Goal: Complete application form: Complete application form

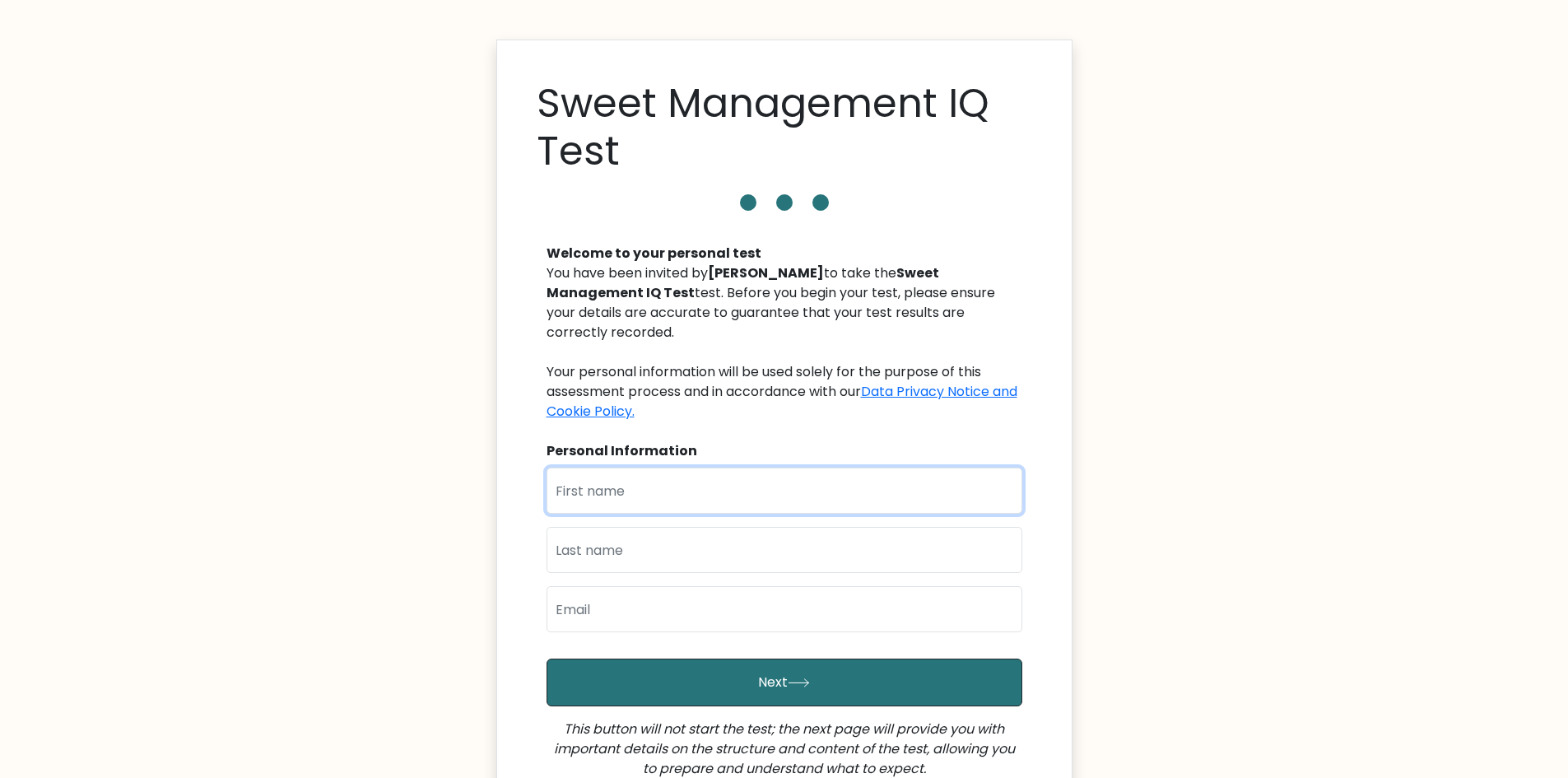
click at [657, 467] on input "text" at bounding box center [784, 490] width 476 height 46
type input "Jerome"
type input "Caccam"
type input "jeromecaccam2@gmail.com"
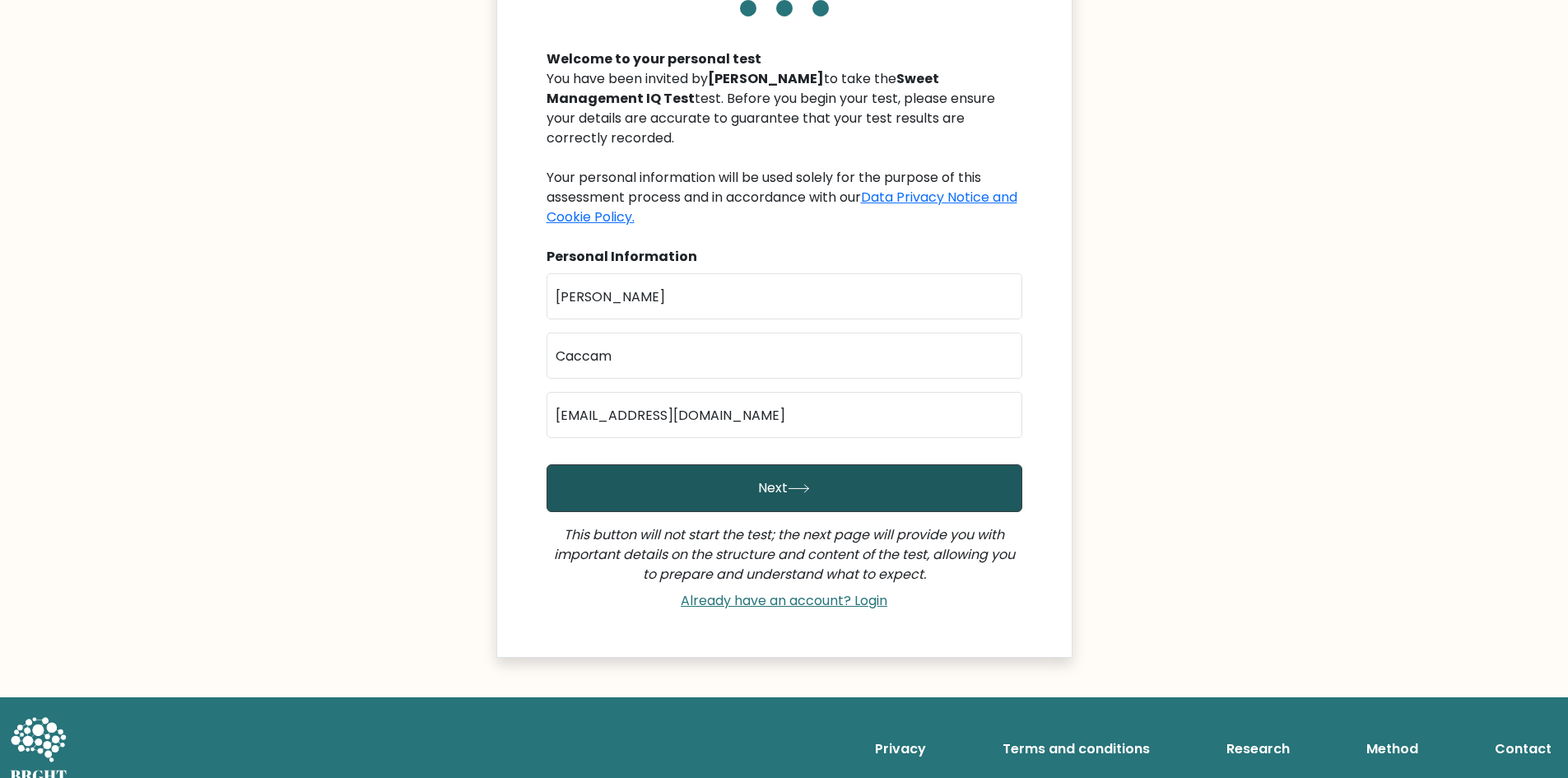
click at [725, 476] on button "Next" at bounding box center [784, 487] width 476 height 47
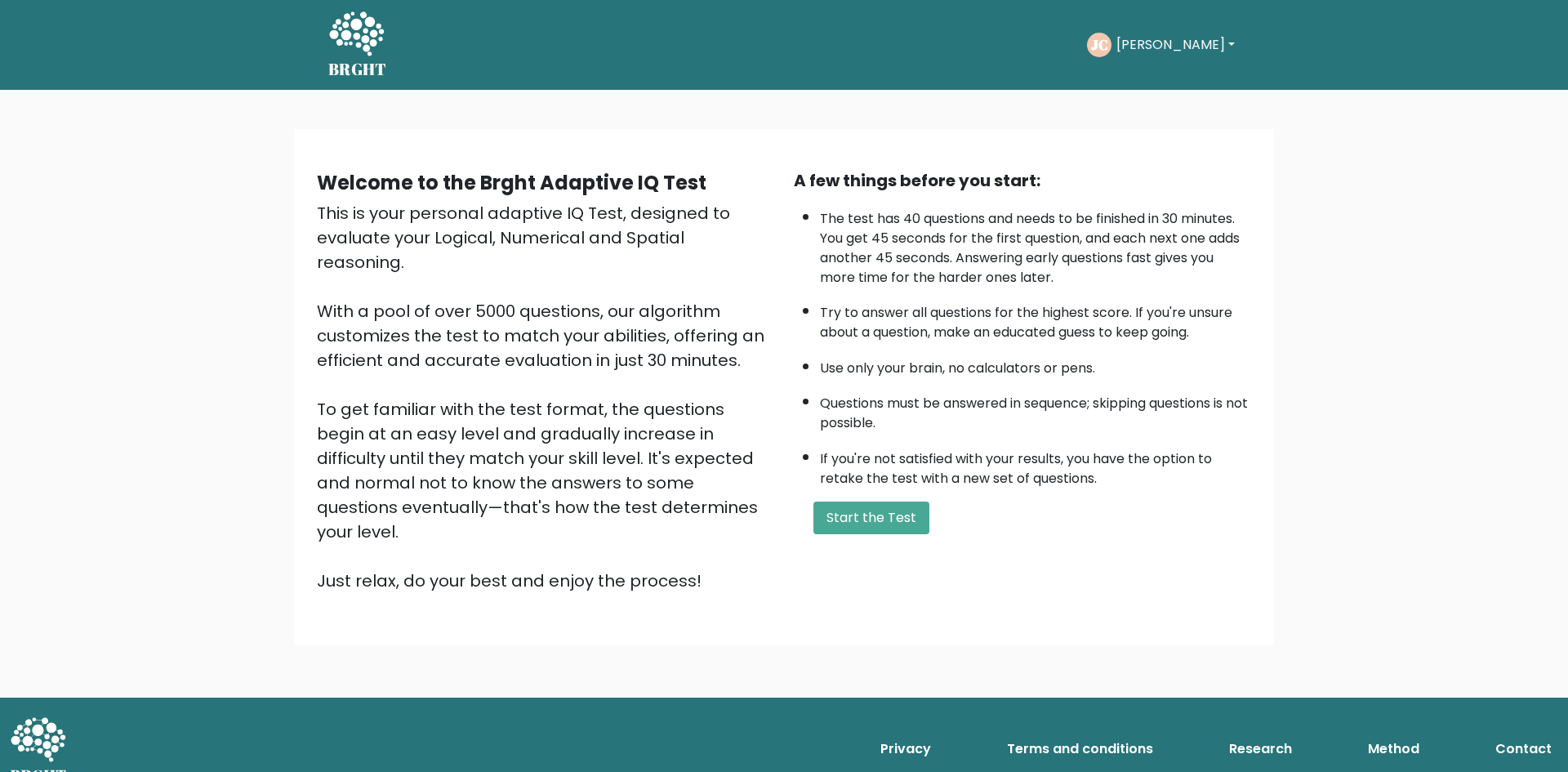
click at [836, 495] on div "A few things before you start: The test has 40 questions and needs to be finish…" at bounding box center [1022, 380] width 477 height 425
click at [859, 521] on button "Start the Test" at bounding box center [871, 518] width 116 height 33
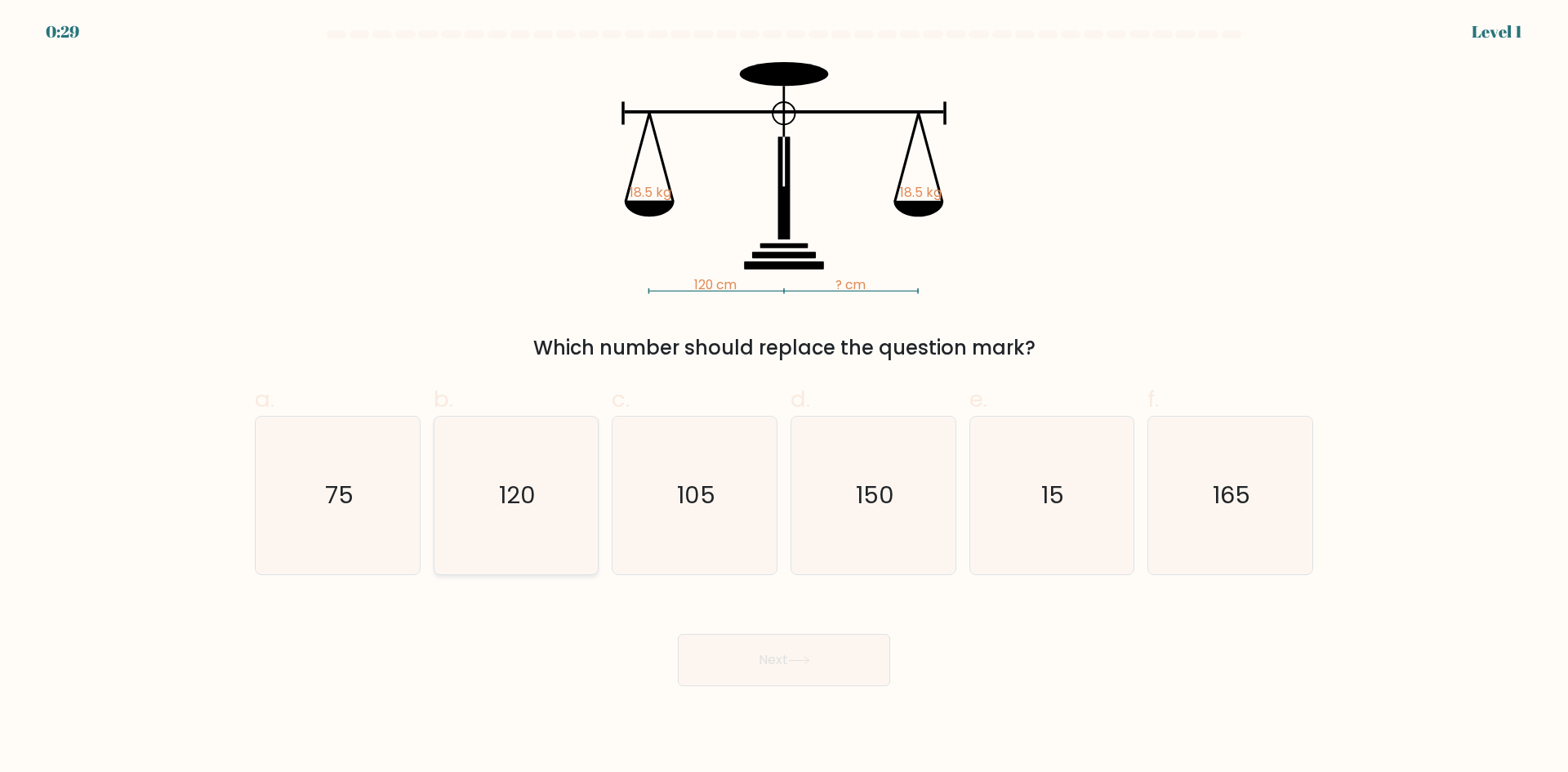
click at [538, 506] on icon "120" at bounding box center [516, 495] width 158 height 158
click at [784, 397] on input "b. 120" at bounding box center [784, 392] width 1 height 10
radio input "true"
click at [846, 644] on button "Next" at bounding box center [784, 660] width 212 height 52
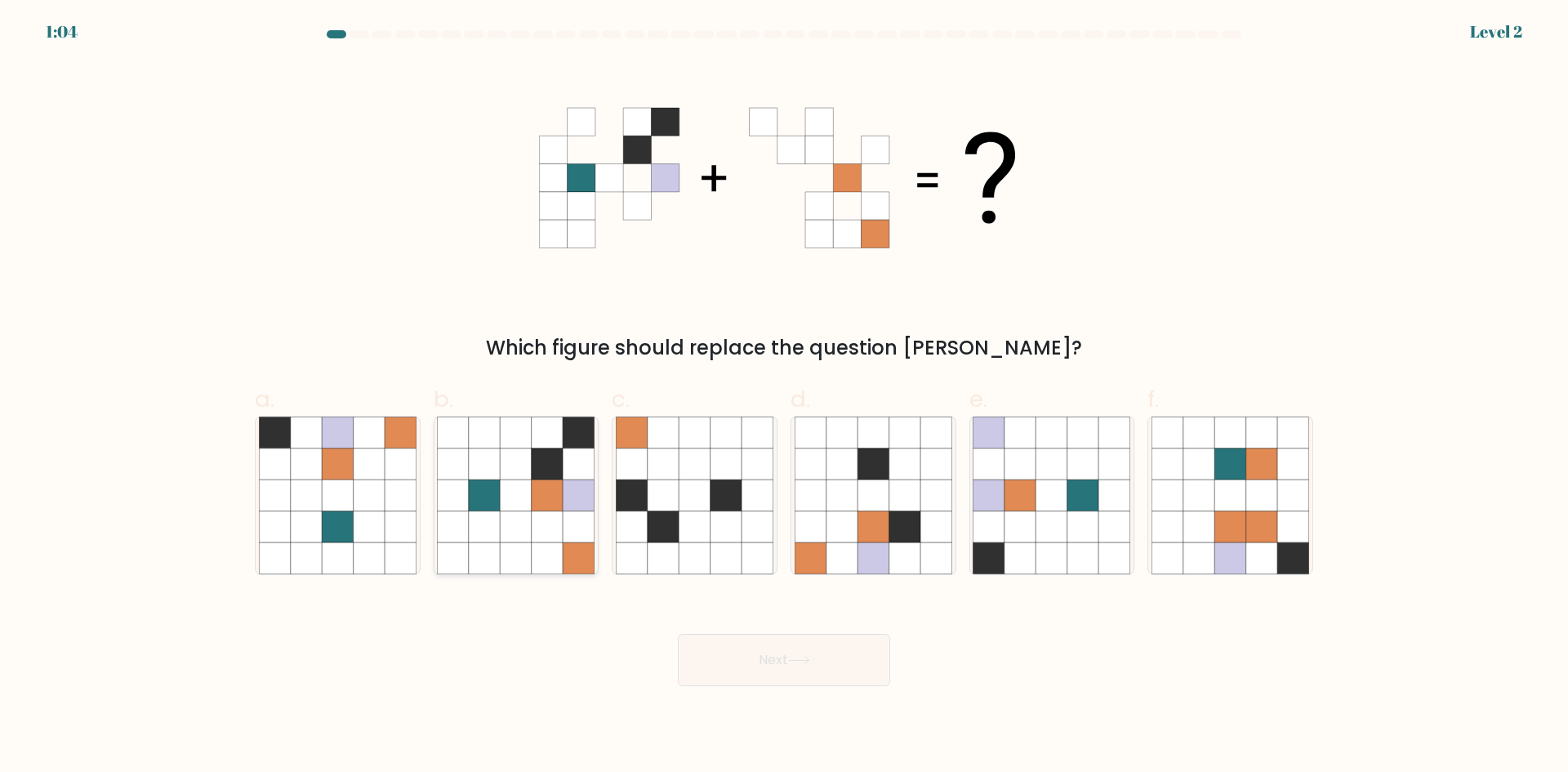
click at [577, 496] on icon at bounding box center [579, 494] width 31 height 31
click at [784, 397] on input "b." at bounding box center [784, 392] width 1 height 10
radio input "true"
click at [729, 663] on button "Next" at bounding box center [784, 660] width 212 height 52
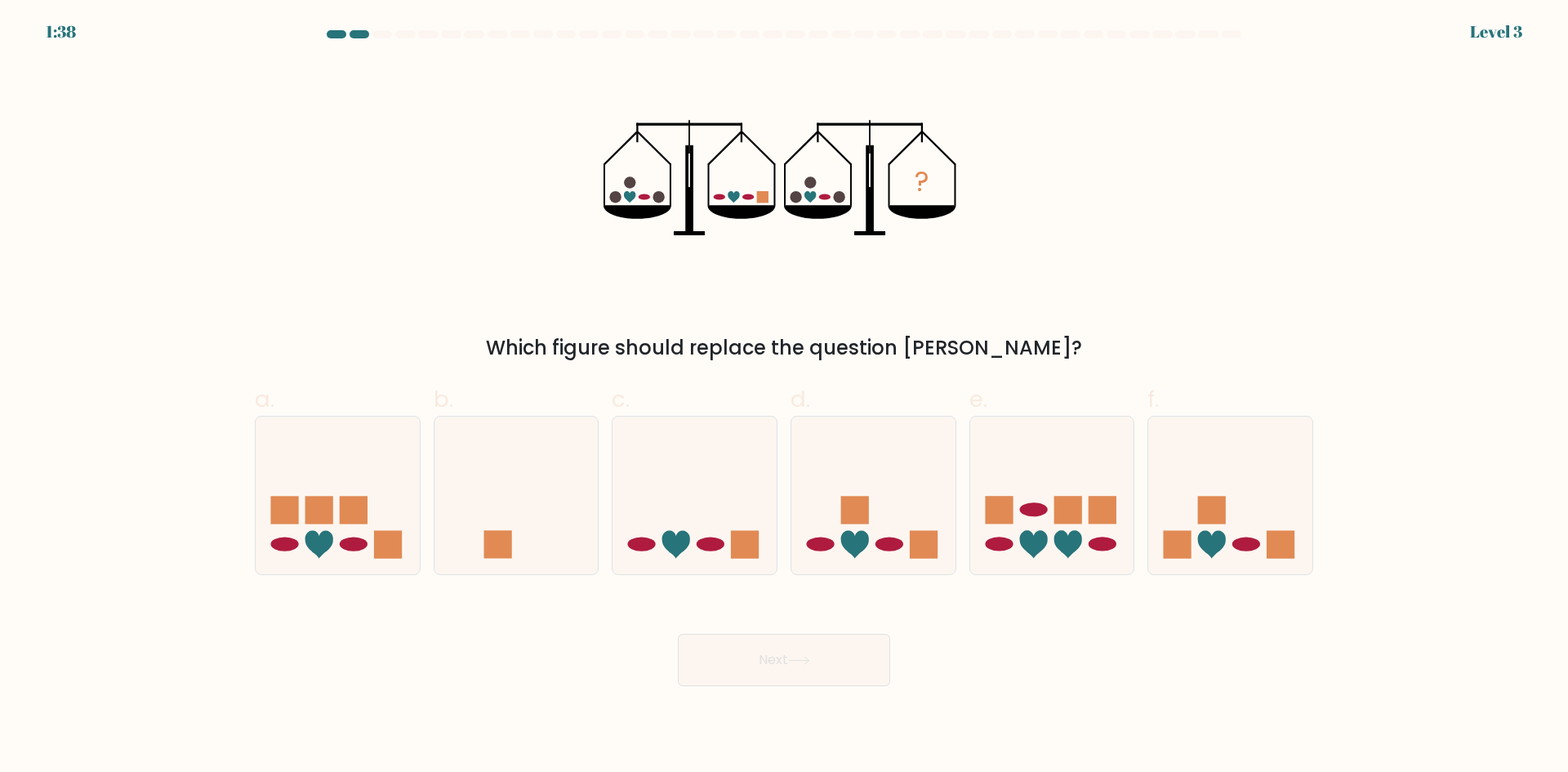
drag, startPoint x: 697, startPoint y: 568, endPoint x: 704, endPoint y: 585, distance: 18.4
click at [696, 565] on div at bounding box center [694, 495] width 165 height 159
click at [784, 397] on input "c." at bounding box center [784, 392] width 1 height 10
radio input "true"
click at [722, 637] on button "Next" at bounding box center [784, 660] width 212 height 52
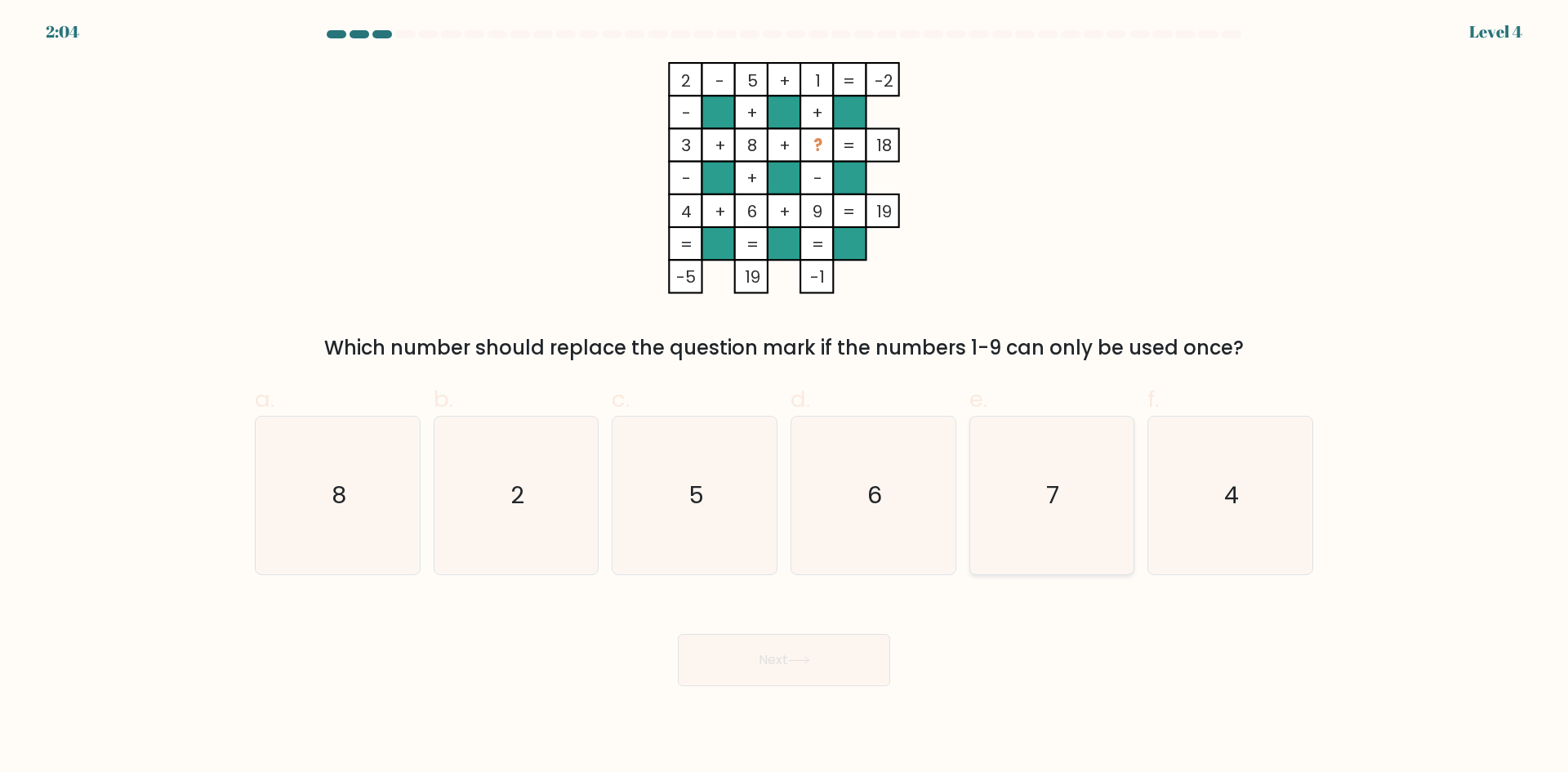
click at [1051, 522] on icon "7" at bounding box center [1051, 495] width 158 height 158
click at [785, 397] on input "e. 7" at bounding box center [784, 392] width 1 height 10
radio input "true"
click at [858, 649] on button "Next" at bounding box center [784, 660] width 212 height 52
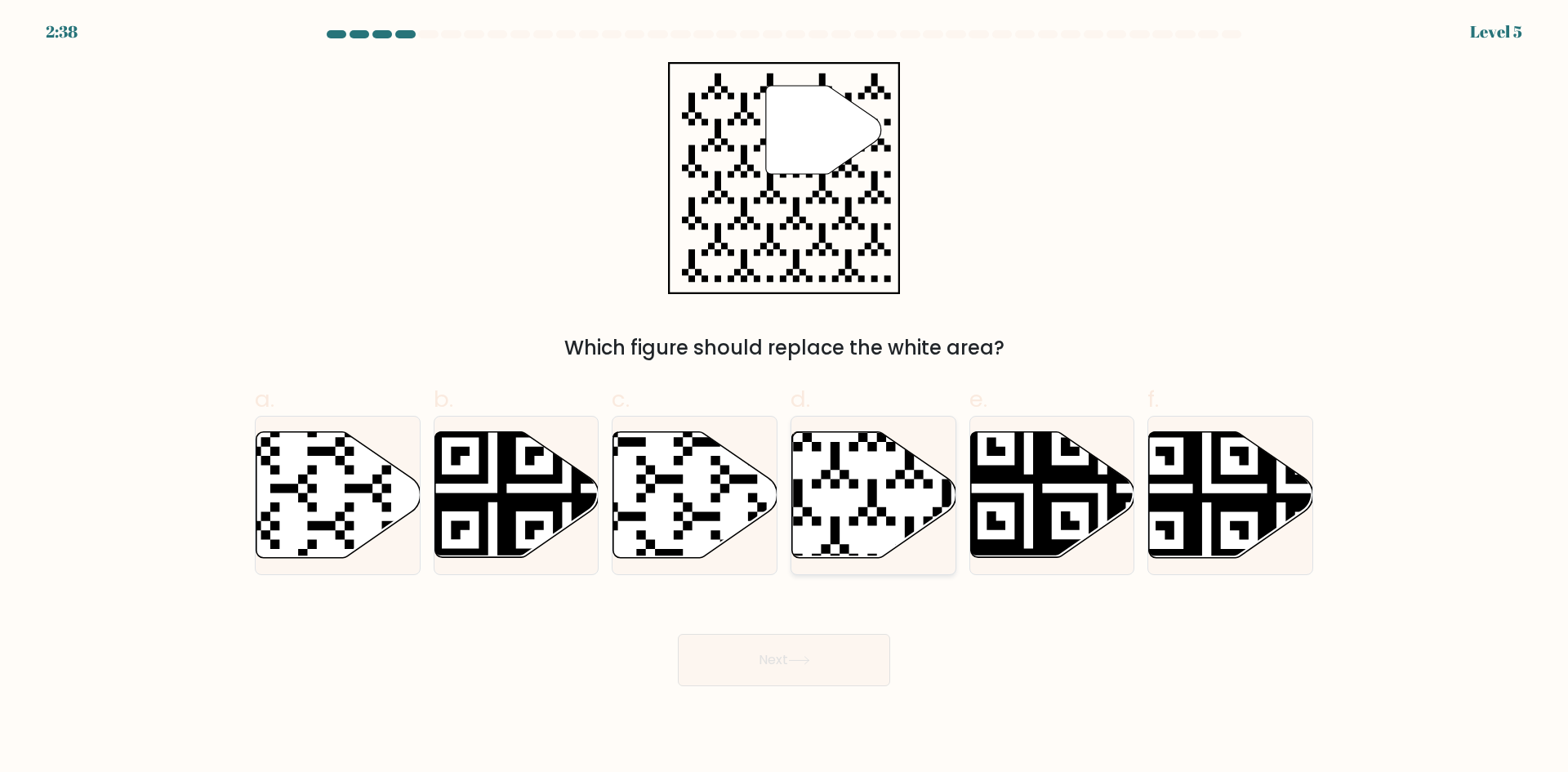
click at [871, 530] on icon at bounding box center [874, 494] width 165 height 126
click at [785, 397] on input "d." at bounding box center [784, 392] width 1 height 10
radio input "true"
click at [841, 655] on button "Next" at bounding box center [784, 660] width 212 height 52
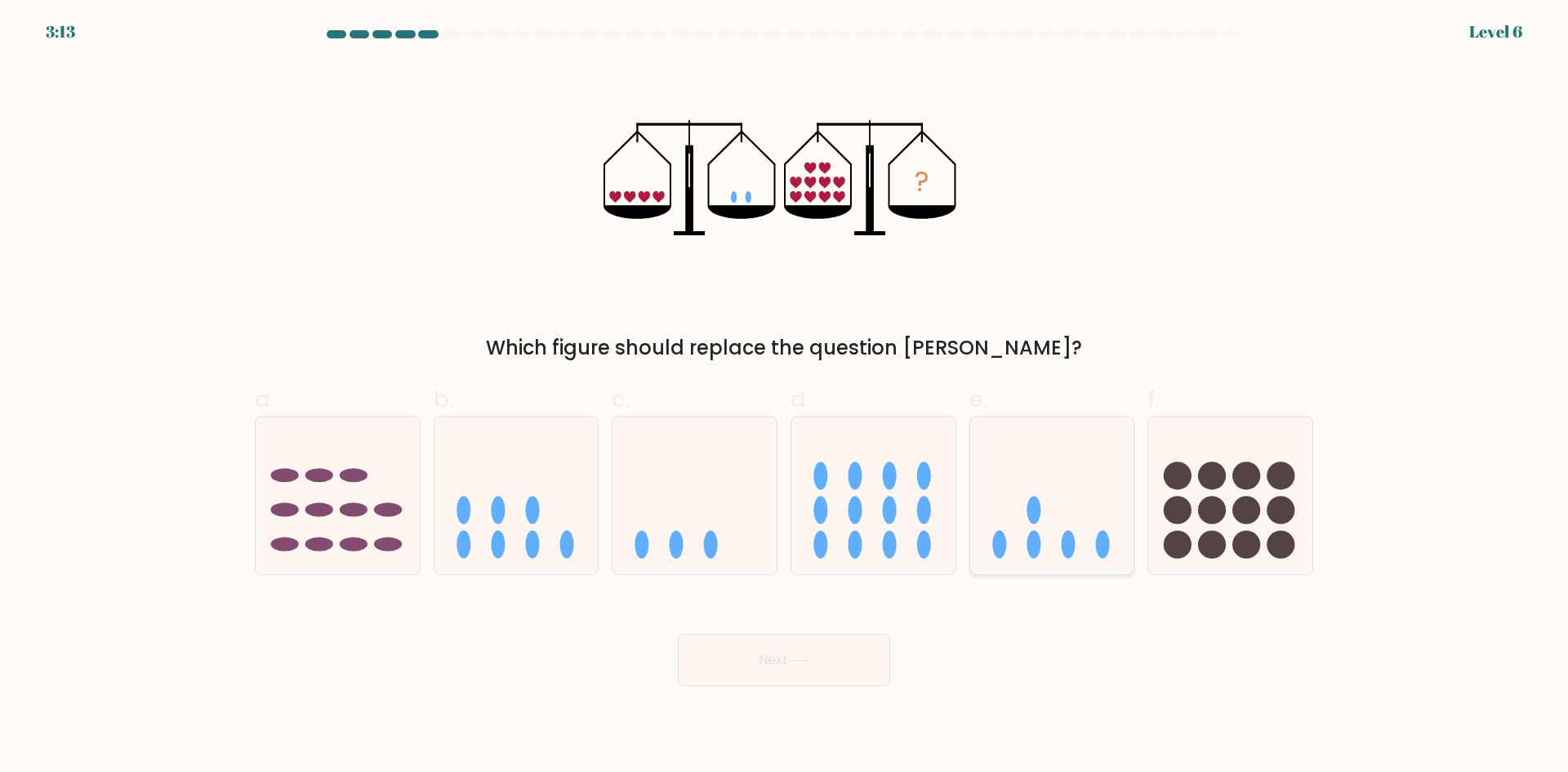
click at [1062, 551] on icon at bounding box center [1052, 494] width 165 height 135
click at [785, 397] on input "e." at bounding box center [784, 392] width 1 height 10
radio input "true"
click at [855, 651] on button "Next" at bounding box center [784, 660] width 212 height 52
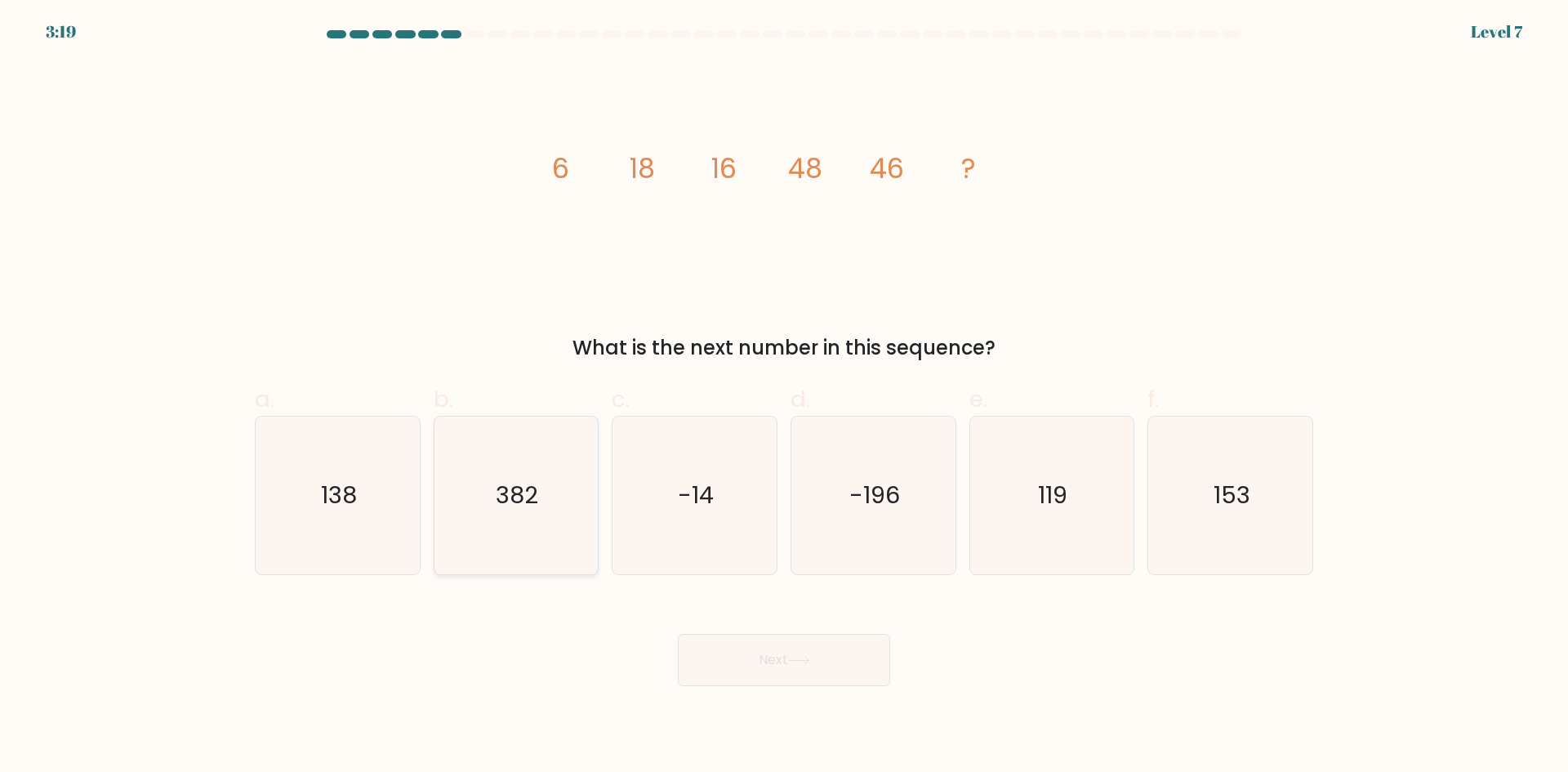
click at [585, 499] on icon "382" at bounding box center [516, 495] width 158 height 158
click at [784, 397] on input "b. 382" at bounding box center [784, 392] width 1 height 10
radio input "true"
click at [739, 667] on button "Next" at bounding box center [784, 660] width 212 height 52
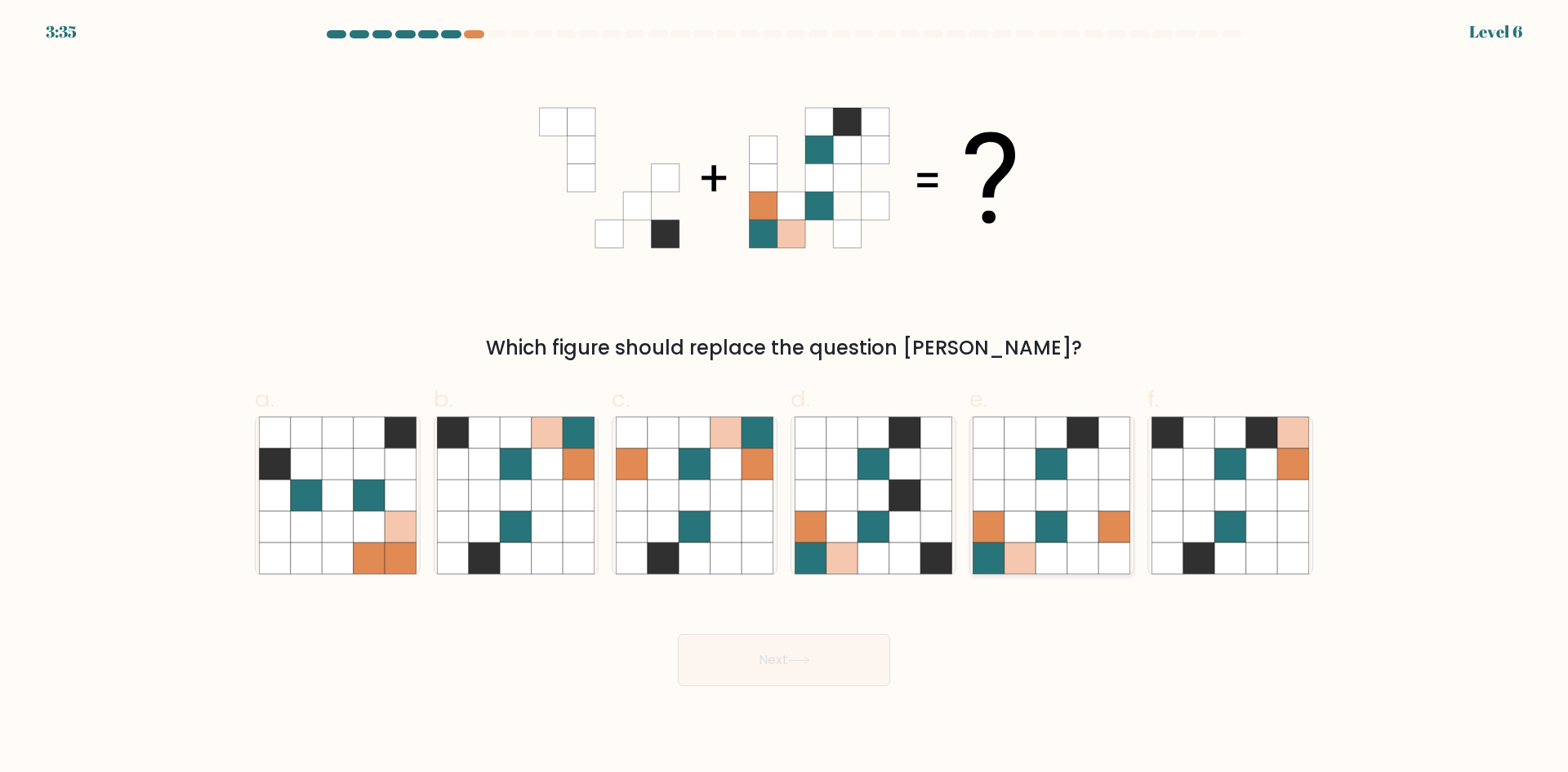
click at [1032, 533] on icon at bounding box center [1020, 527] width 31 height 31
click at [785, 397] on input "e." at bounding box center [784, 392] width 1 height 10
radio input "true"
click at [843, 649] on button "Next" at bounding box center [784, 660] width 212 height 52
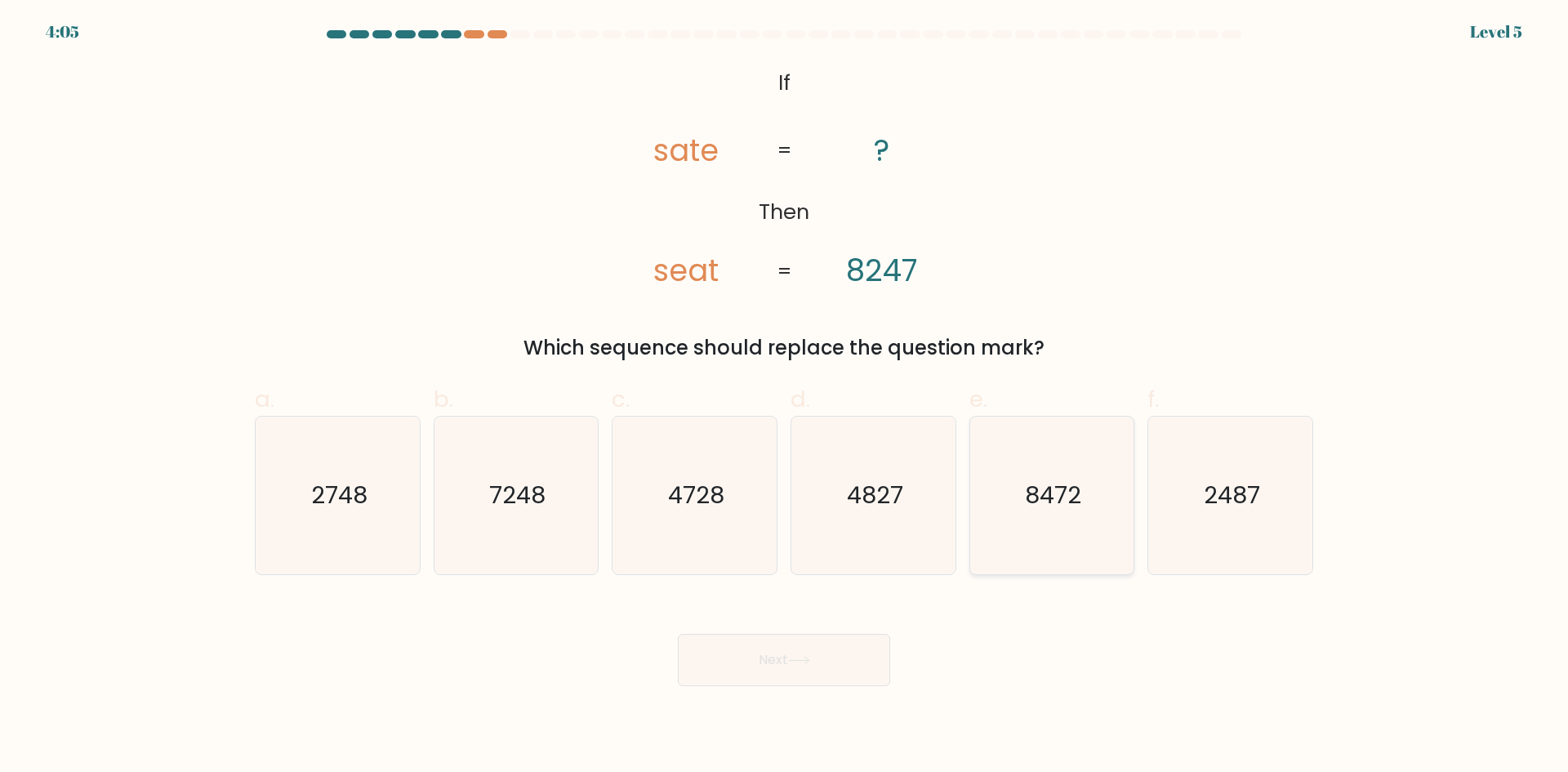
click at [1086, 492] on icon "8472" at bounding box center [1051, 495] width 158 height 158
click at [785, 397] on input "e. 8472" at bounding box center [784, 392] width 1 height 10
radio input "true"
click at [835, 643] on button "Next" at bounding box center [784, 660] width 212 height 52
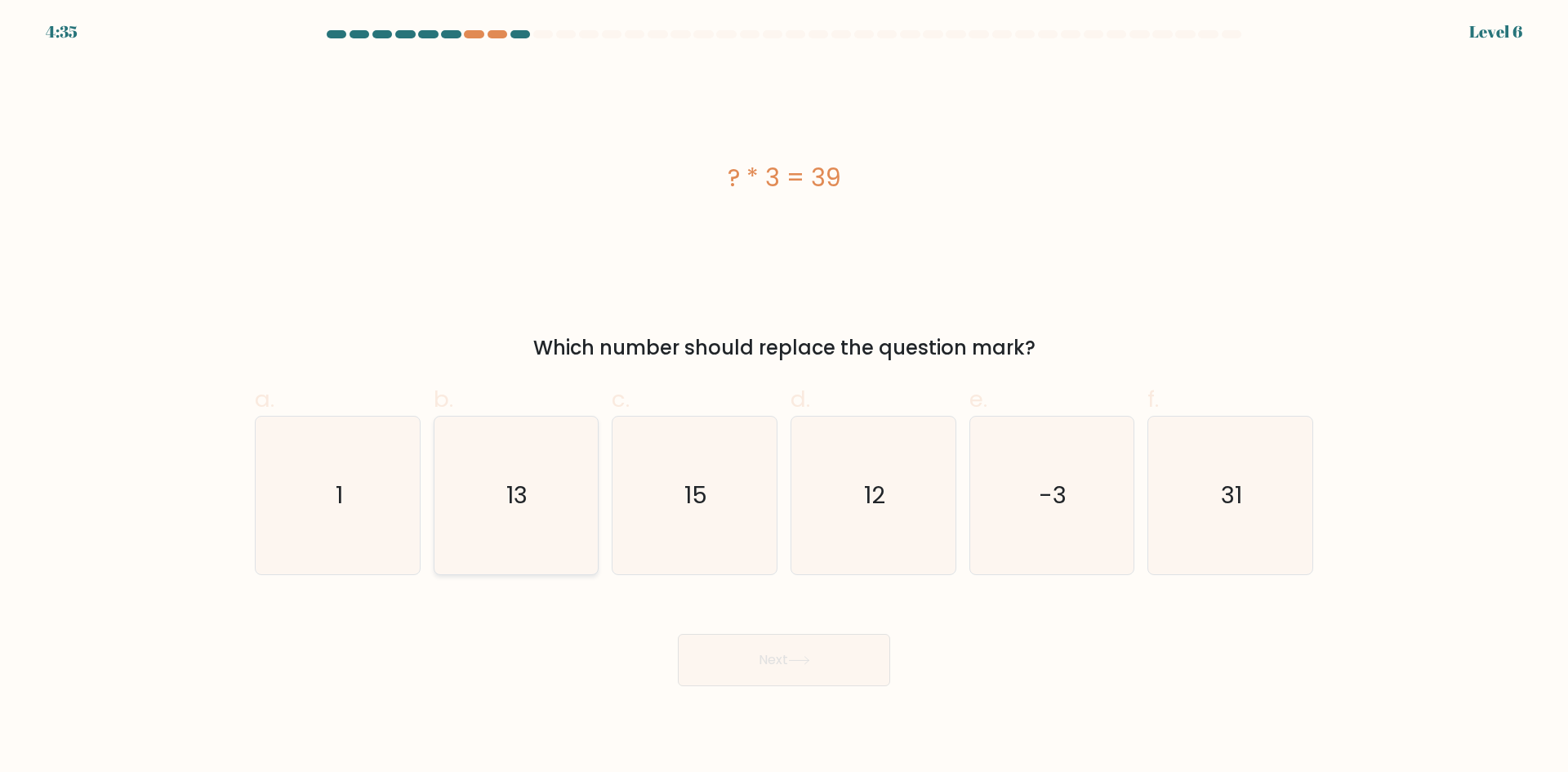
click at [512, 480] on text "13" at bounding box center [518, 494] width 21 height 33
click at [784, 397] on input "b. 13" at bounding box center [784, 392] width 1 height 10
radio input "true"
click at [830, 667] on button "Next" at bounding box center [784, 660] width 212 height 52
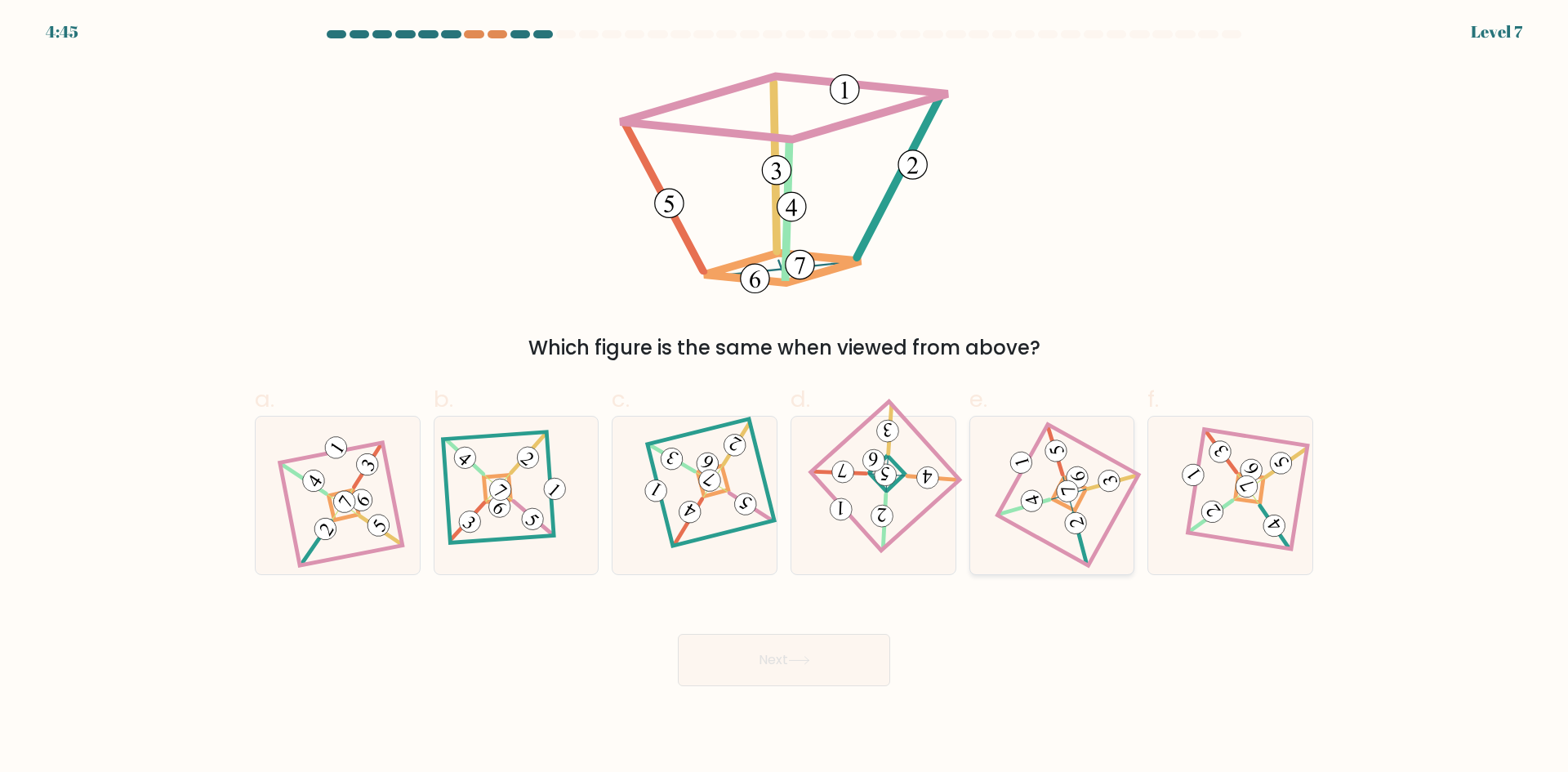
drag, startPoint x: 1044, startPoint y: 507, endPoint x: 1026, endPoint y: 522, distance: 23.4
click at [1044, 506] on icon at bounding box center [1052, 494] width 108 height 126
click at [785, 397] on input "e." at bounding box center [784, 392] width 1 height 10
radio input "true"
click at [805, 674] on button "Next" at bounding box center [784, 660] width 212 height 52
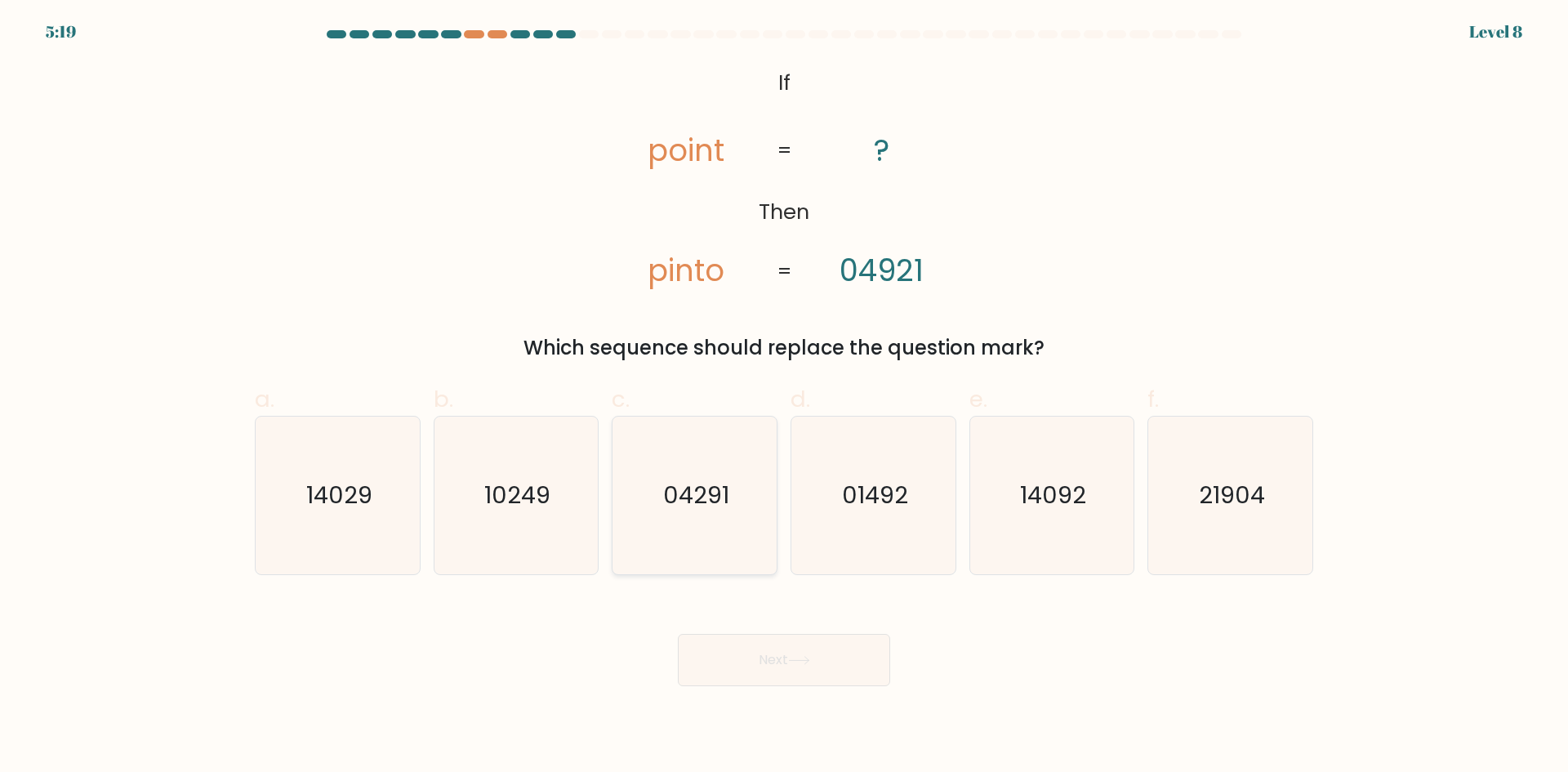
click at [719, 500] on text "04291" at bounding box center [696, 494] width 66 height 33
click at [784, 397] on input "c. 04291" at bounding box center [784, 392] width 1 height 10
radio input "true"
click at [761, 657] on button "Next" at bounding box center [784, 660] width 212 height 52
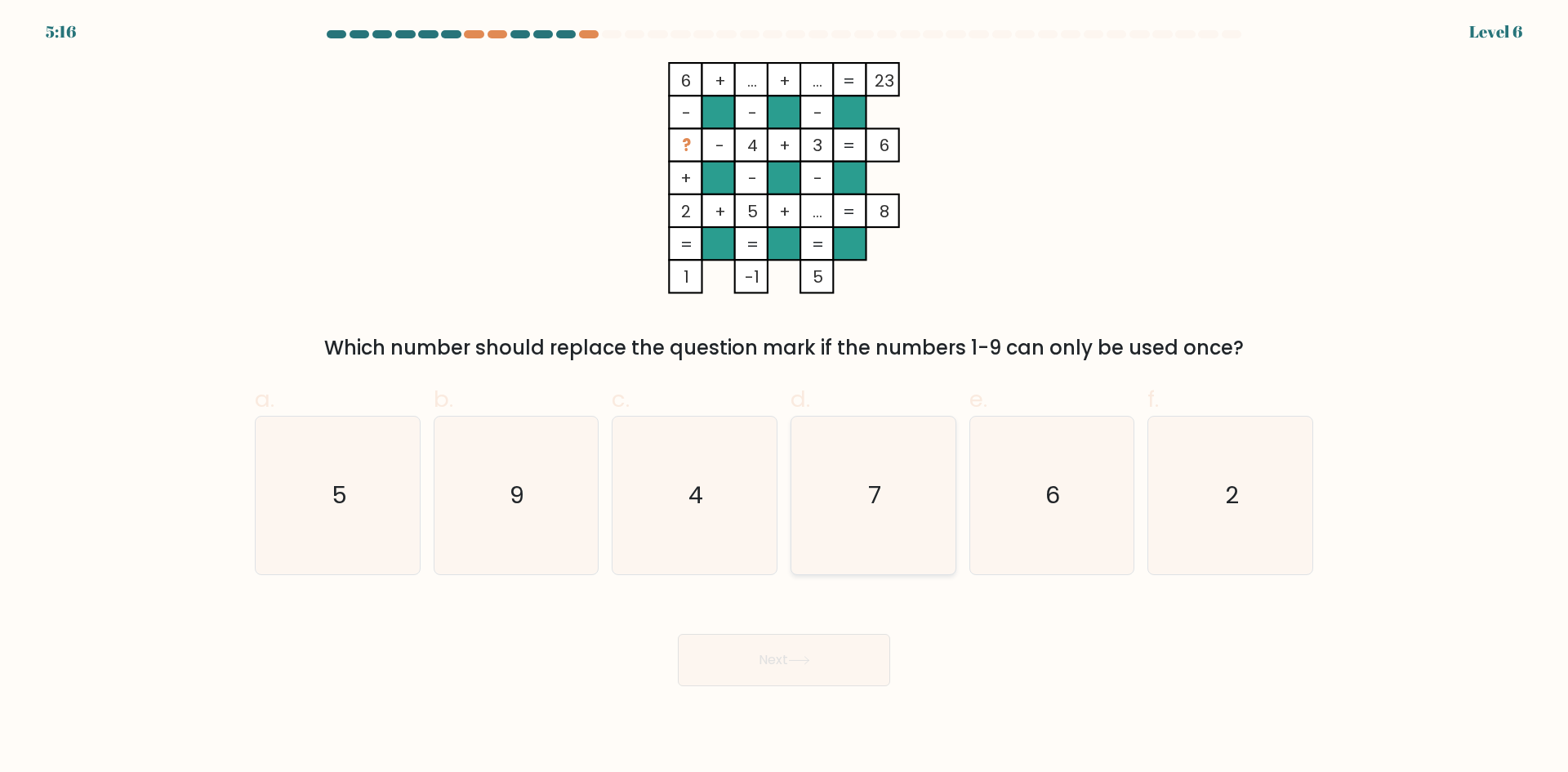
click at [843, 470] on icon "7" at bounding box center [873, 495] width 158 height 158
click at [785, 397] on input "d. 7" at bounding box center [784, 392] width 1 height 10
radio input "true"
click at [708, 683] on button "Next" at bounding box center [784, 660] width 212 height 52
click at [832, 660] on button "Next" at bounding box center [784, 660] width 212 height 52
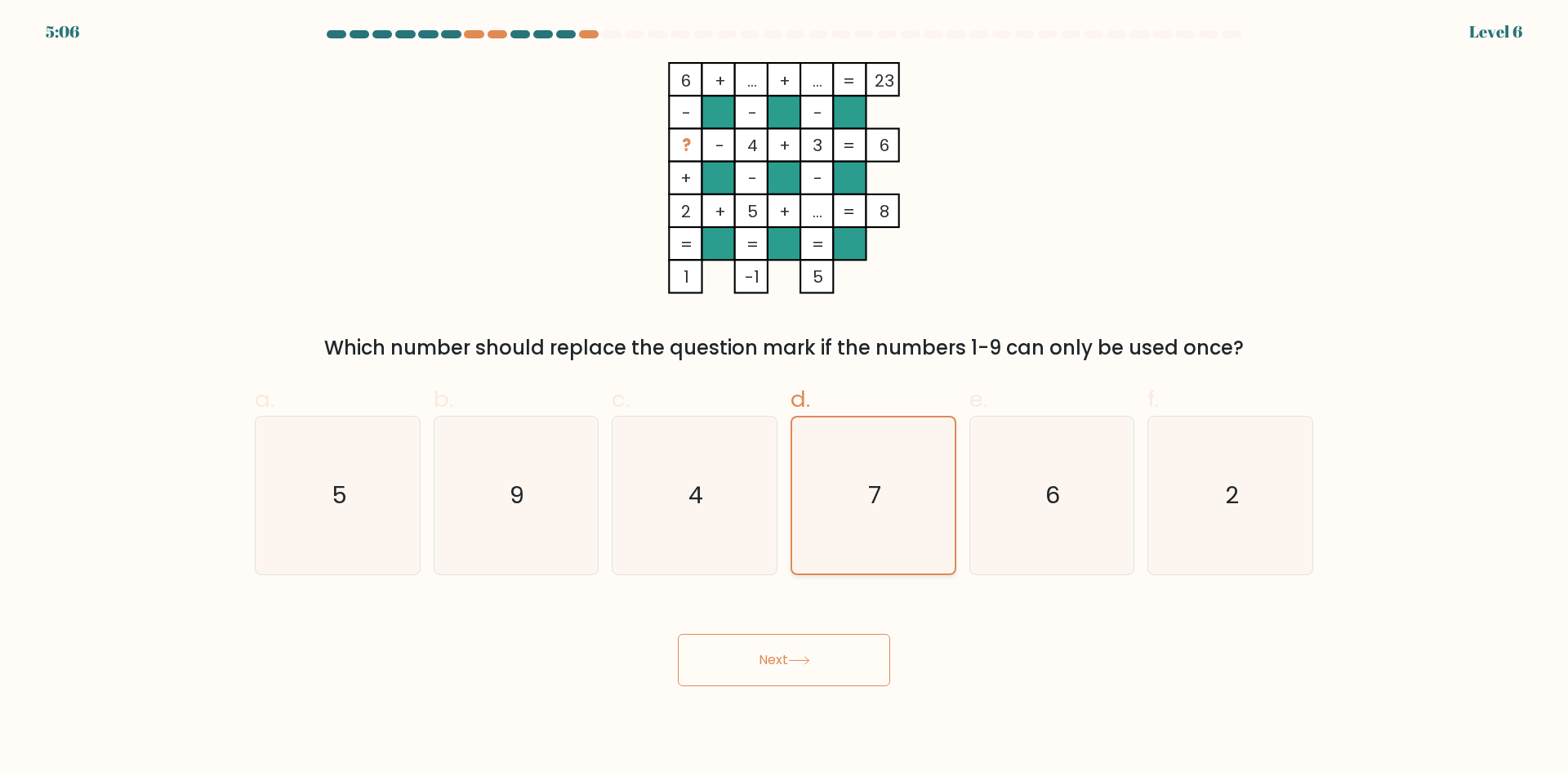
click at [841, 462] on icon "7" at bounding box center [873, 495] width 156 height 156
click at [785, 397] on input "d. 7" at bounding box center [784, 392] width 1 height 10
click at [755, 460] on icon "4" at bounding box center [695, 495] width 158 height 158
click at [784, 397] on input "c. 4" at bounding box center [784, 392] width 1 height 10
radio input "true"
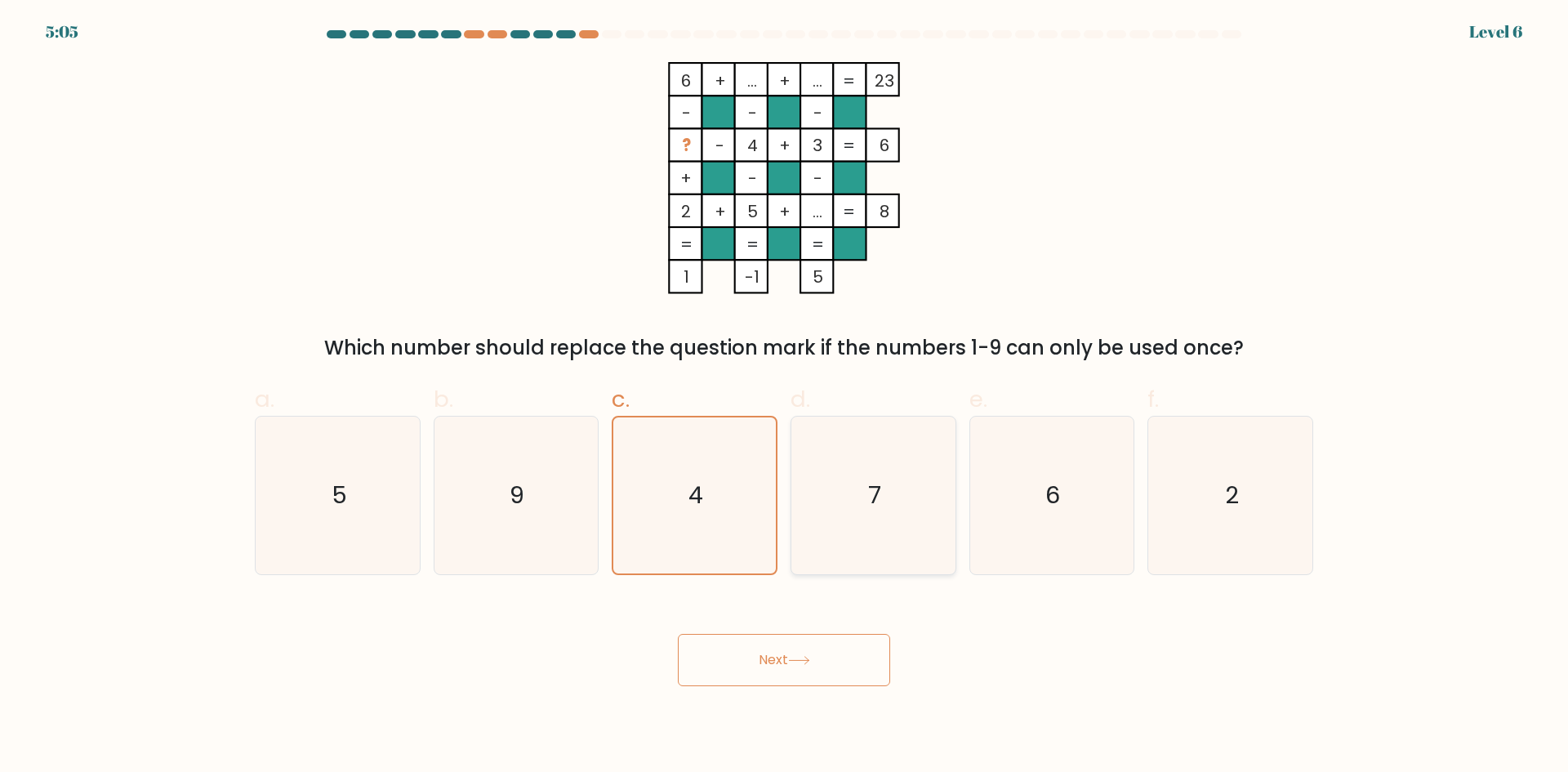
click at [931, 471] on icon "7" at bounding box center [873, 495] width 158 height 158
click at [785, 397] on input "d. 7" at bounding box center [784, 392] width 1 height 10
radio input "true"
click at [855, 595] on div "Next" at bounding box center [784, 640] width 1078 height 92
click at [853, 651] on button "Next" at bounding box center [784, 660] width 212 height 52
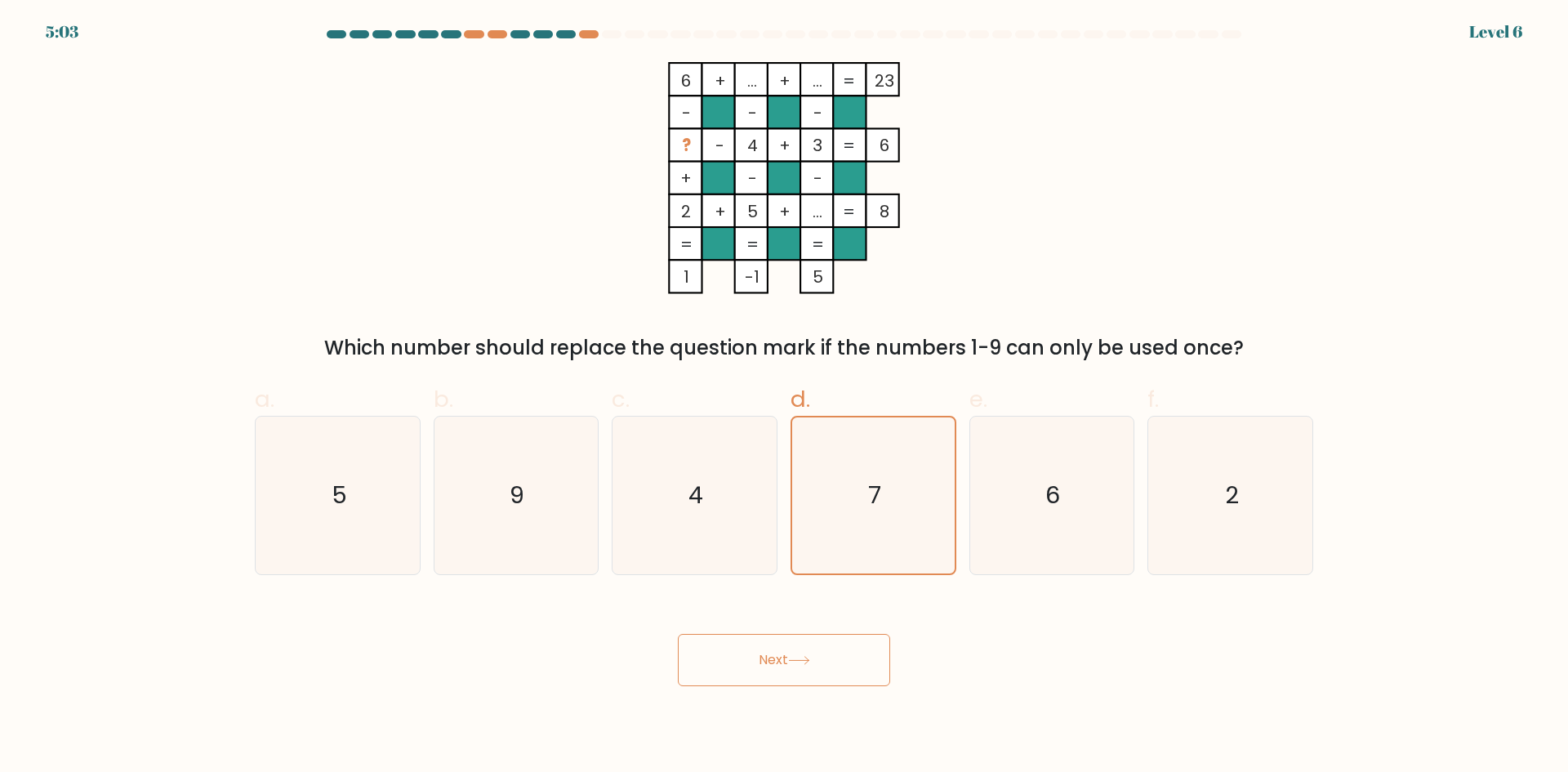
click at [852, 652] on button "Next" at bounding box center [784, 660] width 212 height 52
click at [1039, 519] on icon "6" at bounding box center [1051, 495] width 158 height 158
click at [785, 397] on input "e. 6" at bounding box center [784, 392] width 1 height 10
radio input "true"
click at [939, 509] on icon "7" at bounding box center [873, 495] width 158 height 158
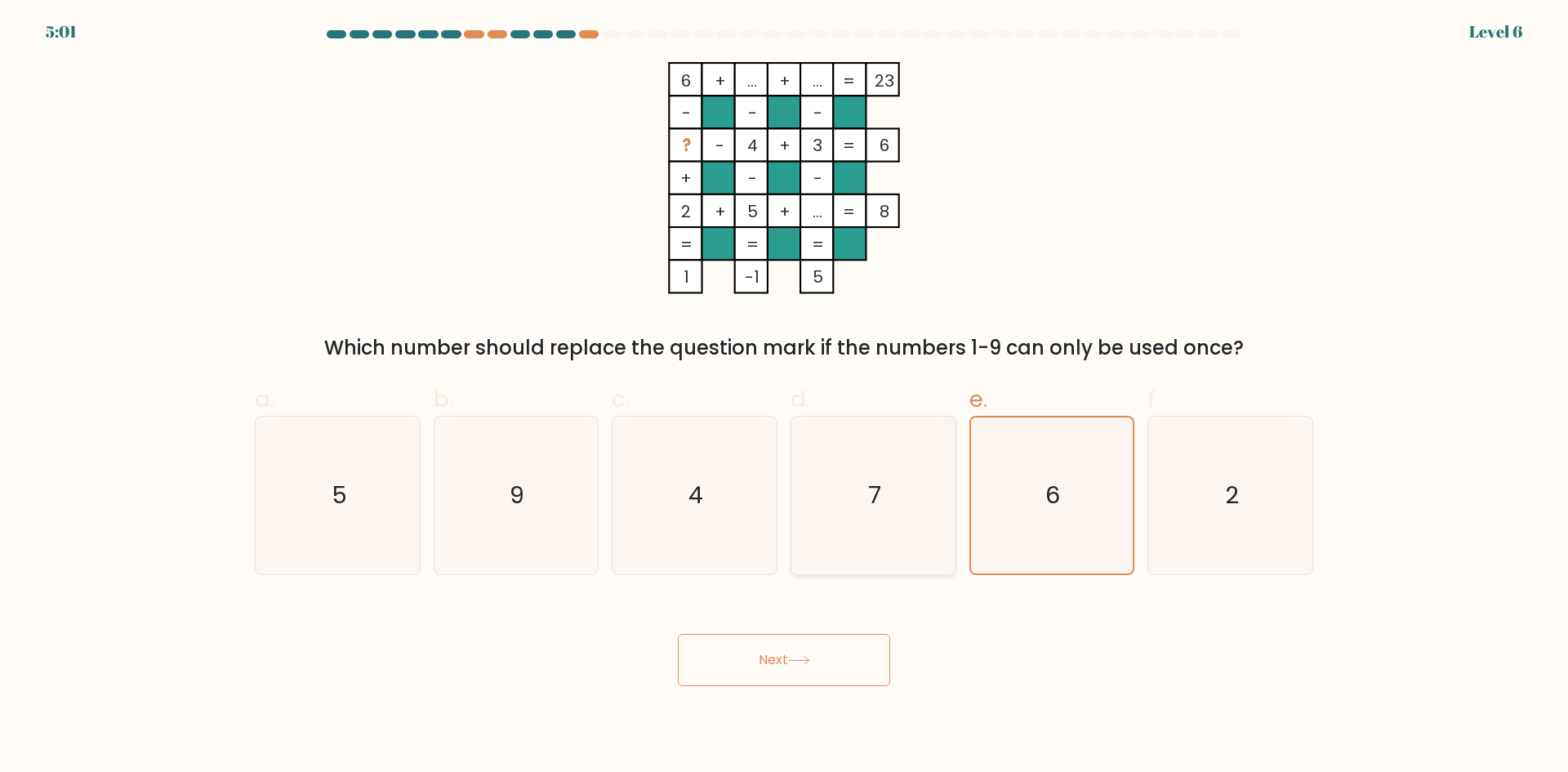
click at [785, 397] on input "d. 7" at bounding box center [784, 392] width 1 height 10
radio input "true"
click at [885, 500] on icon "7" at bounding box center [873, 495] width 158 height 158
click at [785, 397] on input "d. 7" at bounding box center [784, 392] width 1 height 10
radio input "true"
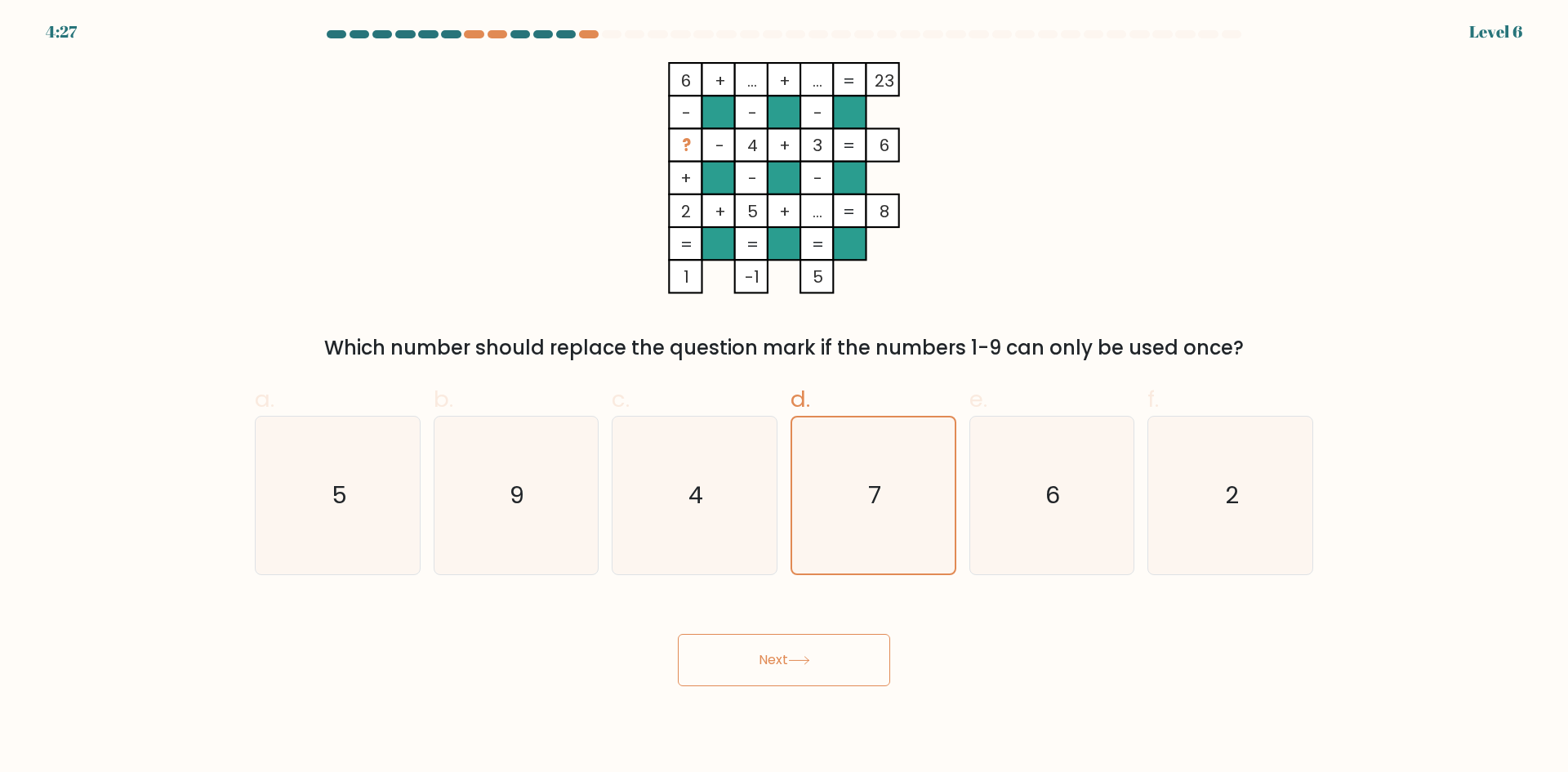
click at [825, 649] on button "Next" at bounding box center [784, 660] width 212 height 52
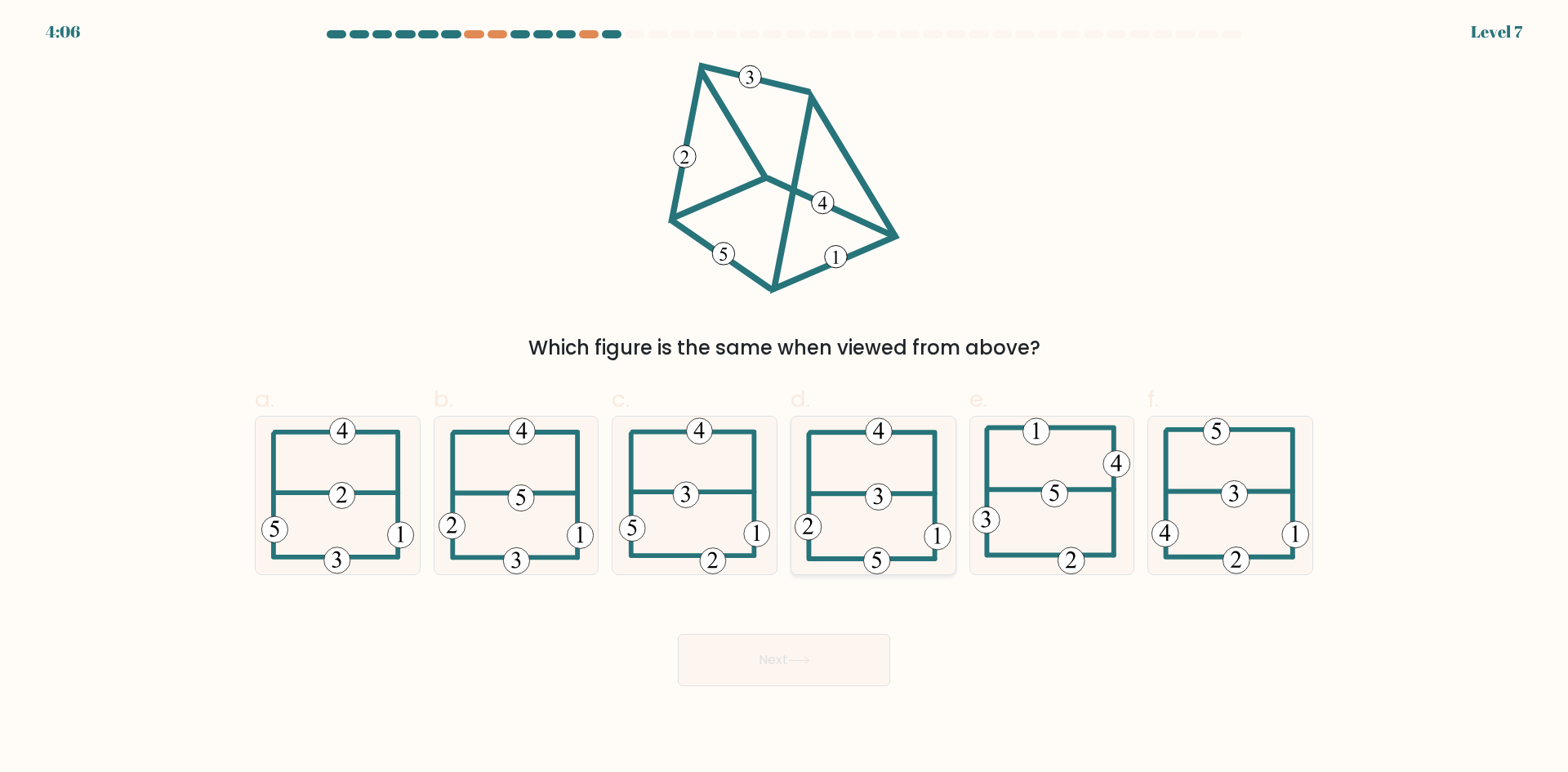
click at [877, 509] on 352 at bounding box center [878, 496] width 27 height 27
click at [785, 397] on input "d." at bounding box center [784, 392] width 1 height 10
radio input "true"
click at [879, 643] on button "Next" at bounding box center [784, 660] width 212 height 52
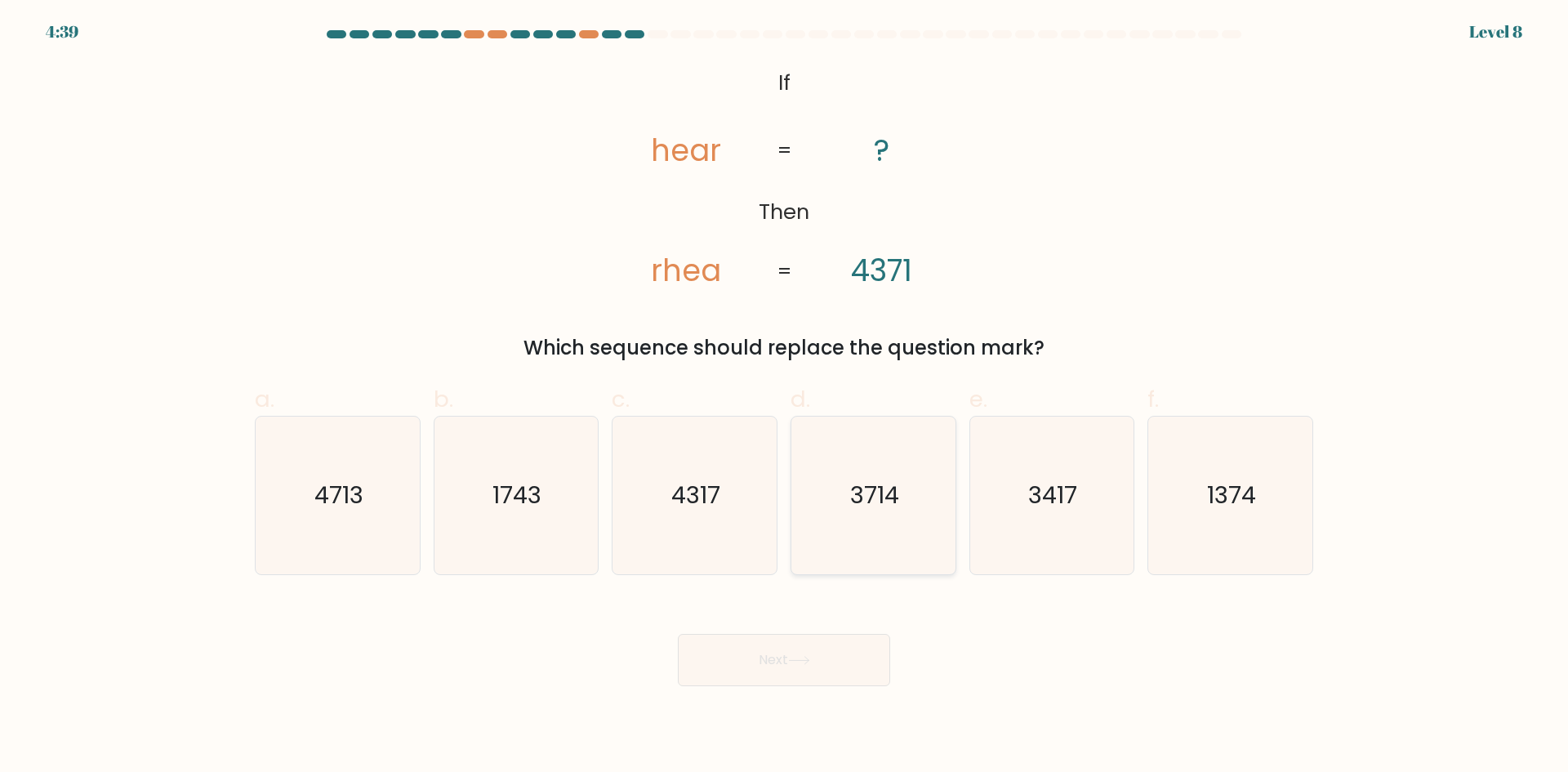
click at [899, 507] on text "3714" at bounding box center [874, 494] width 49 height 33
click at [785, 397] on input "d. 3714" at bounding box center [784, 392] width 1 height 10
radio input "true"
click at [842, 661] on button "Next" at bounding box center [784, 660] width 212 height 52
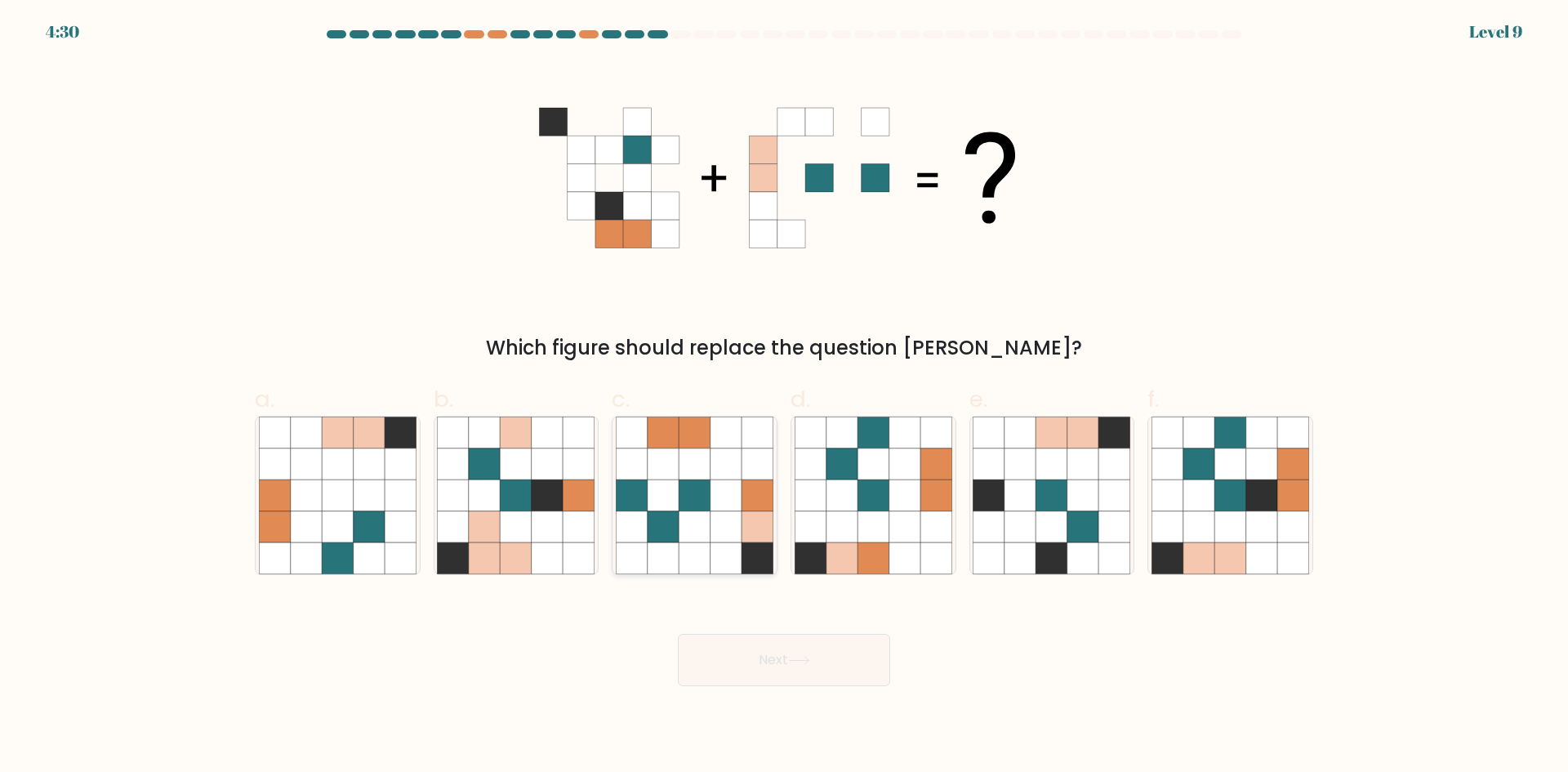
click at [708, 492] on icon at bounding box center [694, 494] width 31 height 31
click at [784, 397] on input "c." at bounding box center [784, 392] width 1 height 10
radio input "true"
click at [753, 646] on button "Next" at bounding box center [784, 660] width 212 height 52
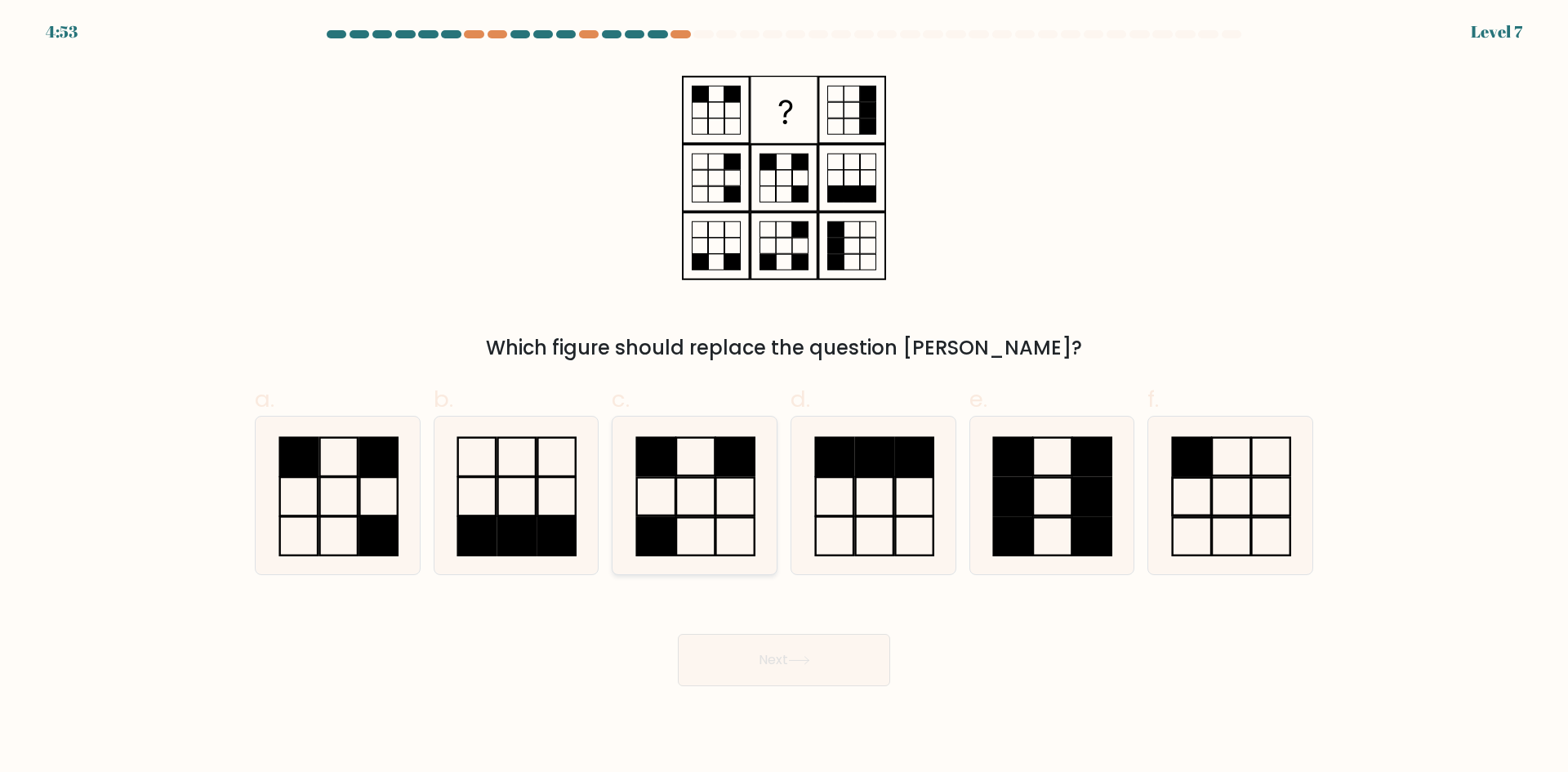
click at [745, 518] on icon at bounding box center [695, 495] width 158 height 158
click at [784, 397] on input "c." at bounding box center [784, 392] width 1 height 10
radio input "true"
click at [788, 636] on button "Next" at bounding box center [784, 660] width 212 height 52
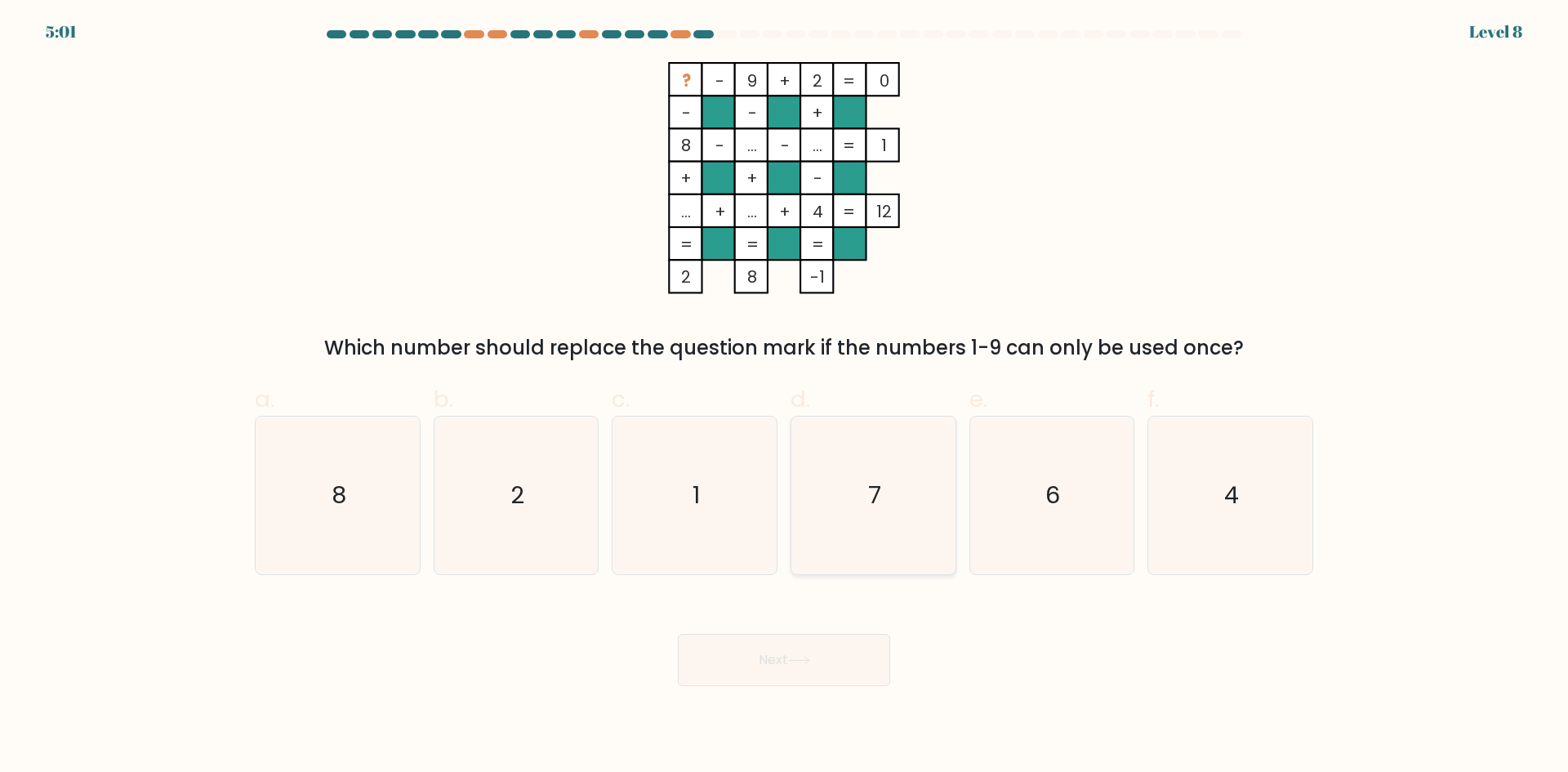
click at [844, 507] on icon "7" at bounding box center [873, 495] width 158 height 158
click at [785, 397] on input "d. 7" at bounding box center [784, 392] width 1 height 10
radio input "true"
click at [838, 649] on button "Next" at bounding box center [784, 660] width 212 height 52
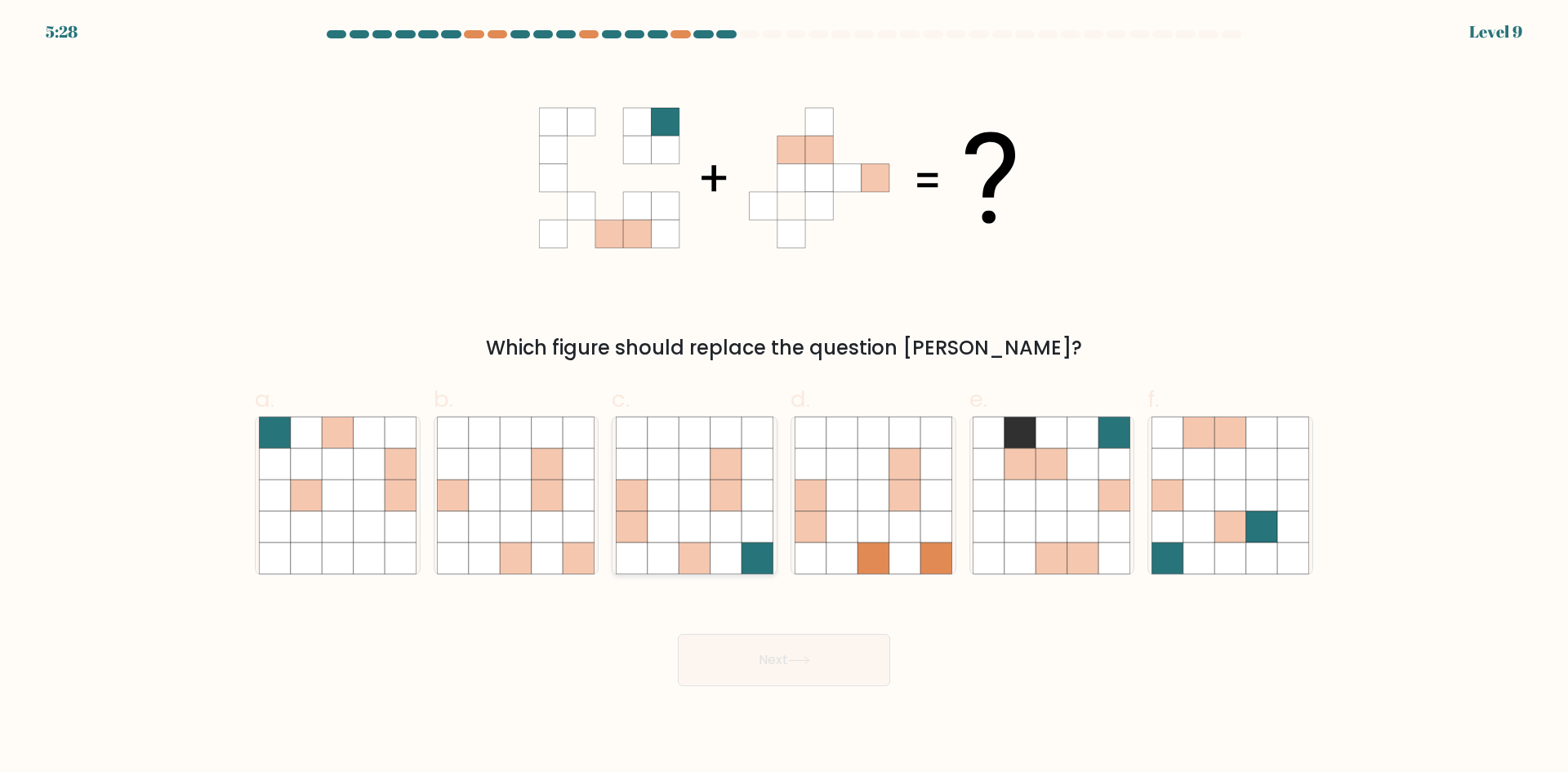
click at [709, 544] on icon at bounding box center [694, 558] width 31 height 31
click at [784, 397] on input "c." at bounding box center [784, 392] width 1 height 10
radio input "true"
click at [763, 643] on button "Next" at bounding box center [784, 660] width 212 height 52
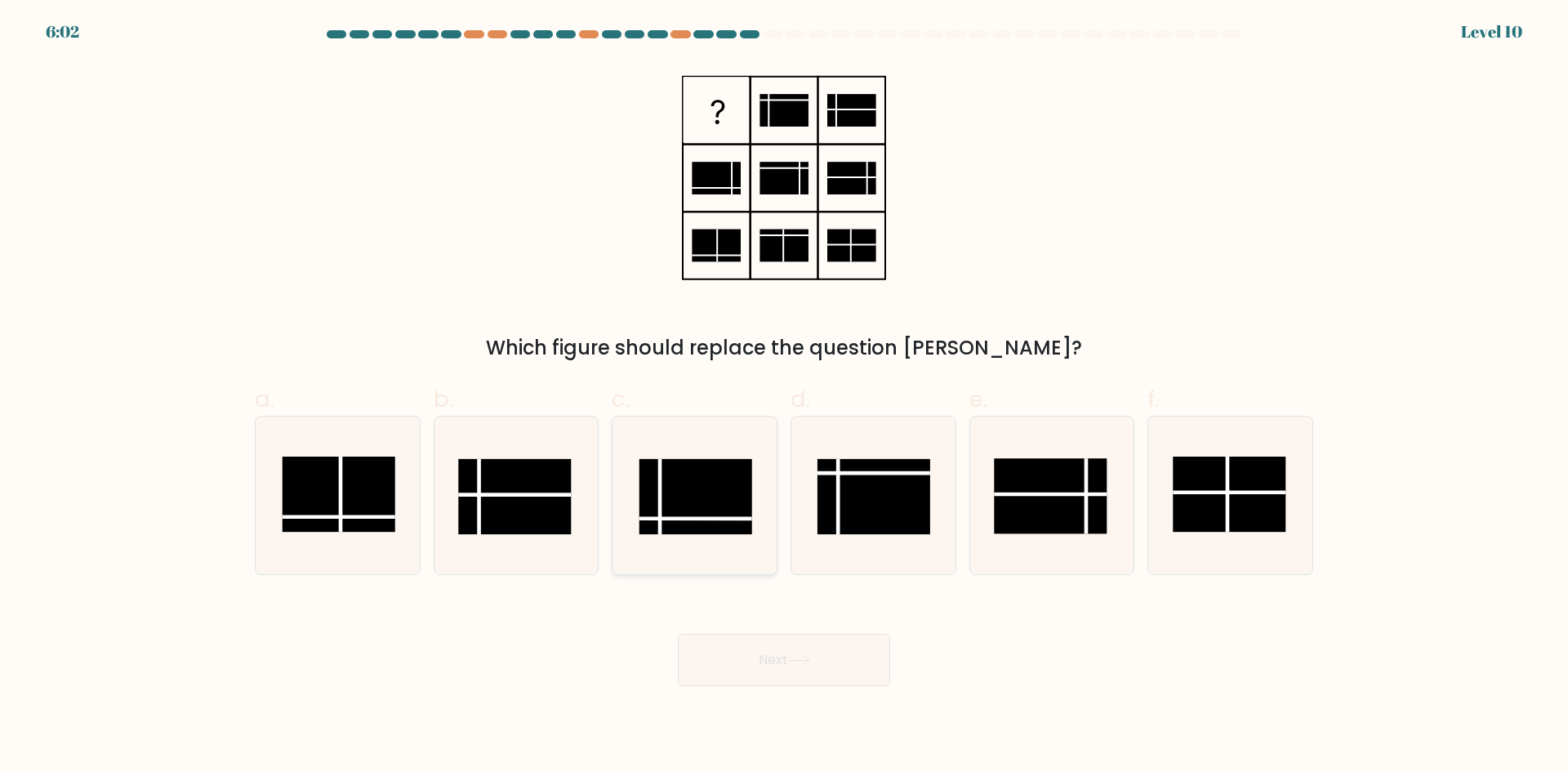
click at [675, 500] on rect at bounding box center [696, 497] width 113 height 75
click at [784, 397] on input "c." at bounding box center [784, 392] width 1 height 10
radio input "true"
click at [739, 649] on button "Next" at bounding box center [784, 660] width 212 height 52
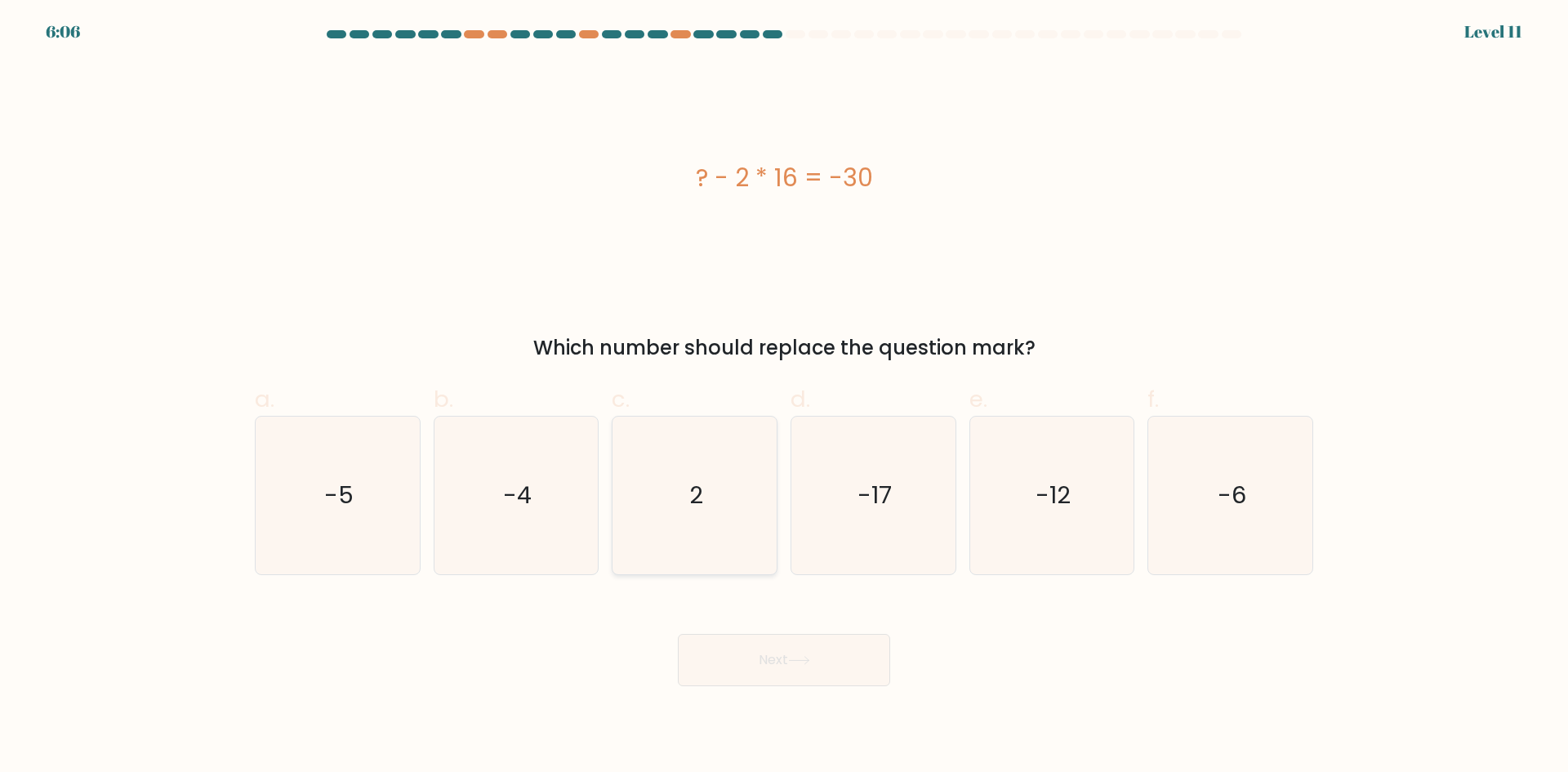
click at [733, 499] on icon "2" at bounding box center [695, 495] width 158 height 158
click at [784, 397] on input "c. 2" at bounding box center [784, 392] width 1 height 10
radio input "true"
click at [752, 652] on button "Next" at bounding box center [784, 660] width 212 height 52
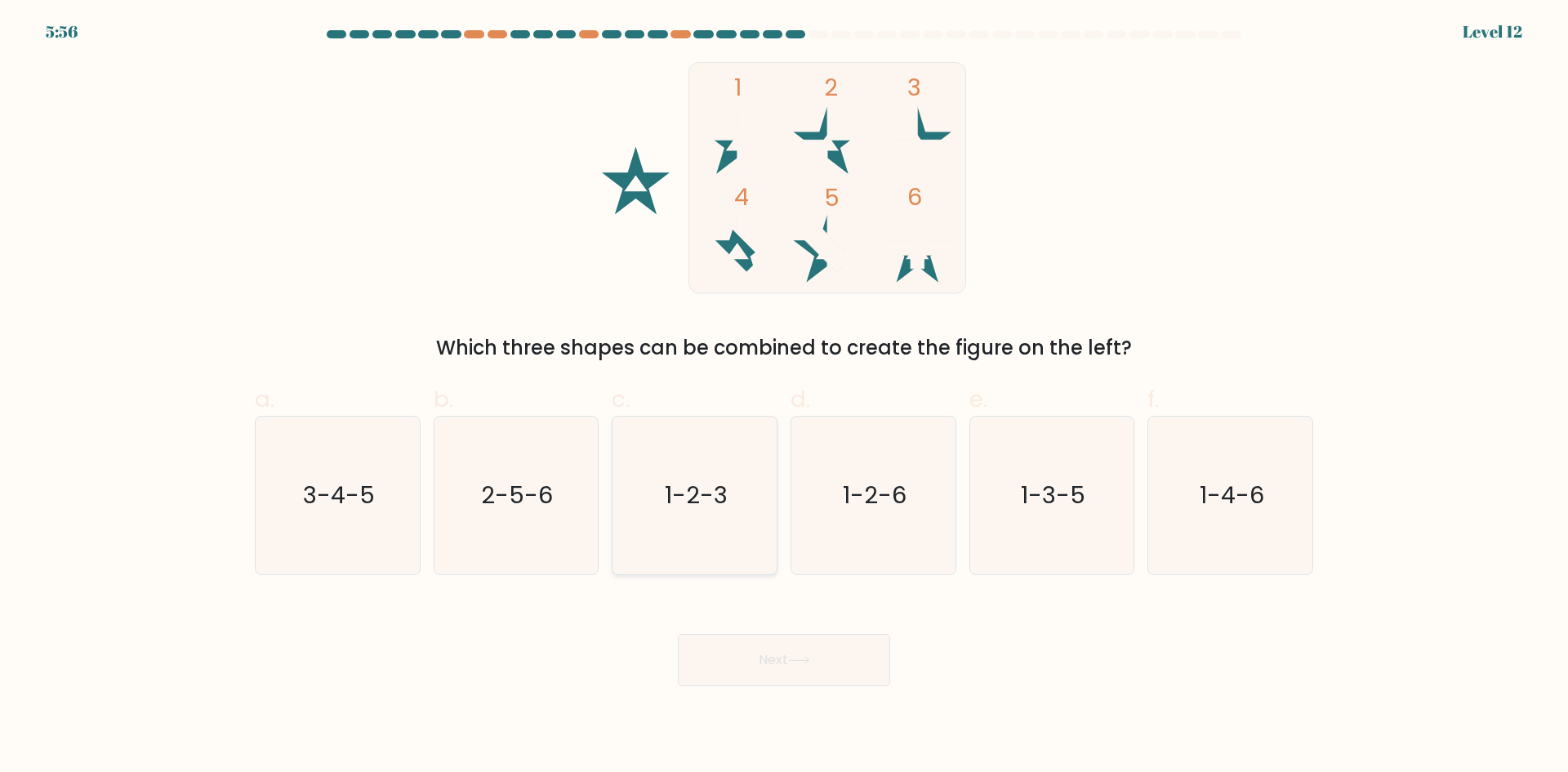
click at [669, 512] on icon "1-2-3" at bounding box center [695, 495] width 158 height 158
click at [784, 397] on input "c. 1-2-3" at bounding box center [784, 392] width 1 height 10
radio input "true"
click at [764, 661] on button "Next" at bounding box center [784, 660] width 212 height 52
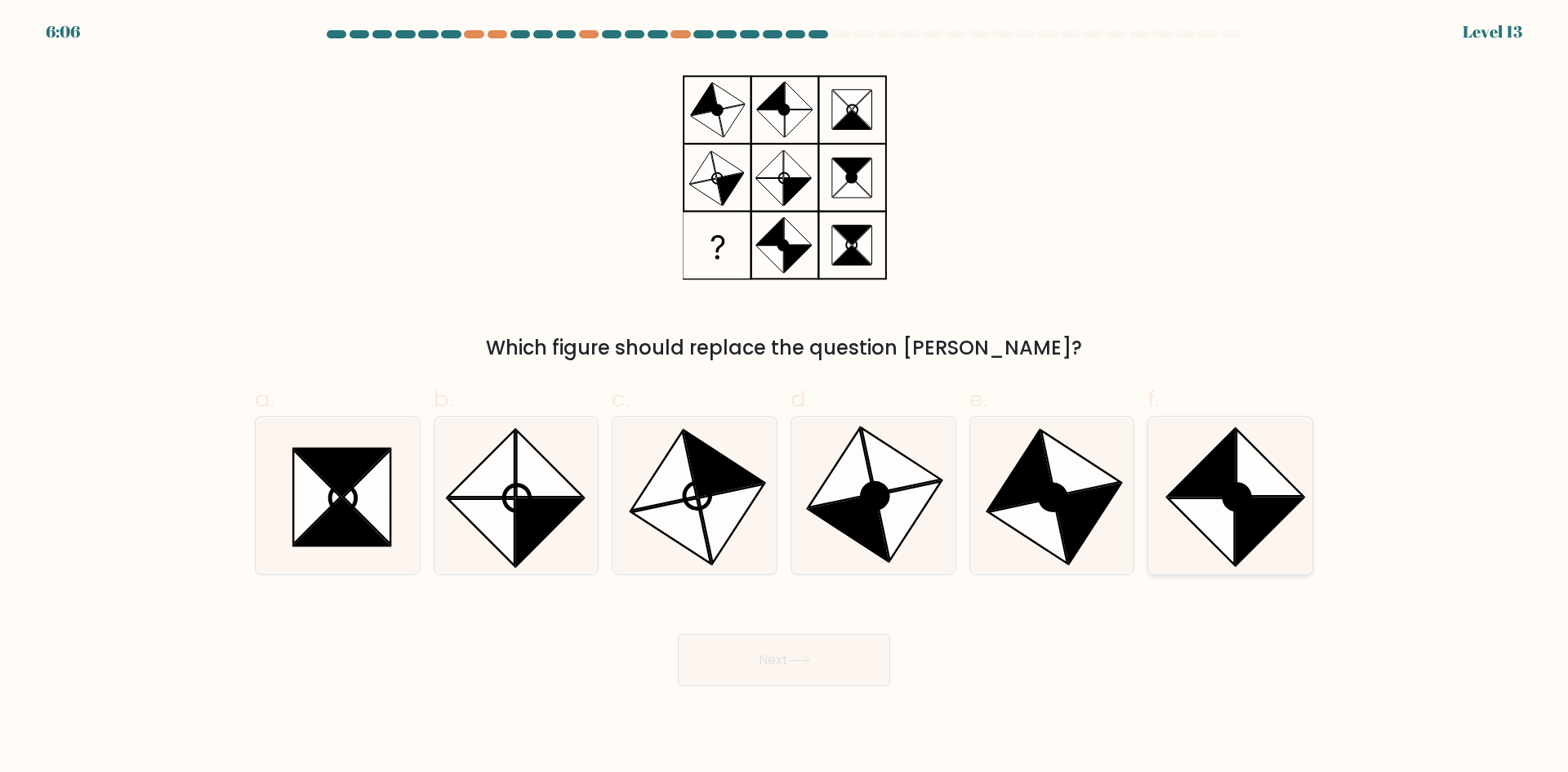
click at [1242, 522] on icon at bounding box center [1270, 530] width 67 height 67
click at [785, 397] on input "f." at bounding box center [784, 392] width 1 height 10
radio input "true"
click at [830, 655] on button "Next" at bounding box center [784, 660] width 212 height 52
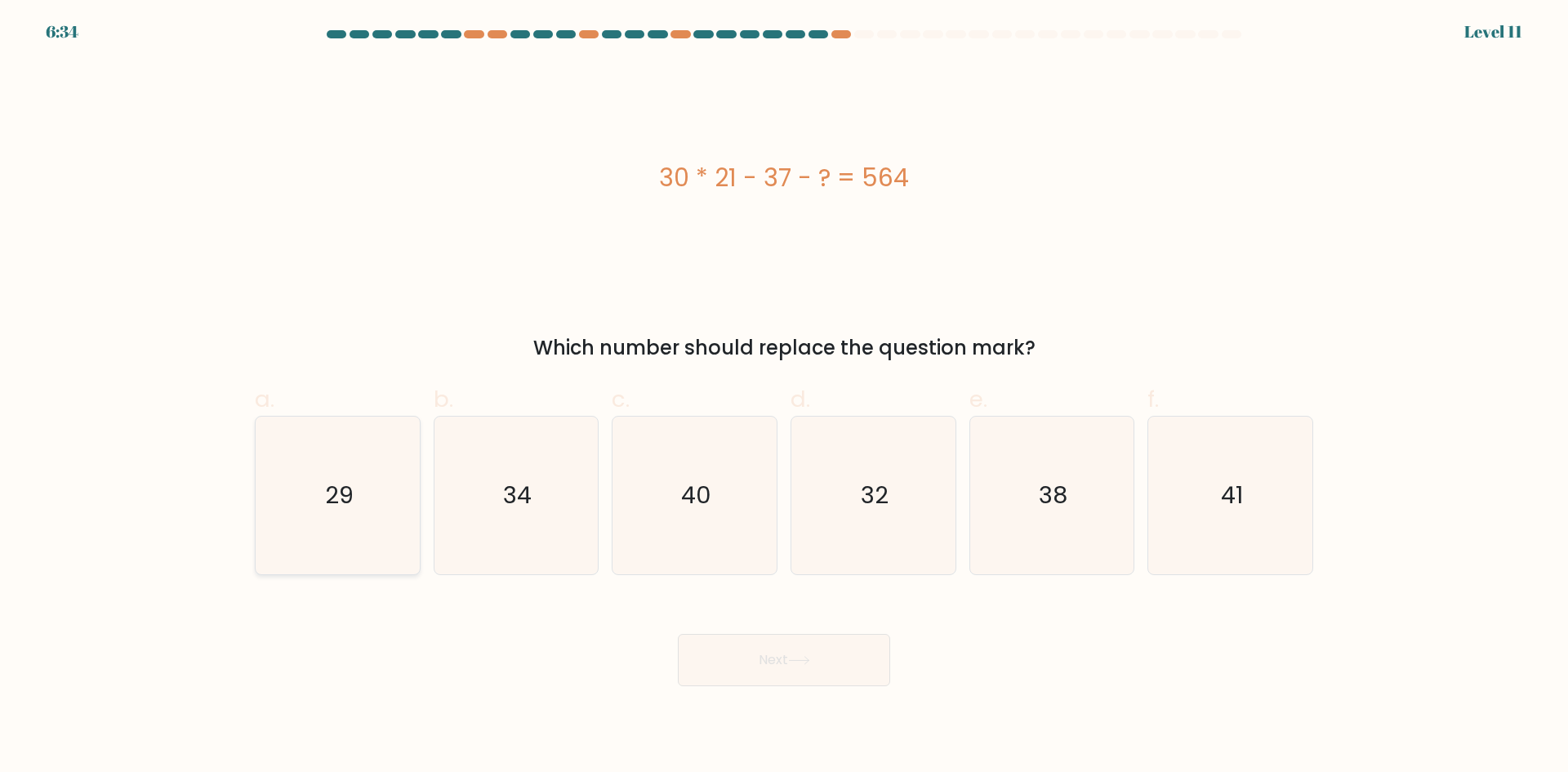
click at [339, 502] on text "29" at bounding box center [338, 494] width 28 height 33
click at [784, 397] on input "a. 29" at bounding box center [784, 392] width 1 height 10
radio input "true"
click at [747, 666] on button "Next" at bounding box center [784, 660] width 212 height 52
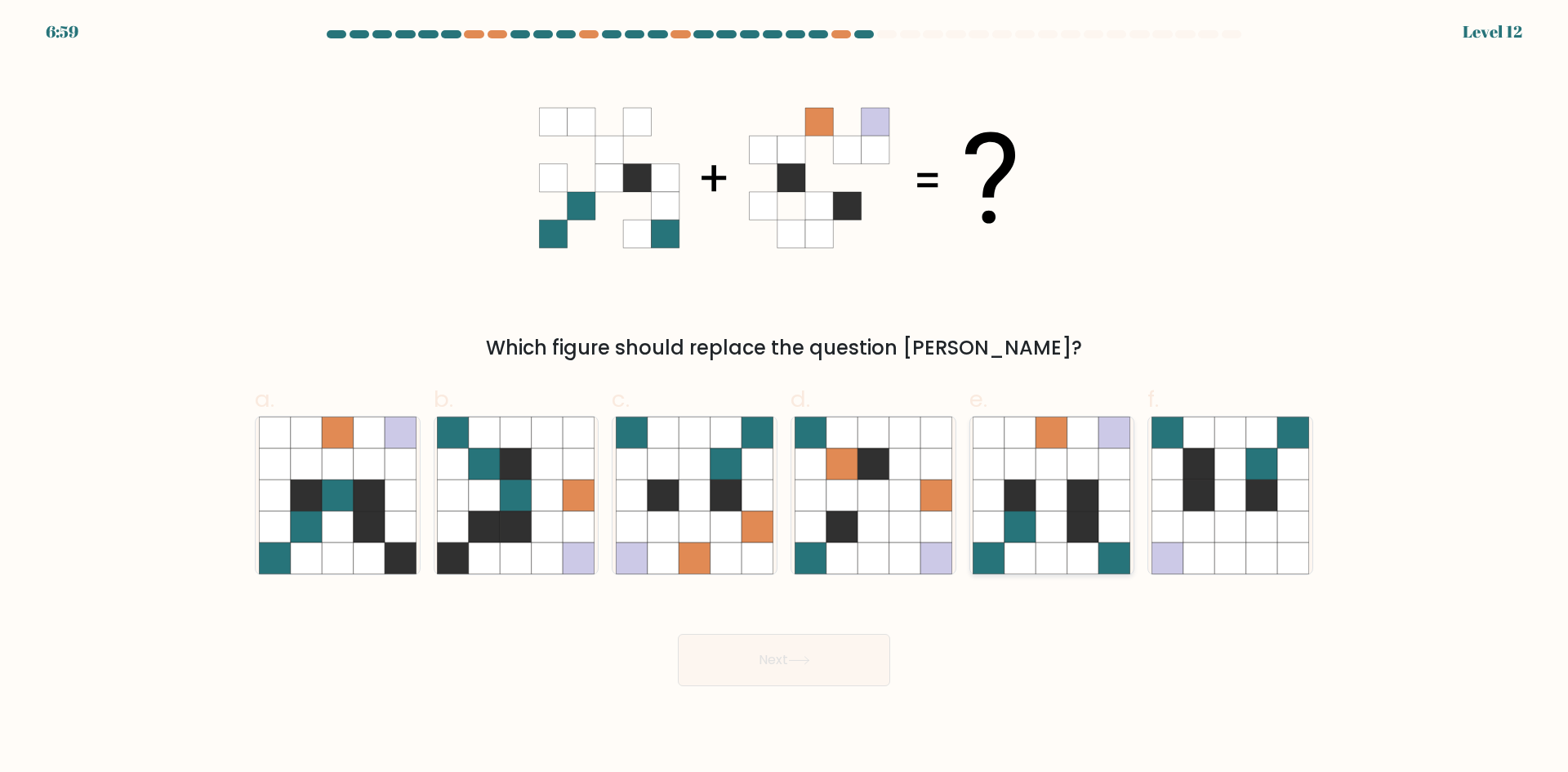
click at [1122, 526] on icon at bounding box center [1115, 527] width 31 height 31
click at [785, 397] on input "e." at bounding box center [784, 392] width 1 height 10
radio input "true"
click at [815, 658] on button "Next" at bounding box center [784, 660] width 212 height 52
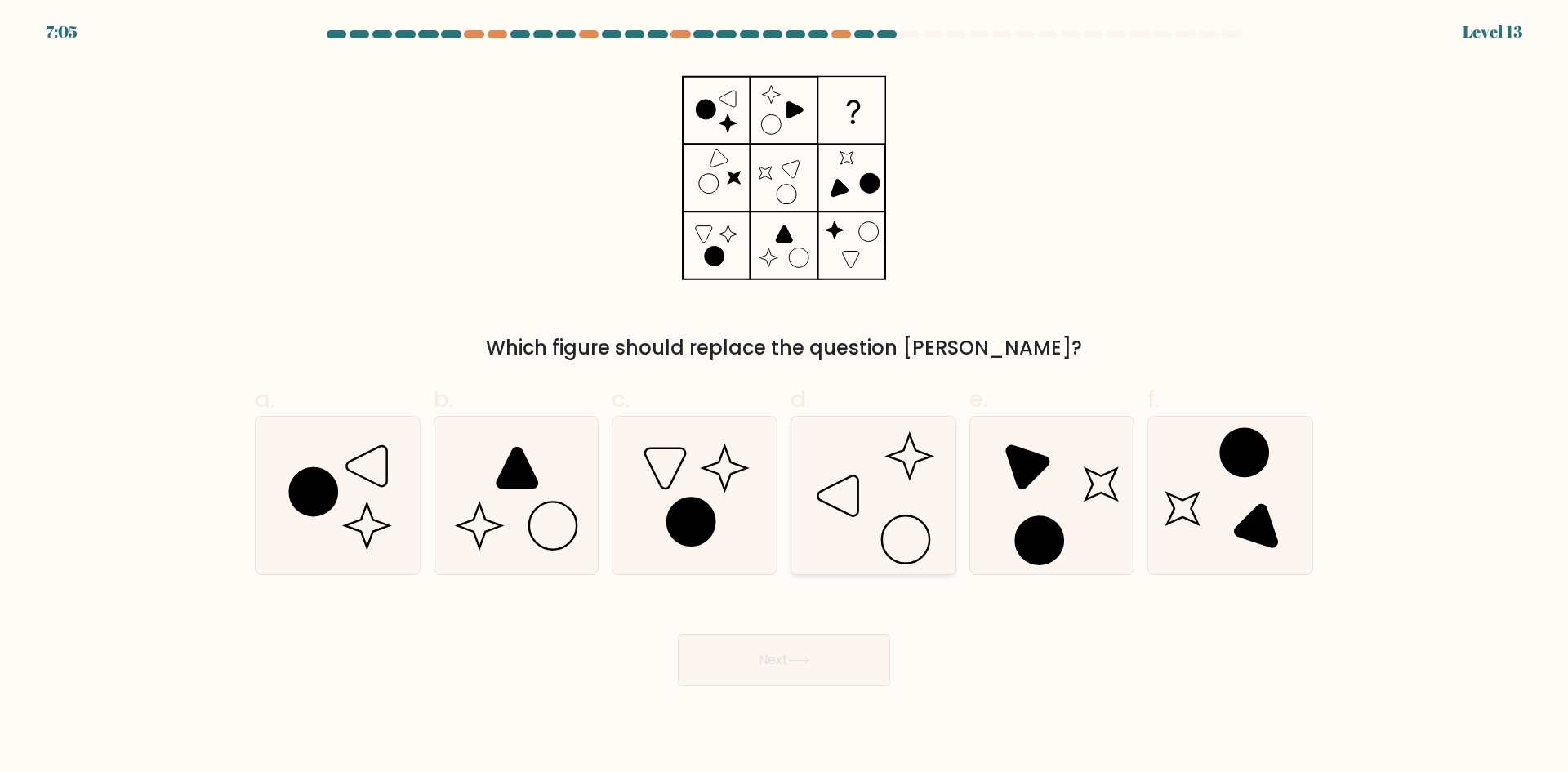
click at [859, 531] on icon at bounding box center [873, 495] width 158 height 158
click at [785, 397] on input "d." at bounding box center [784, 392] width 1 height 10
radio input "true"
click at [805, 646] on button "Next" at bounding box center [784, 660] width 212 height 52
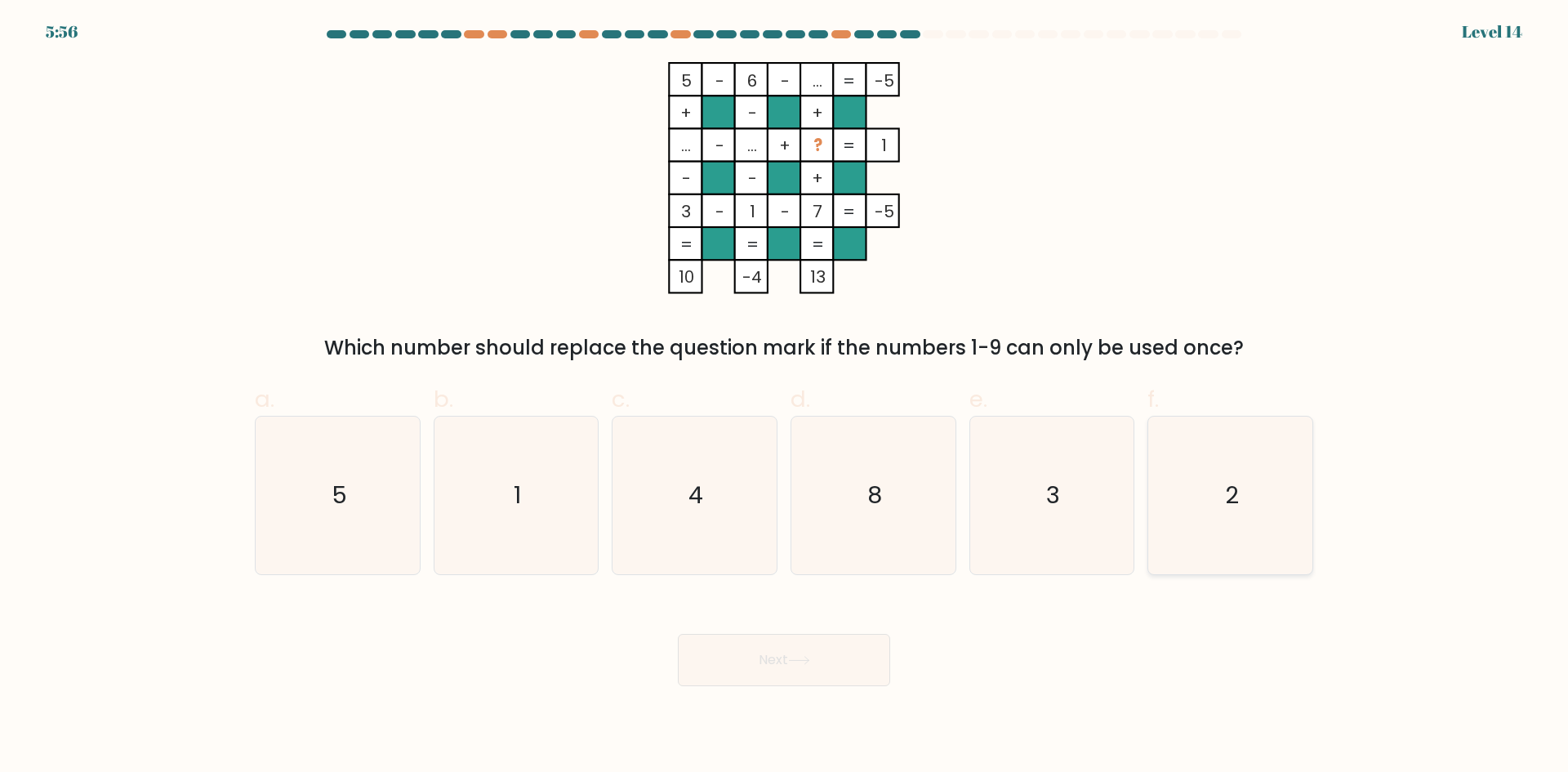
click at [1261, 518] on icon "2" at bounding box center [1230, 495] width 158 height 158
click at [785, 397] on input "f. 2" at bounding box center [784, 392] width 1 height 10
radio input "true"
click at [841, 663] on button "Next" at bounding box center [784, 660] width 212 height 52
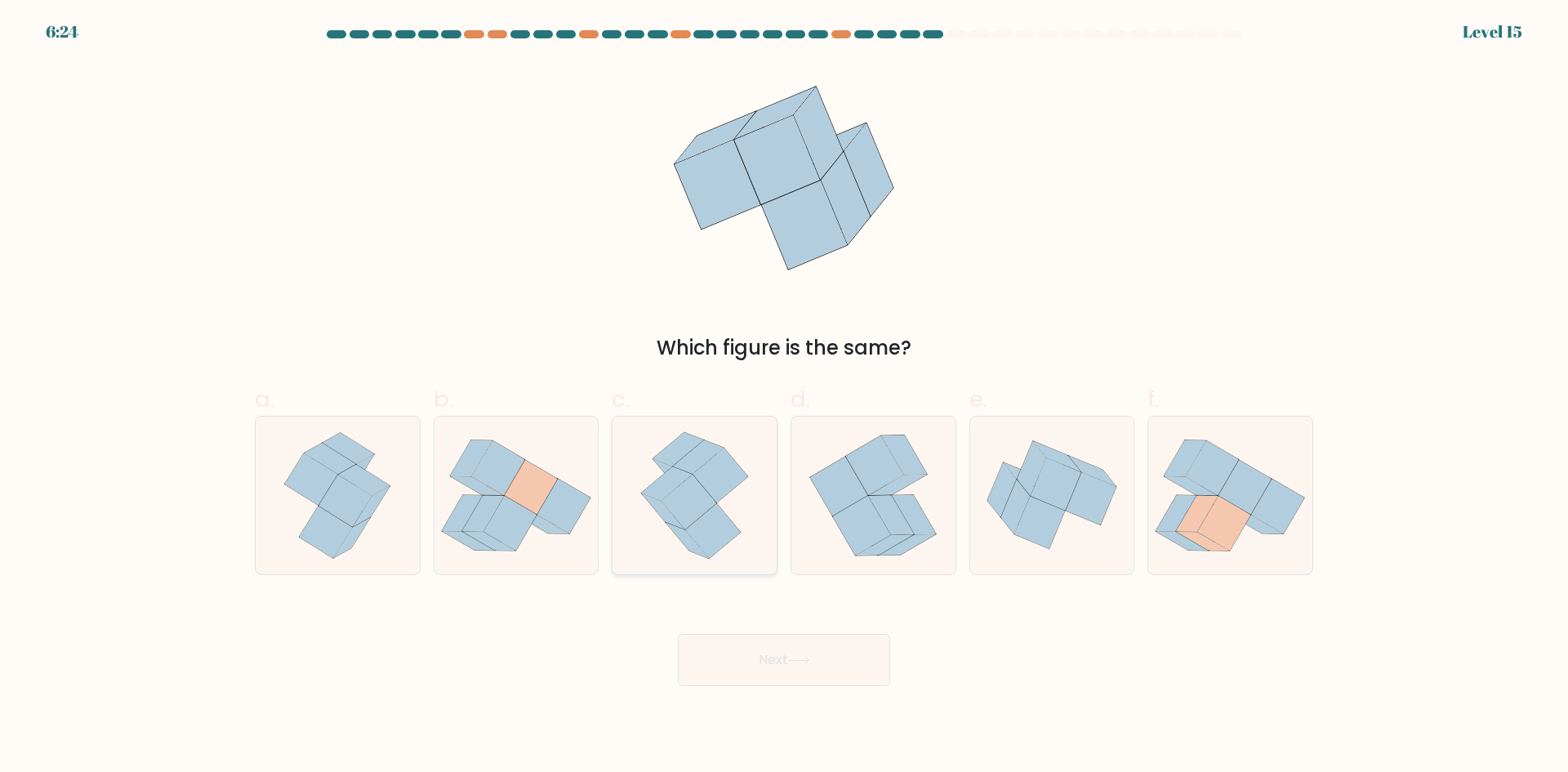
click at [694, 463] on icon at bounding box center [697, 457] width 51 height 33
click at [784, 397] on input "c." at bounding box center [784, 392] width 1 height 10
radio input "true"
click at [760, 647] on button "Next" at bounding box center [784, 660] width 212 height 52
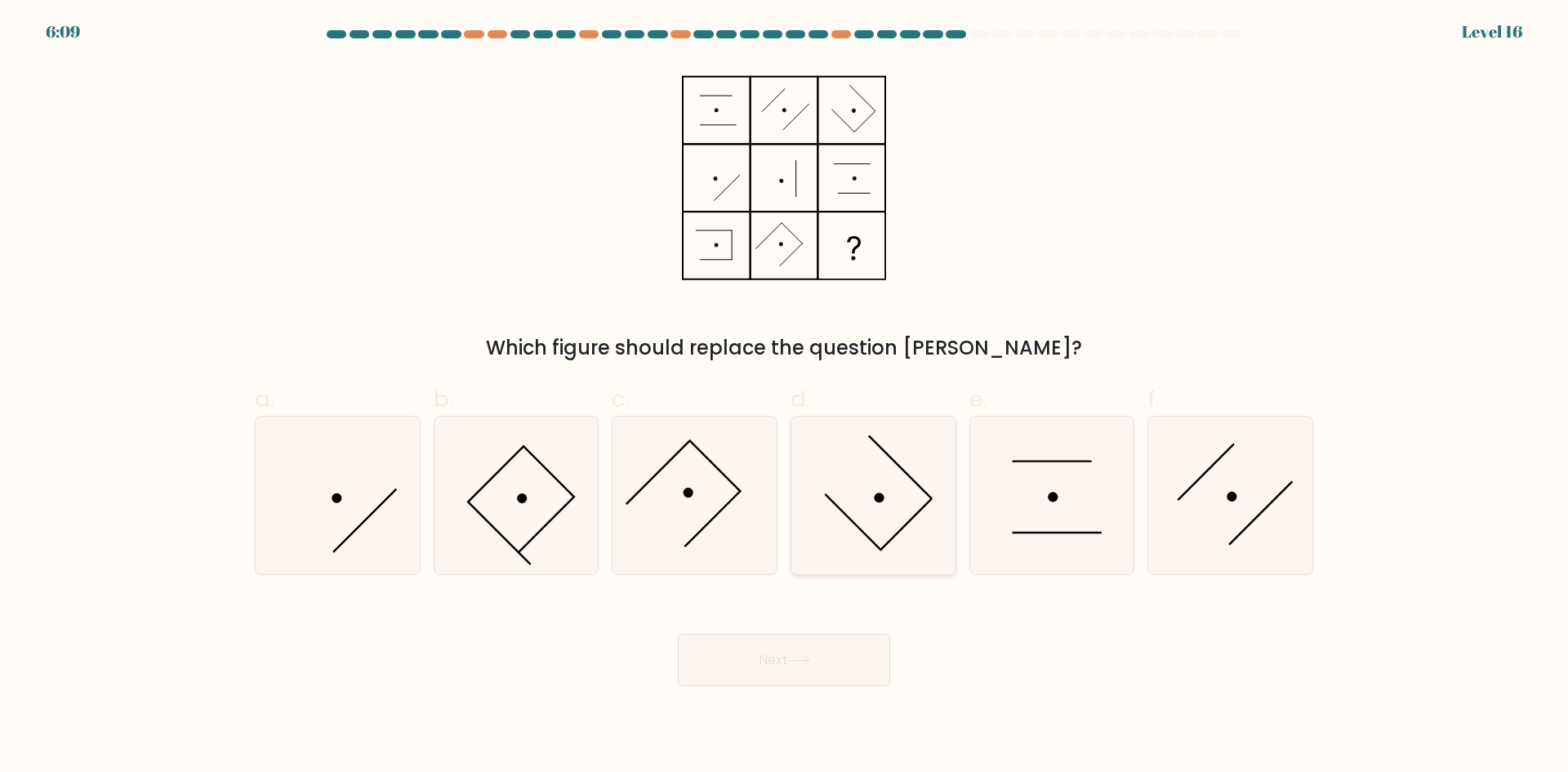
click at [903, 519] on icon at bounding box center [873, 495] width 158 height 158
click at [785, 397] on input "d." at bounding box center [784, 392] width 1 height 10
radio input "true"
click at [811, 651] on button "Next" at bounding box center [784, 660] width 212 height 52
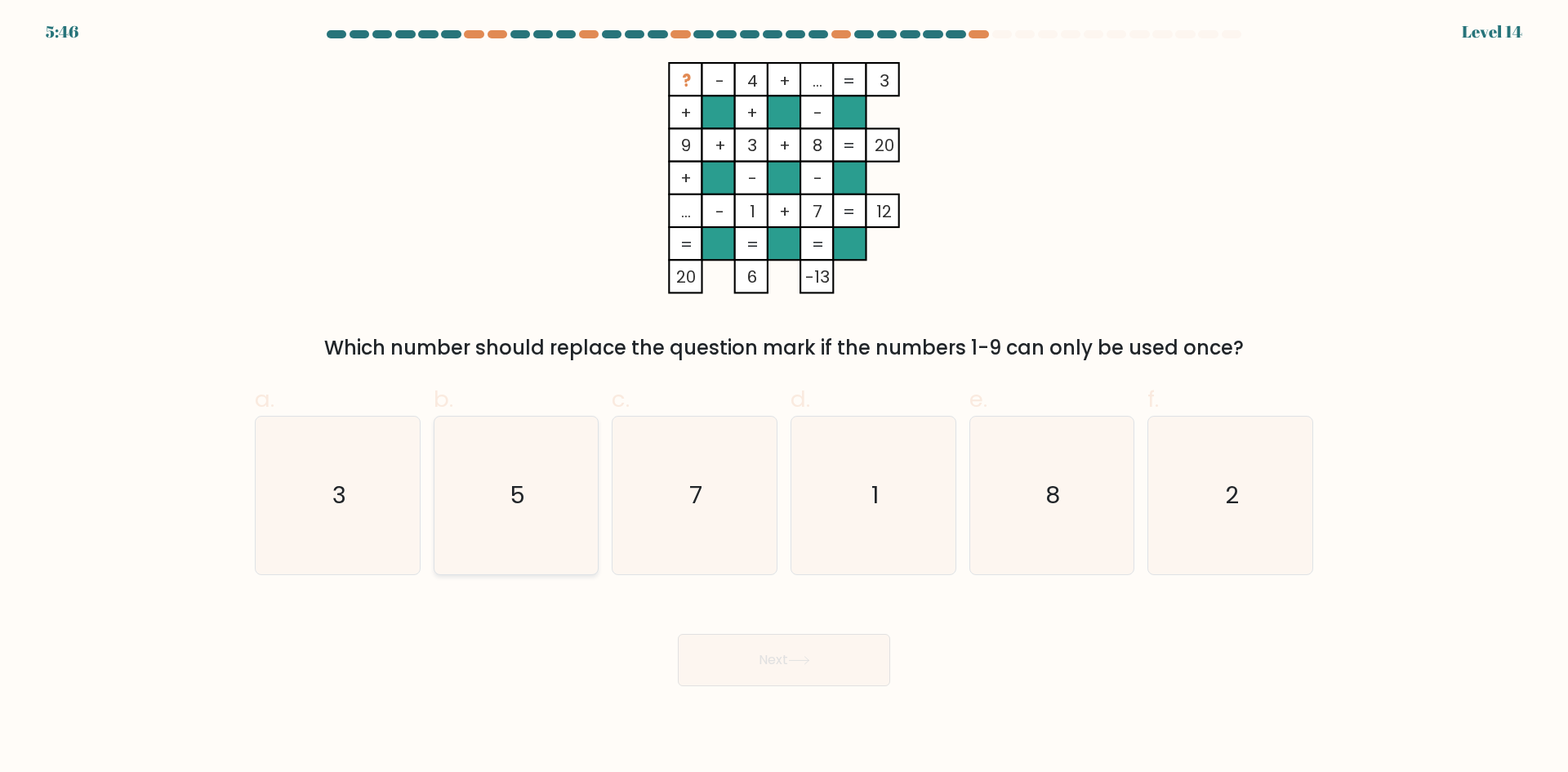
click at [526, 518] on icon "5" at bounding box center [516, 495] width 158 height 158
click at [784, 397] on input "b. 5" at bounding box center [784, 392] width 1 height 10
radio input "true"
click at [720, 681] on button "Next" at bounding box center [784, 660] width 212 height 52
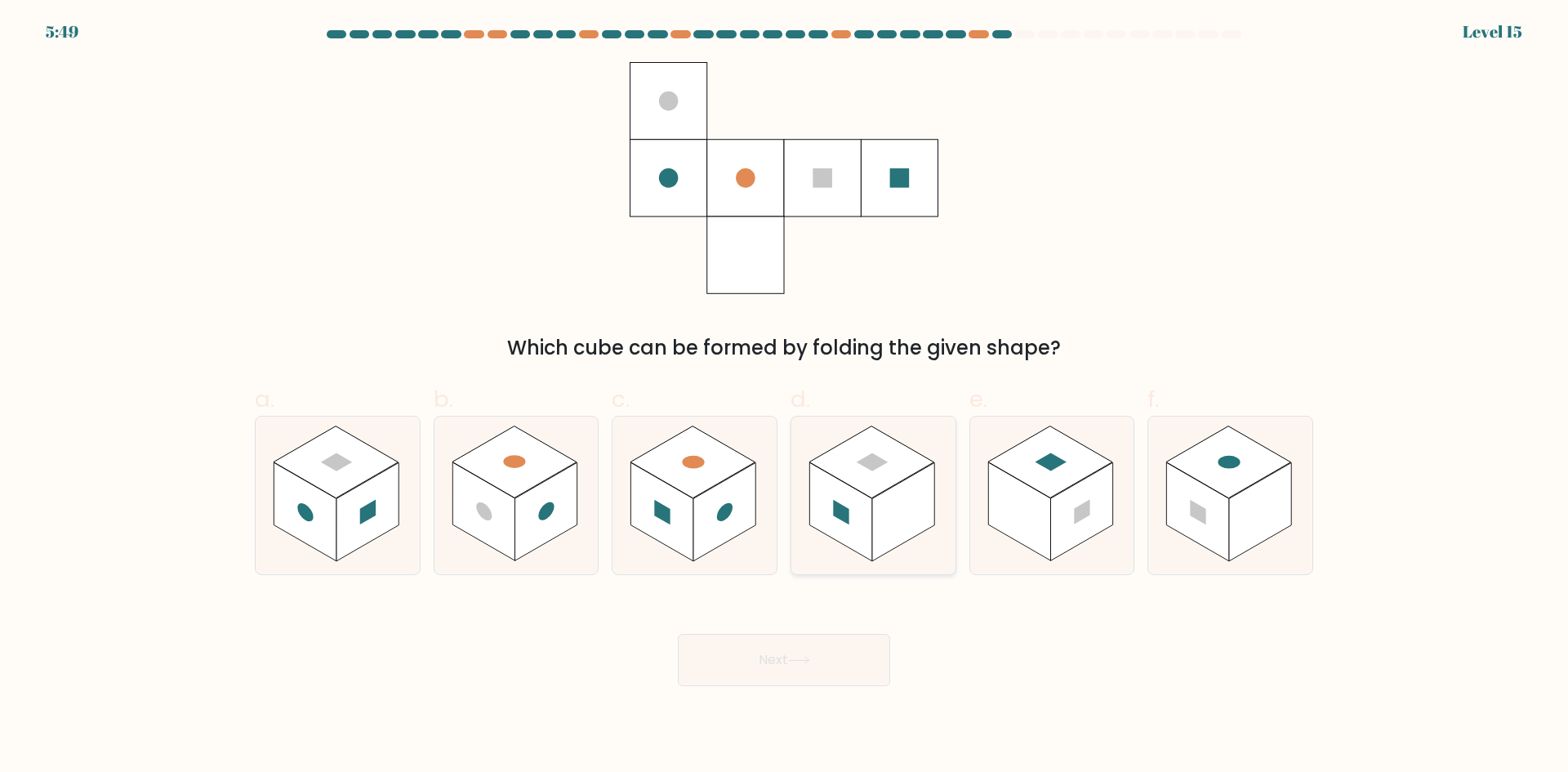
click at [855, 535] on rect at bounding box center [840, 511] width 62 height 99
click at [785, 397] on input "d." at bounding box center [784, 392] width 1 height 10
radio input "true"
click at [322, 534] on rect at bounding box center [304, 511] width 62 height 99
click at [784, 397] on input "a." at bounding box center [784, 392] width 1 height 10
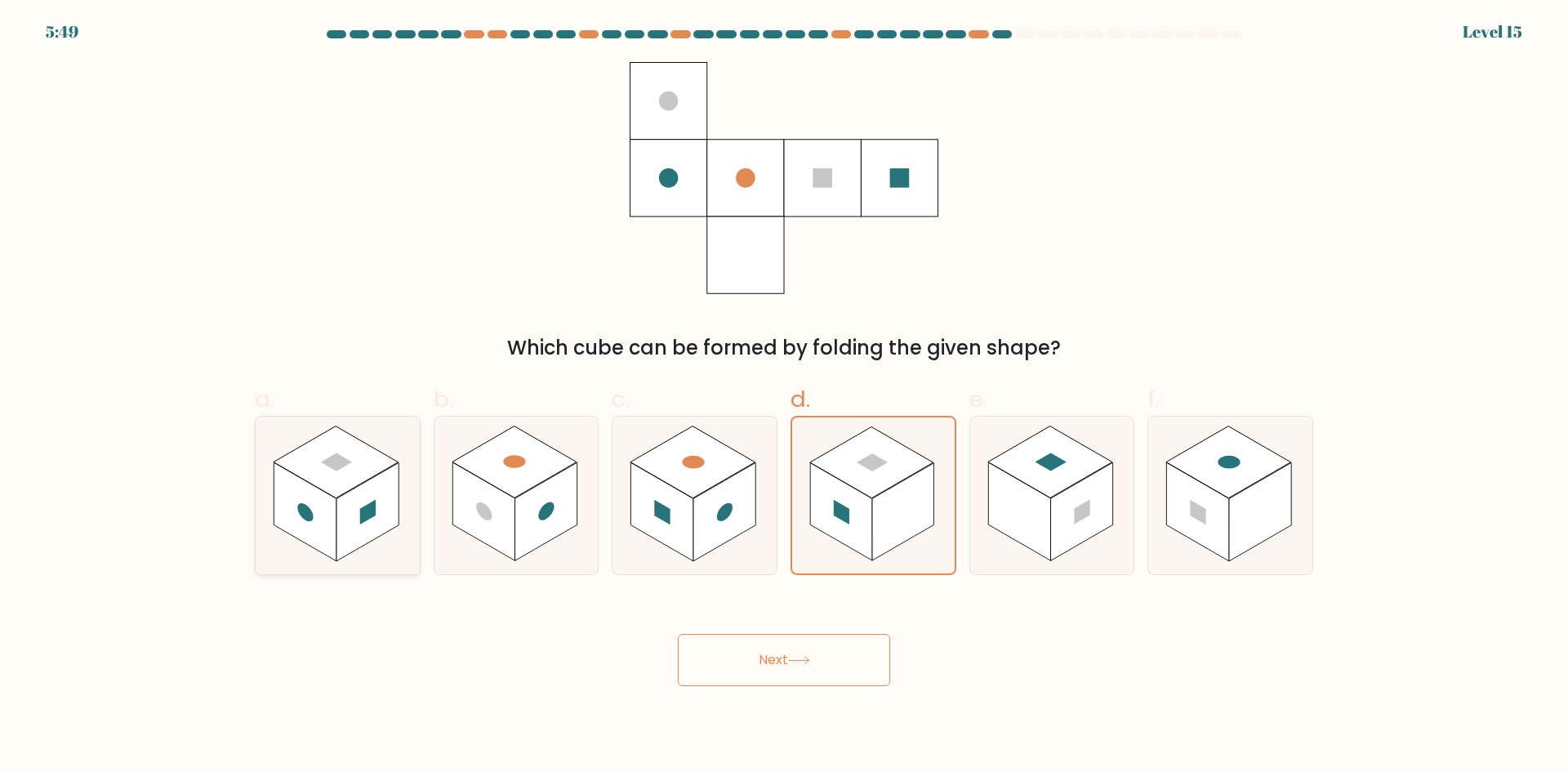
radio input "true"
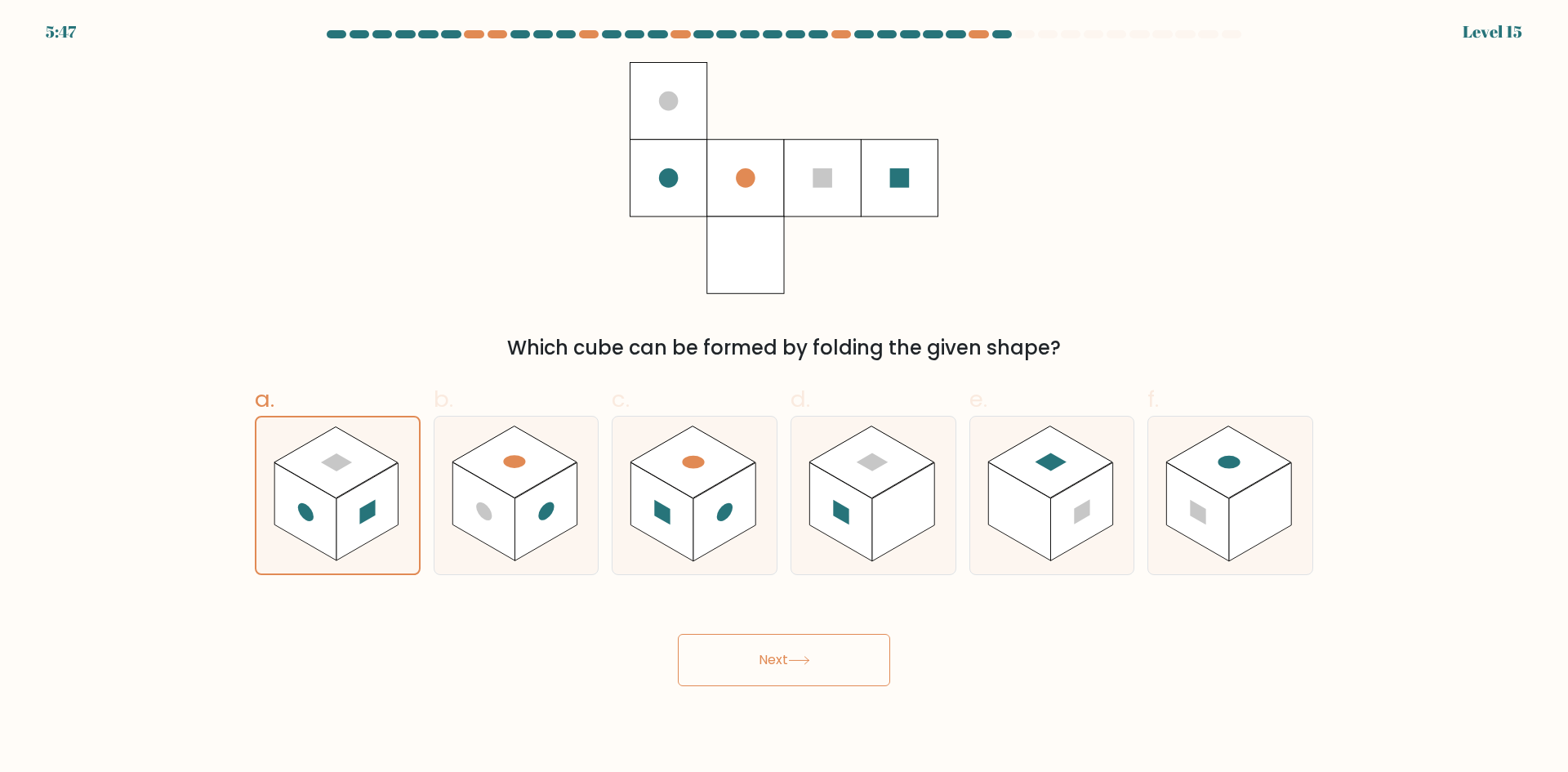
click at [739, 649] on button "Next" at bounding box center [784, 660] width 212 height 52
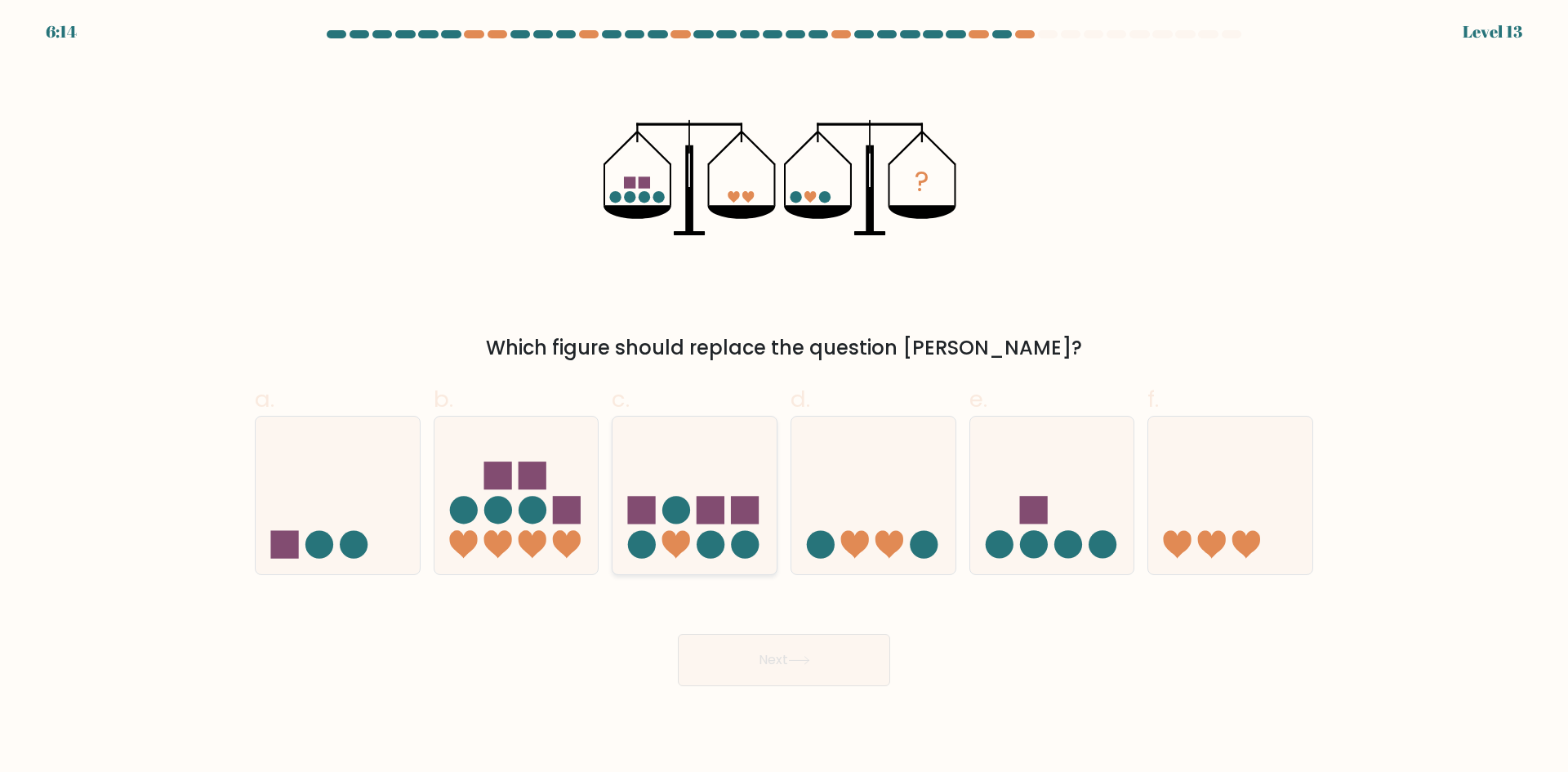
click at [696, 525] on icon at bounding box center [695, 494] width 165 height 135
click at [784, 397] on input "c." at bounding box center [784, 392] width 1 height 10
radio input "true"
click at [1044, 548] on circle at bounding box center [1033, 544] width 27 height 27
click at [785, 397] on input "e." at bounding box center [784, 392] width 1 height 10
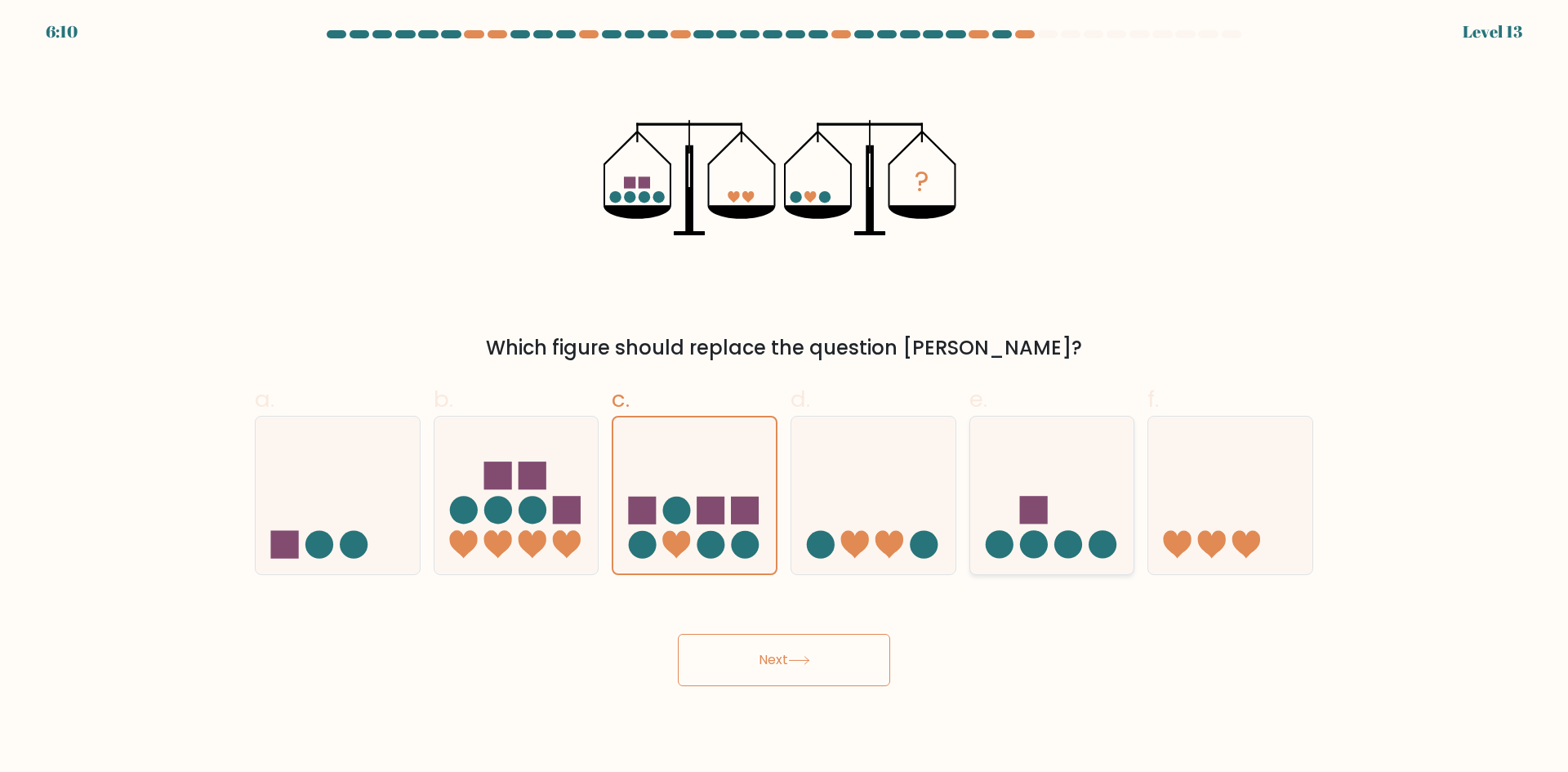
radio input "true"
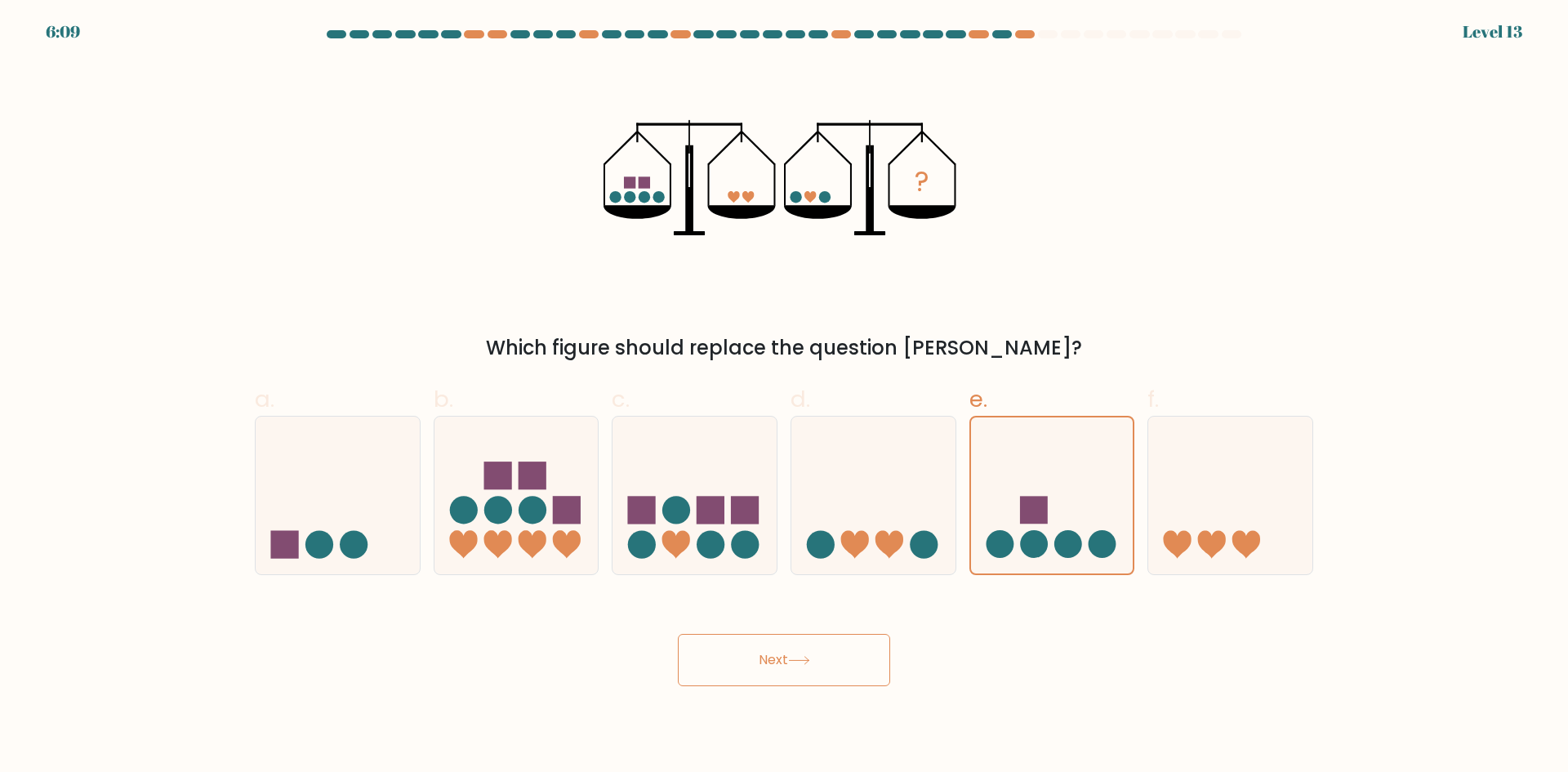
click at [839, 654] on button "Next" at bounding box center [784, 660] width 212 height 52
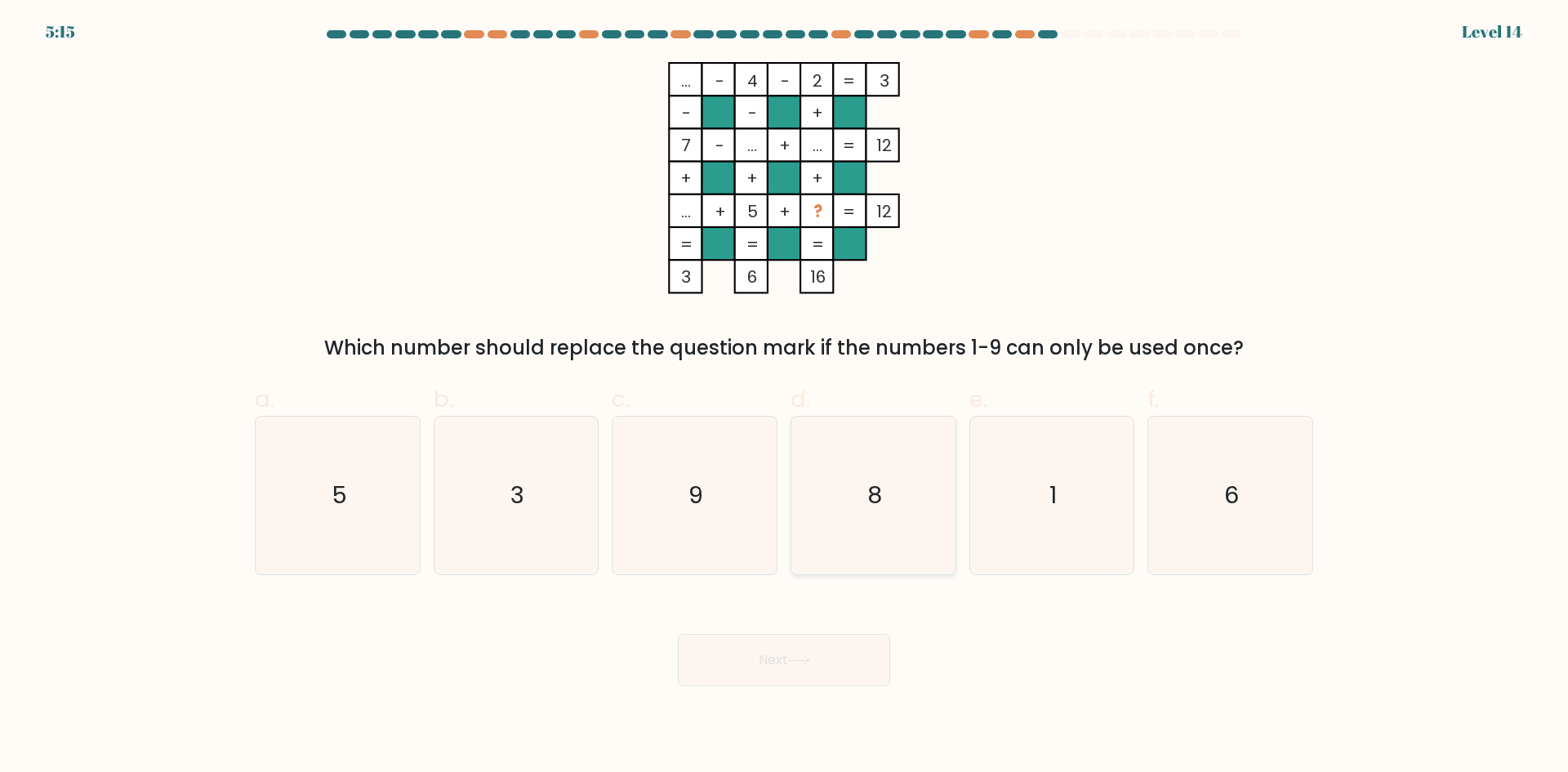
click at [895, 530] on icon "8" at bounding box center [873, 495] width 158 height 158
click at [785, 397] on input "d. 8" at bounding box center [784, 392] width 1 height 10
radio input "true"
click at [781, 658] on button "Next" at bounding box center [784, 660] width 212 height 52
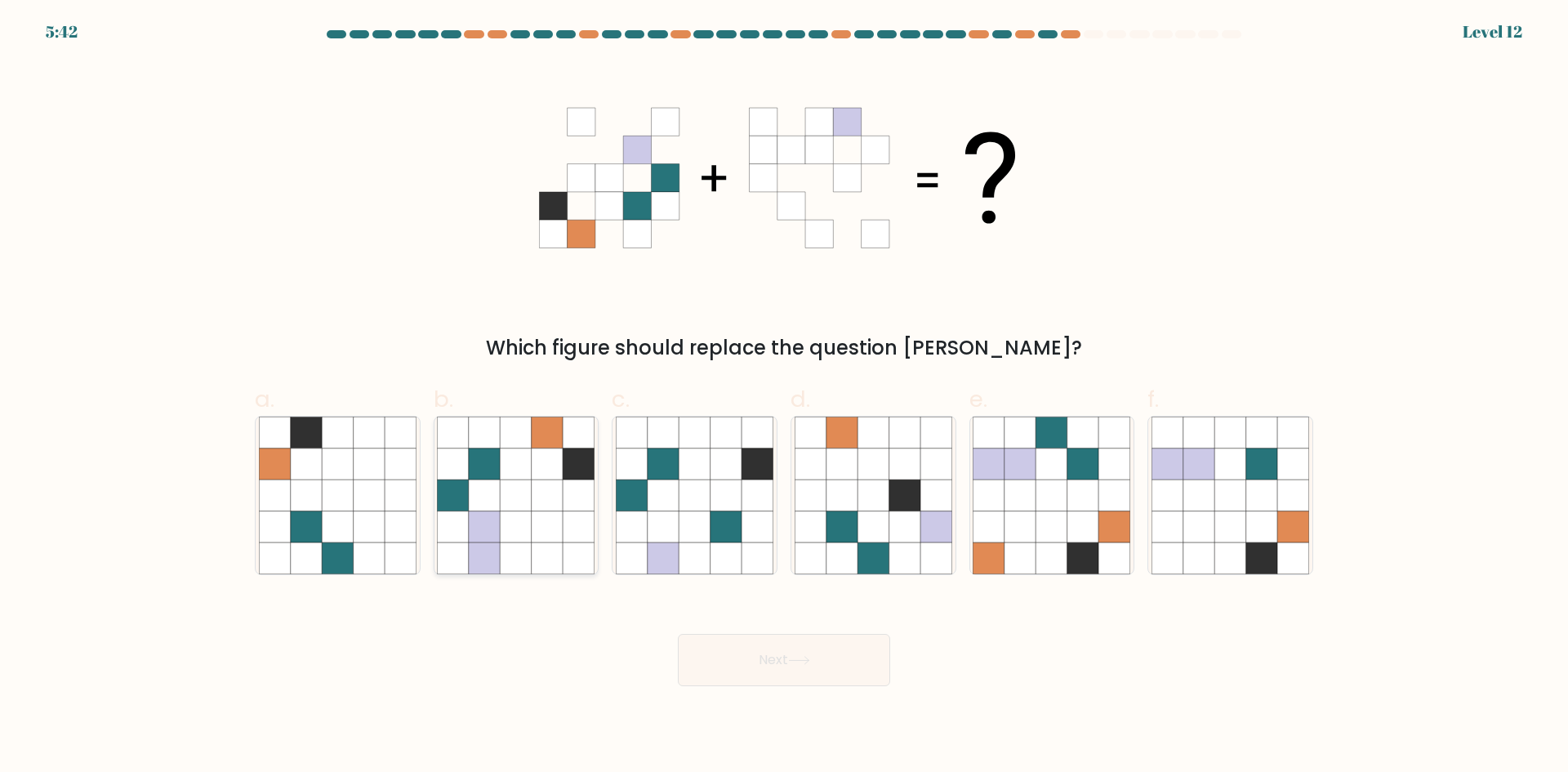
click at [560, 490] on icon at bounding box center [547, 494] width 31 height 31
click at [784, 397] on input "b." at bounding box center [784, 392] width 1 height 10
radio input "true"
click at [751, 657] on button "Next" at bounding box center [784, 660] width 212 height 52
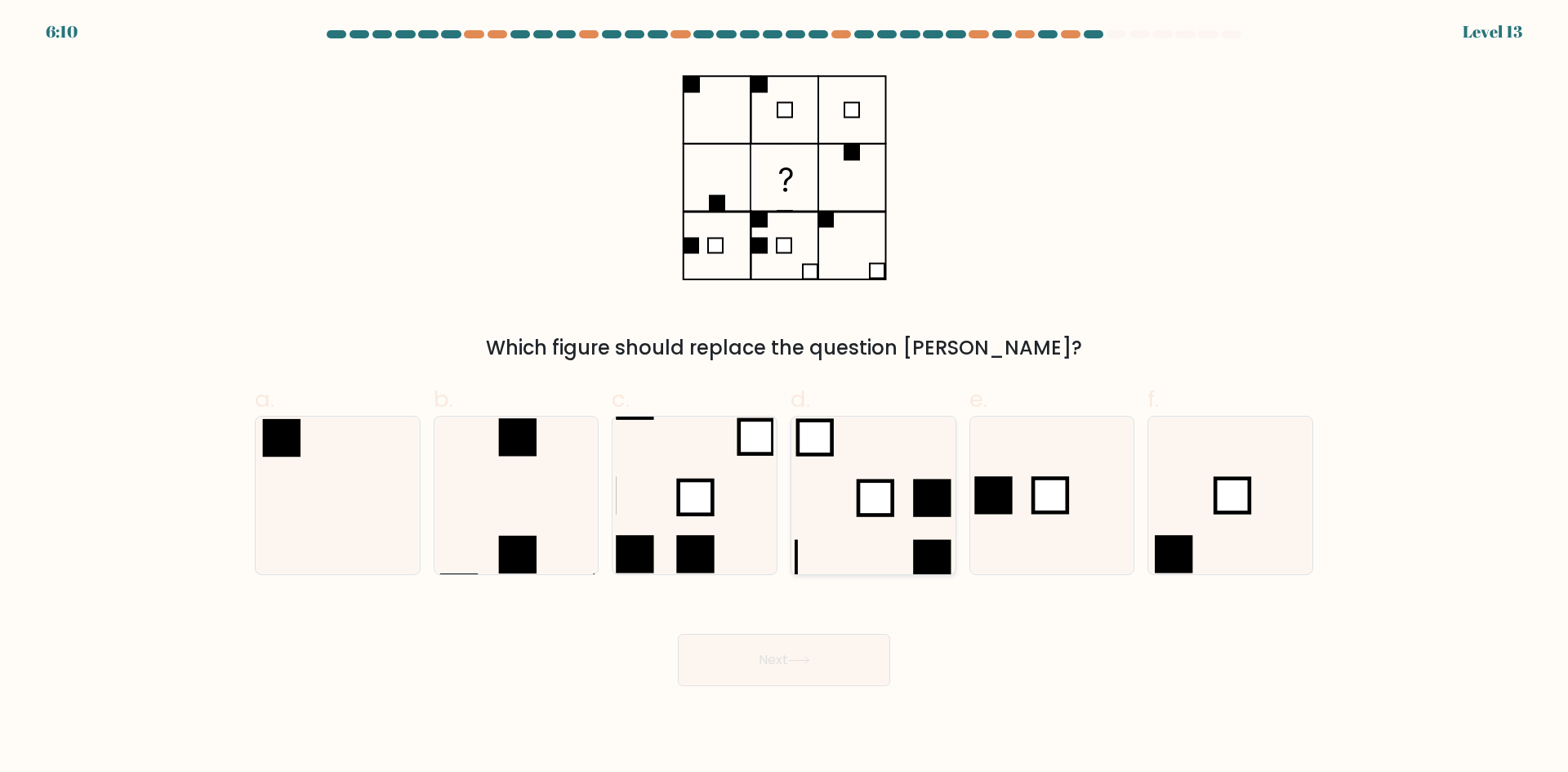
click at [897, 541] on icon at bounding box center [873, 495] width 158 height 158
click at [785, 397] on input "d." at bounding box center [784, 392] width 1 height 10
radio input "true"
click at [1040, 548] on icon at bounding box center [1051, 495] width 158 height 158
click at [785, 397] on input "e." at bounding box center [784, 392] width 1 height 10
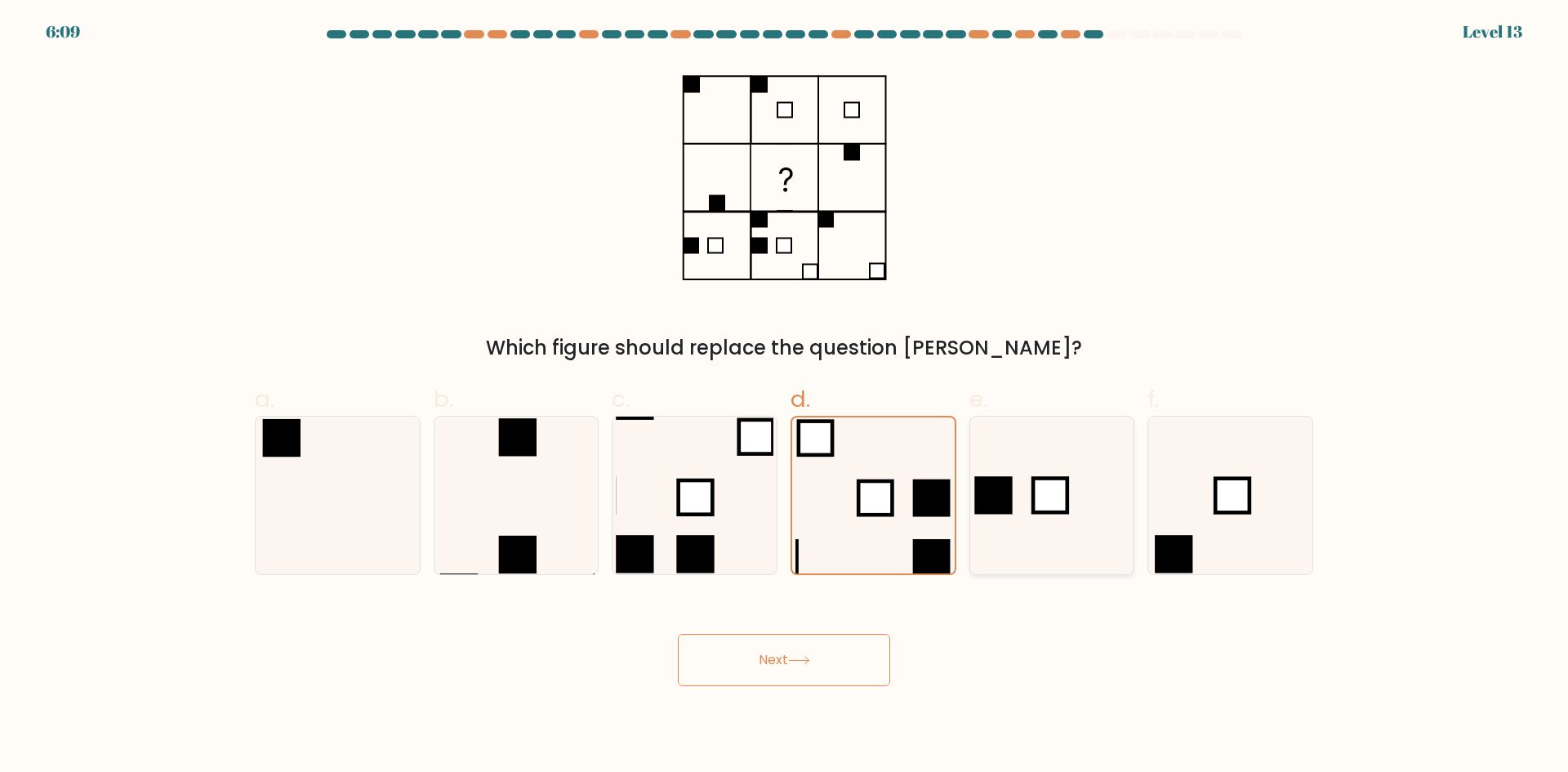
radio input "true"
click at [480, 490] on icon at bounding box center [516, 495] width 158 height 158
click at [784, 397] on input "b." at bounding box center [784, 392] width 1 height 10
radio input "true"
click at [817, 681] on button "Next" at bounding box center [784, 660] width 212 height 52
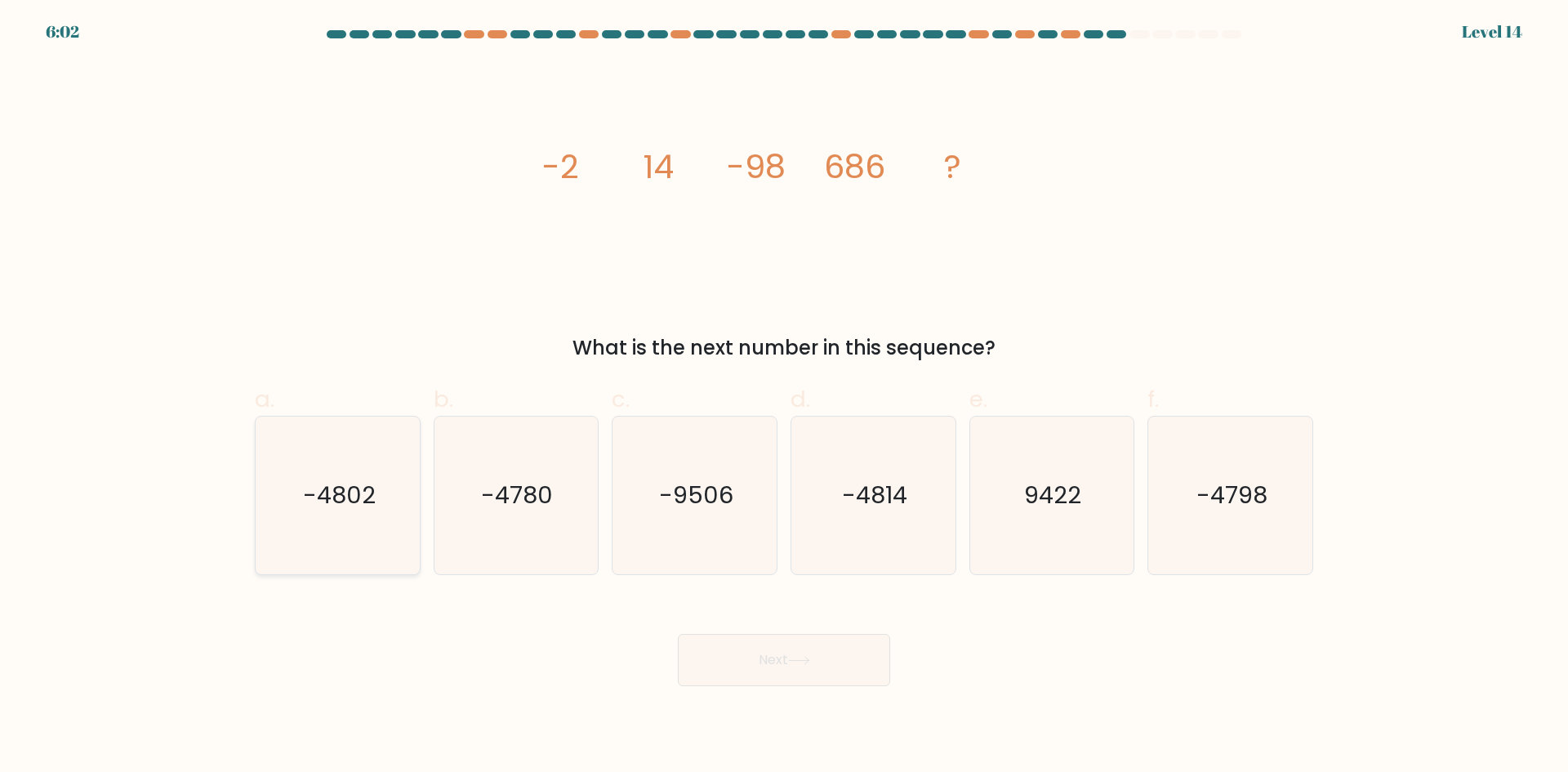
click at [359, 524] on icon "-4802" at bounding box center [338, 495] width 158 height 158
click at [784, 397] on input "a. -4802" at bounding box center [784, 392] width 1 height 10
radio input "true"
click at [726, 659] on button "Next" at bounding box center [784, 660] width 212 height 52
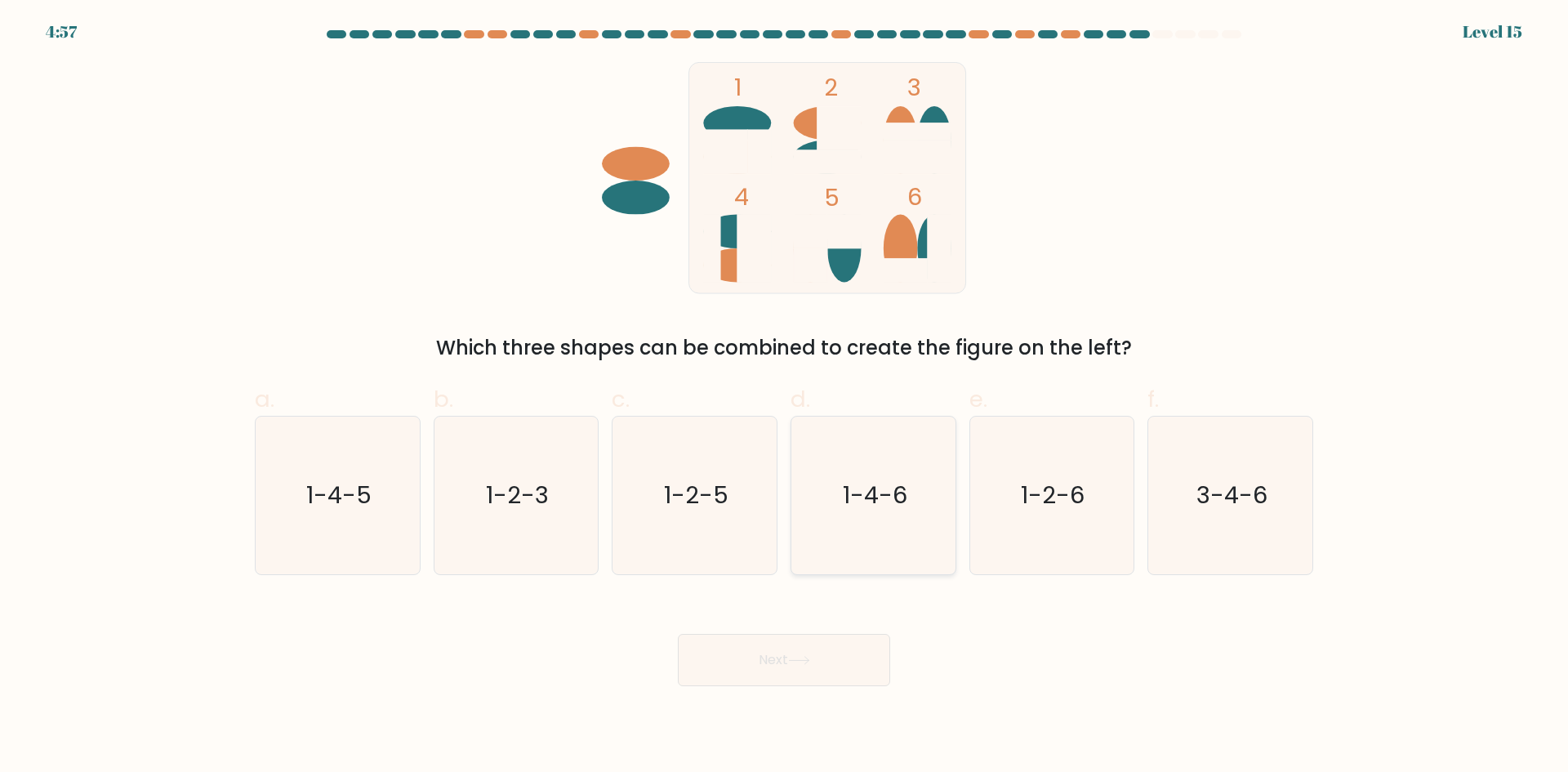
click at [850, 500] on text "1-4-6" at bounding box center [874, 494] width 64 height 33
click at [785, 397] on input "d. 1-4-6" at bounding box center [784, 392] width 1 height 10
radio input "true"
click at [859, 663] on button "Next" at bounding box center [784, 660] width 212 height 52
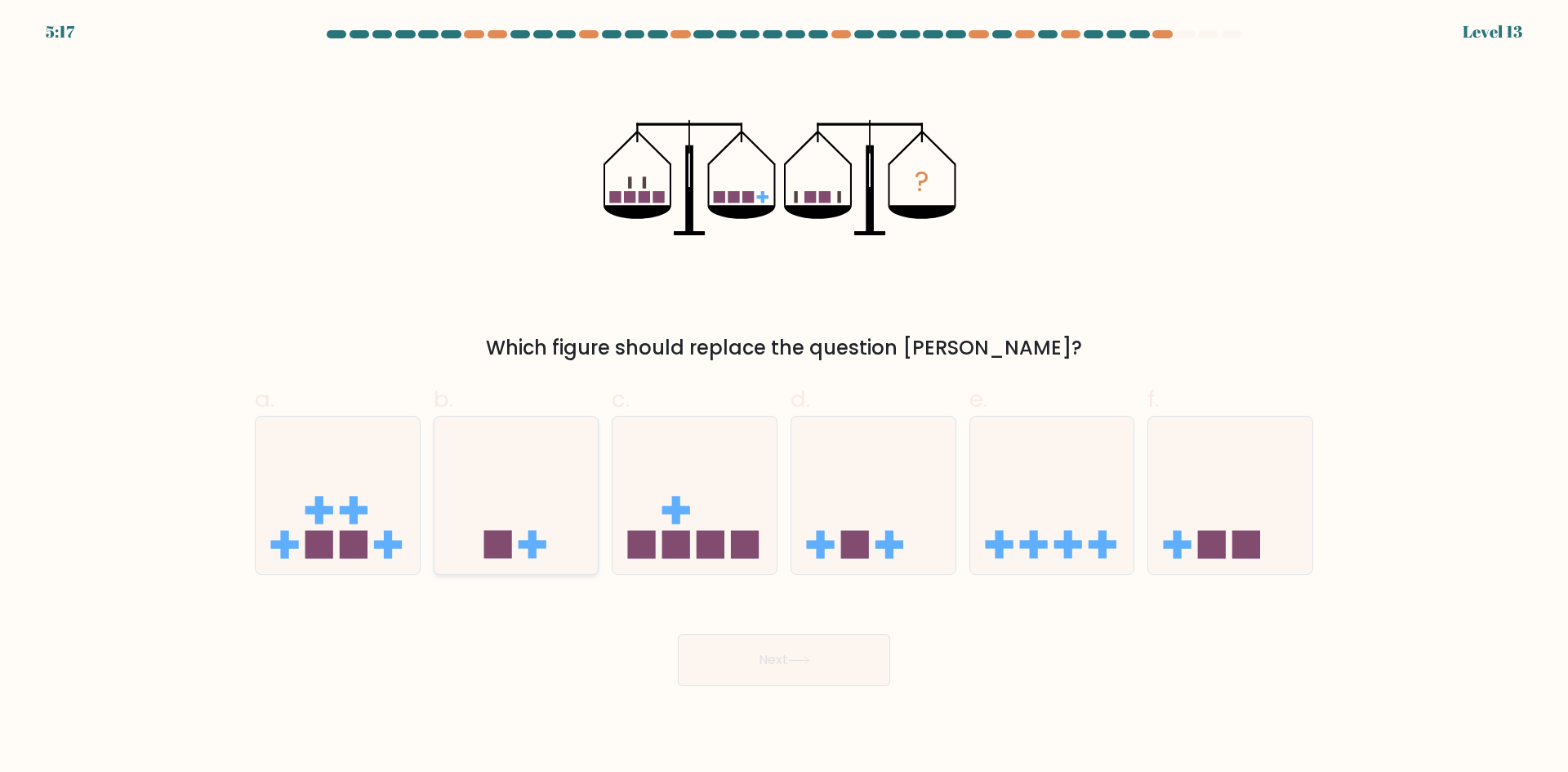
click at [523, 512] on icon at bounding box center [517, 494] width 165 height 135
click at [784, 397] on input "b." at bounding box center [784, 392] width 1 height 10
radio input "true"
click at [1219, 536] on rect at bounding box center [1212, 544] width 27 height 27
click at [785, 397] on input "f." at bounding box center [784, 392] width 1 height 10
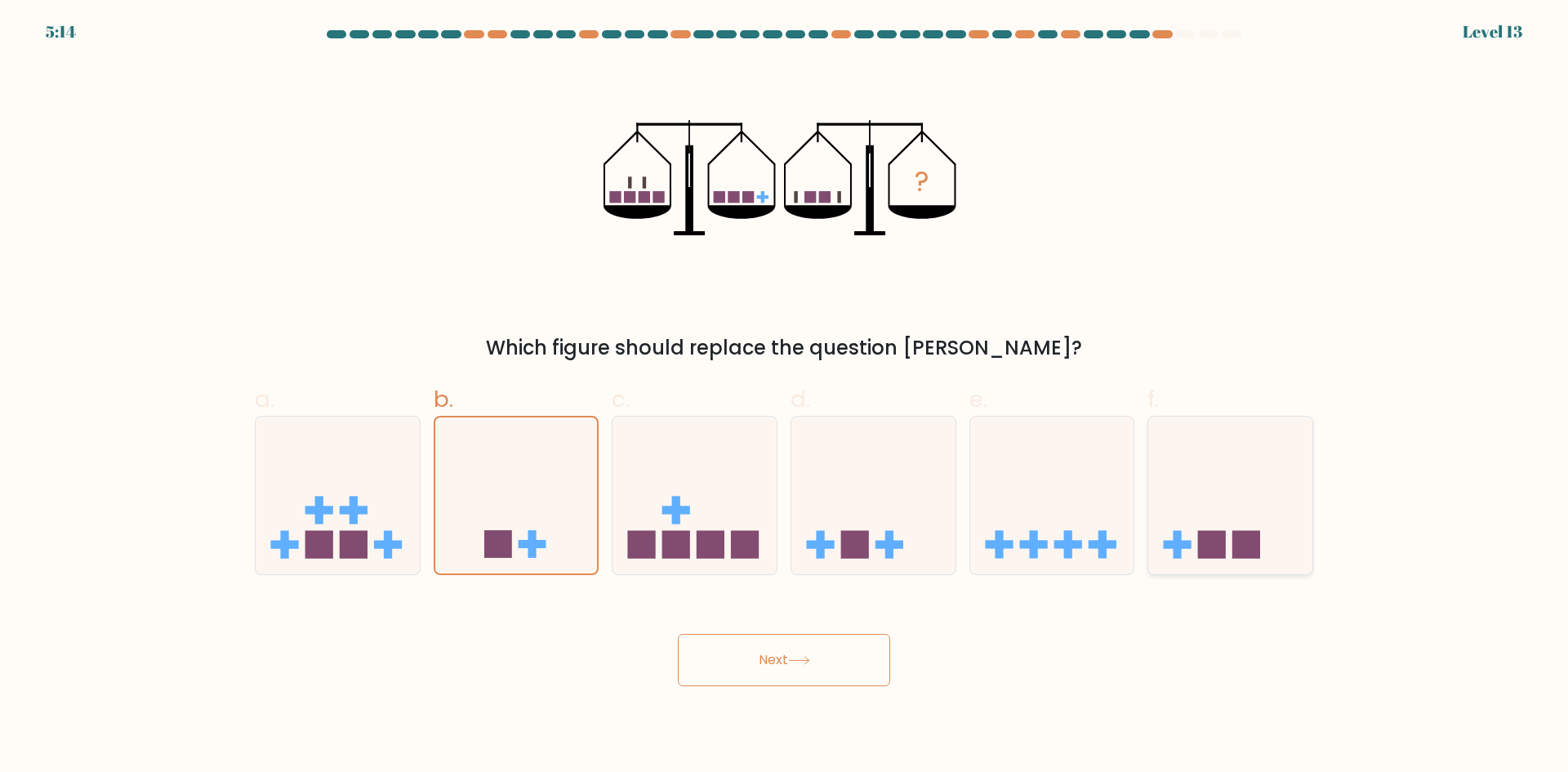
radio input "true"
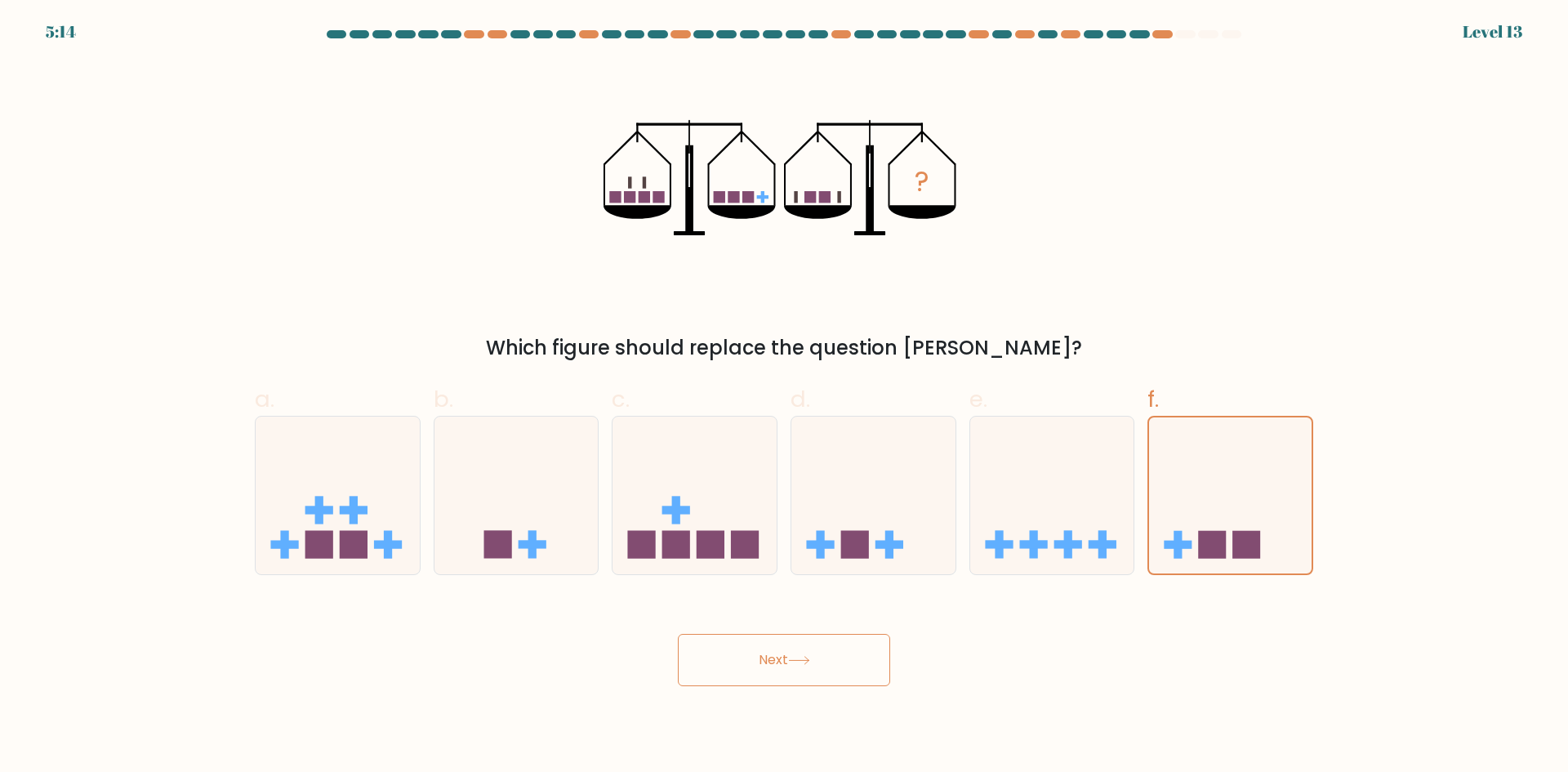
click at [805, 657] on icon at bounding box center [799, 660] width 22 height 9
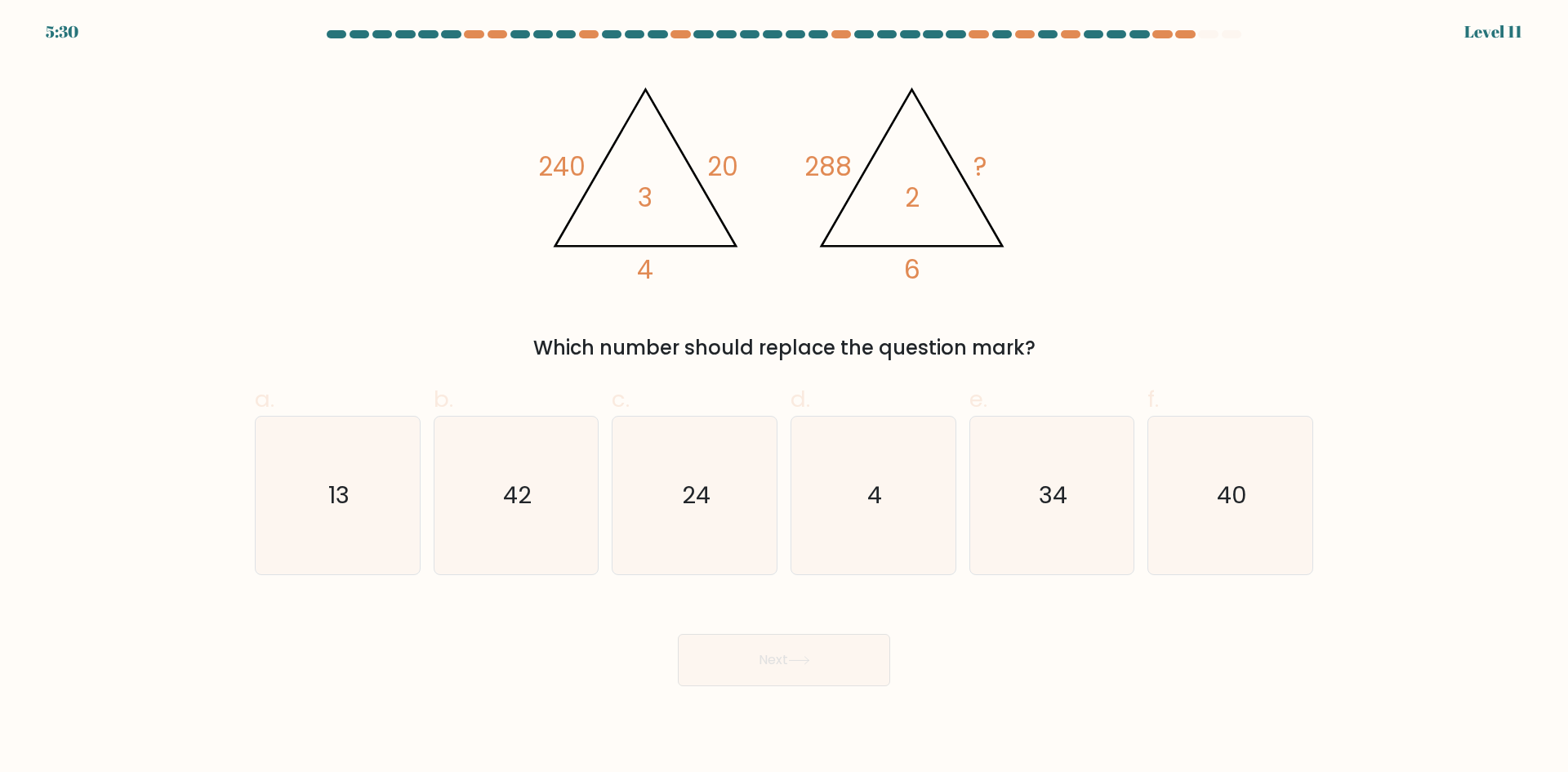
click at [698, 639] on button "Next" at bounding box center [784, 660] width 212 height 52
click at [695, 525] on icon "24" at bounding box center [695, 495] width 158 height 158
click at [784, 397] on input "c. 24" at bounding box center [784, 392] width 1 height 10
radio input "true"
click at [773, 662] on button "Next" at bounding box center [784, 660] width 212 height 52
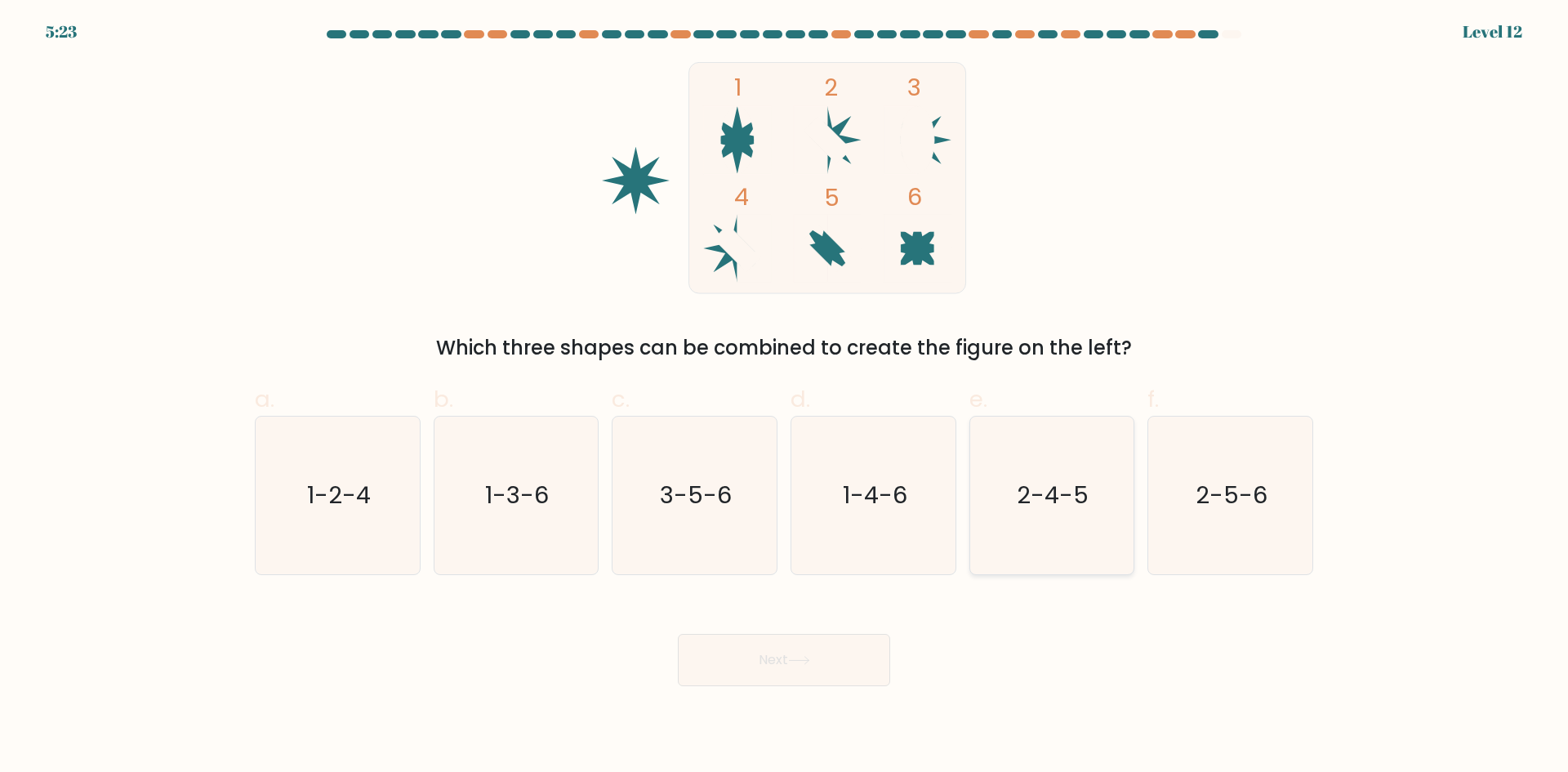
click at [1016, 522] on icon "2-4-5" at bounding box center [1051, 495] width 158 height 158
click at [785, 397] on input "e. 2-4-5" at bounding box center [784, 392] width 1 height 10
radio input "true"
click at [839, 636] on button "Next" at bounding box center [784, 660] width 212 height 52
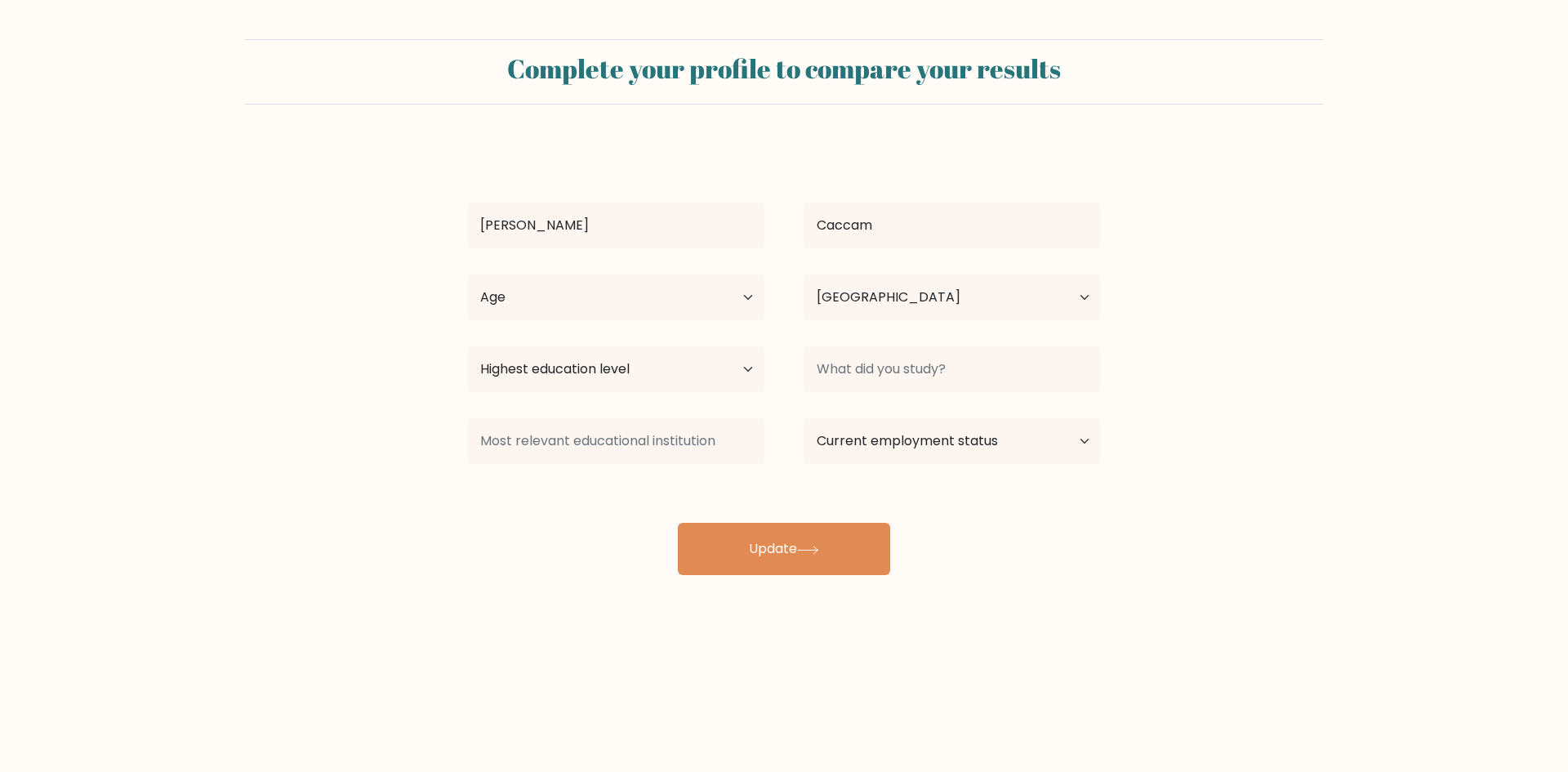
select select "PH"
click at [657, 375] on select "Highest education level No schooling Primary Lower Secondary Upper Secondary Oc…" at bounding box center [615, 368] width 297 height 45
click at [877, 356] on input at bounding box center [952, 368] width 297 height 45
type input "BSIT"
click at [1031, 434] on select "Current employment status Employed Student Retired Other / prefer not to answer" at bounding box center [952, 440] width 297 height 45
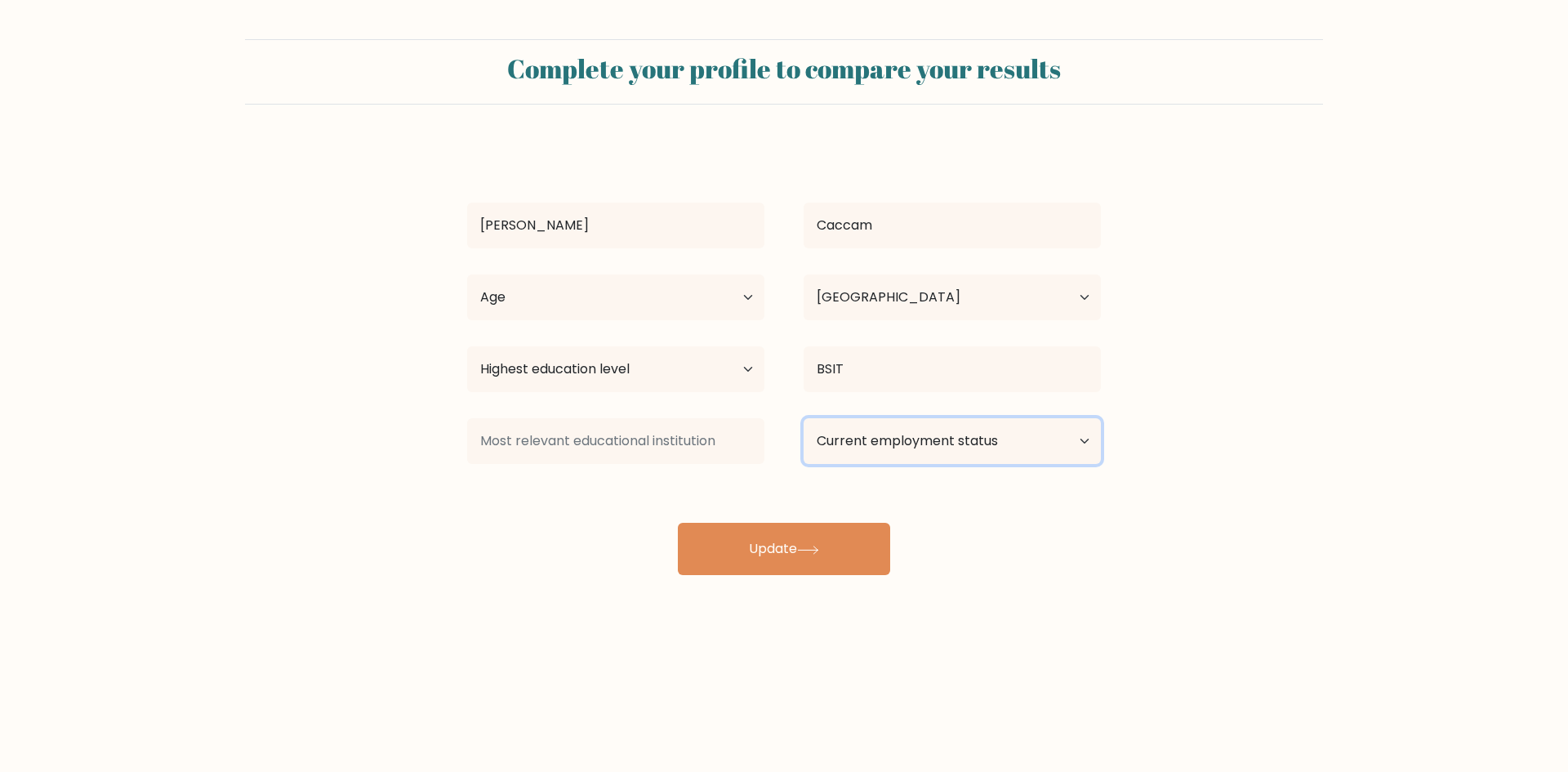
select select "other"
click at [804, 418] on select "Current employment status Employed Student Retired Other / prefer not to answer" at bounding box center [952, 440] width 297 height 45
click at [952, 440] on select "Current employment status Employed Student Retired Other / prefer not to answer" at bounding box center [952, 440] width 297 height 45
click at [617, 415] on div at bounding box center [615, 440] width 337 height 59
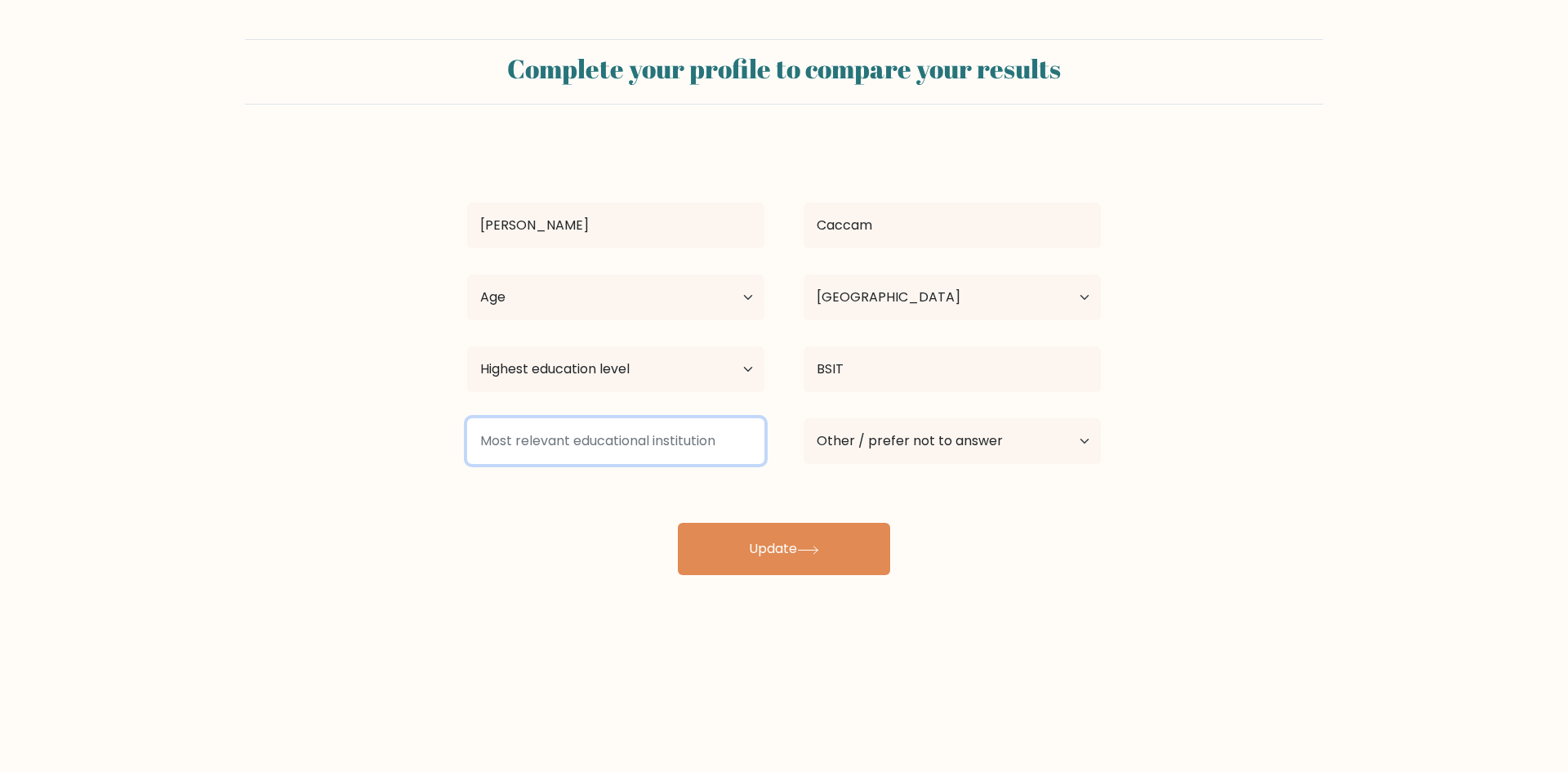
click at [632, 444] on input at bounding box center [615, 440] width 297 height 45
click at [634, 446] on input at bounding box center [615, 440] width 297 height 45
click at [593, 343] on div "Highest education level No schooling Primary Lower Secondary Upper Secondary Oc…" at bounding box center [615, 368] width 337 height 59
click at [601, 374] on select "Highest education level No schooling Primary Lower Secondary Upper Secondary Oc…" at bounding box center [615, 368] width 297 height 45
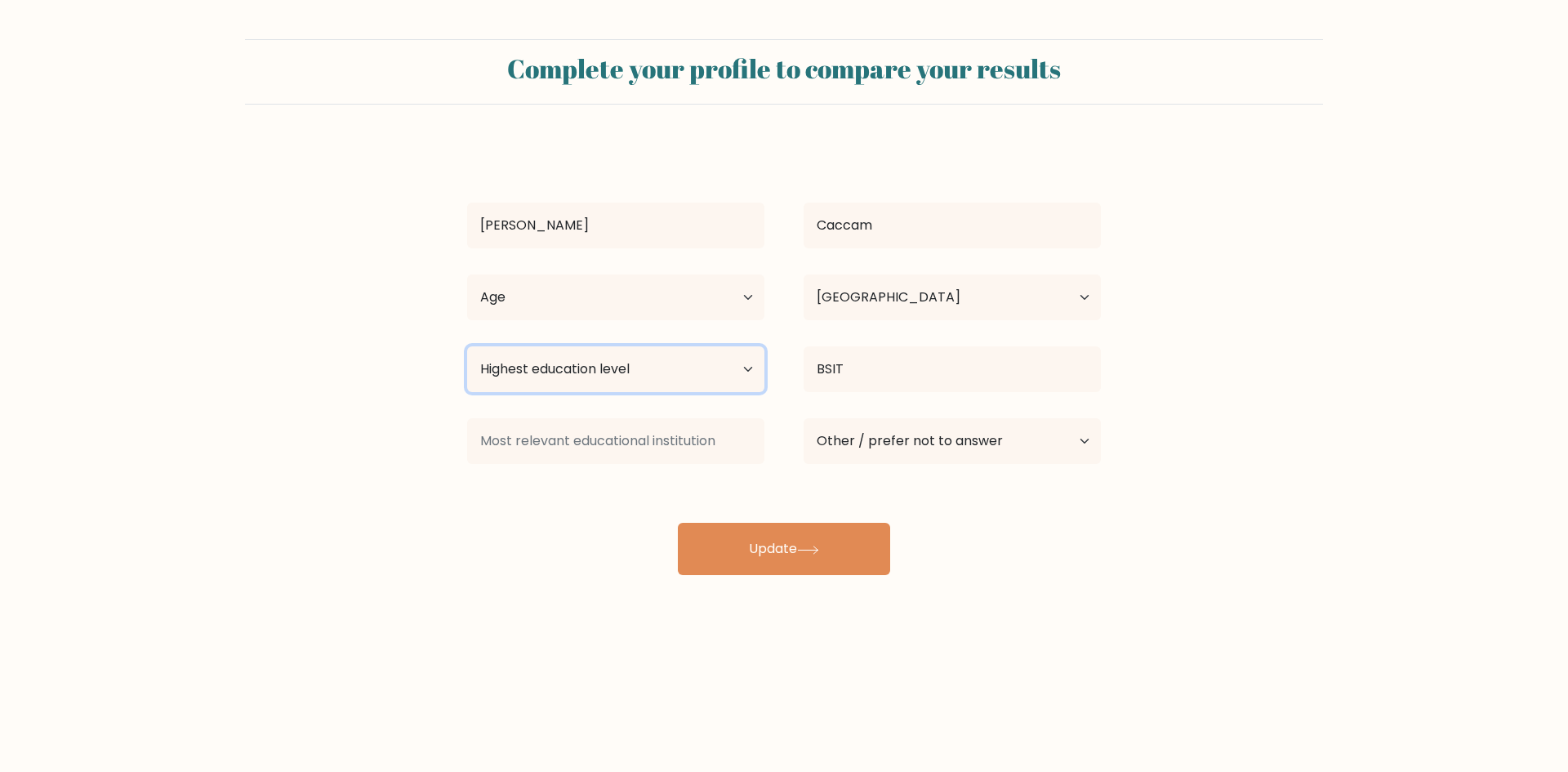
select select "occupation_specific"
click at [467, 346] on select "Highest education level No schooling Primary Lower Secondary Upper Secondary Oc…" at bounding box center [615, 368] width 297 height 45
click at [566, 356] on select "Highest education level No schooling Primary Lower Secondary Upper Secondary Oc…" at bounding box center [615, 368] width 297 height 45
click at [467, 346] on select "Highest education level No schooling Primary Lower Secondary Upper Secondary Oc…" at bounding box center [615, 368] width 297 height 45
click at [601, 438] on input at bounding box center [615, 440] width 297 height 45
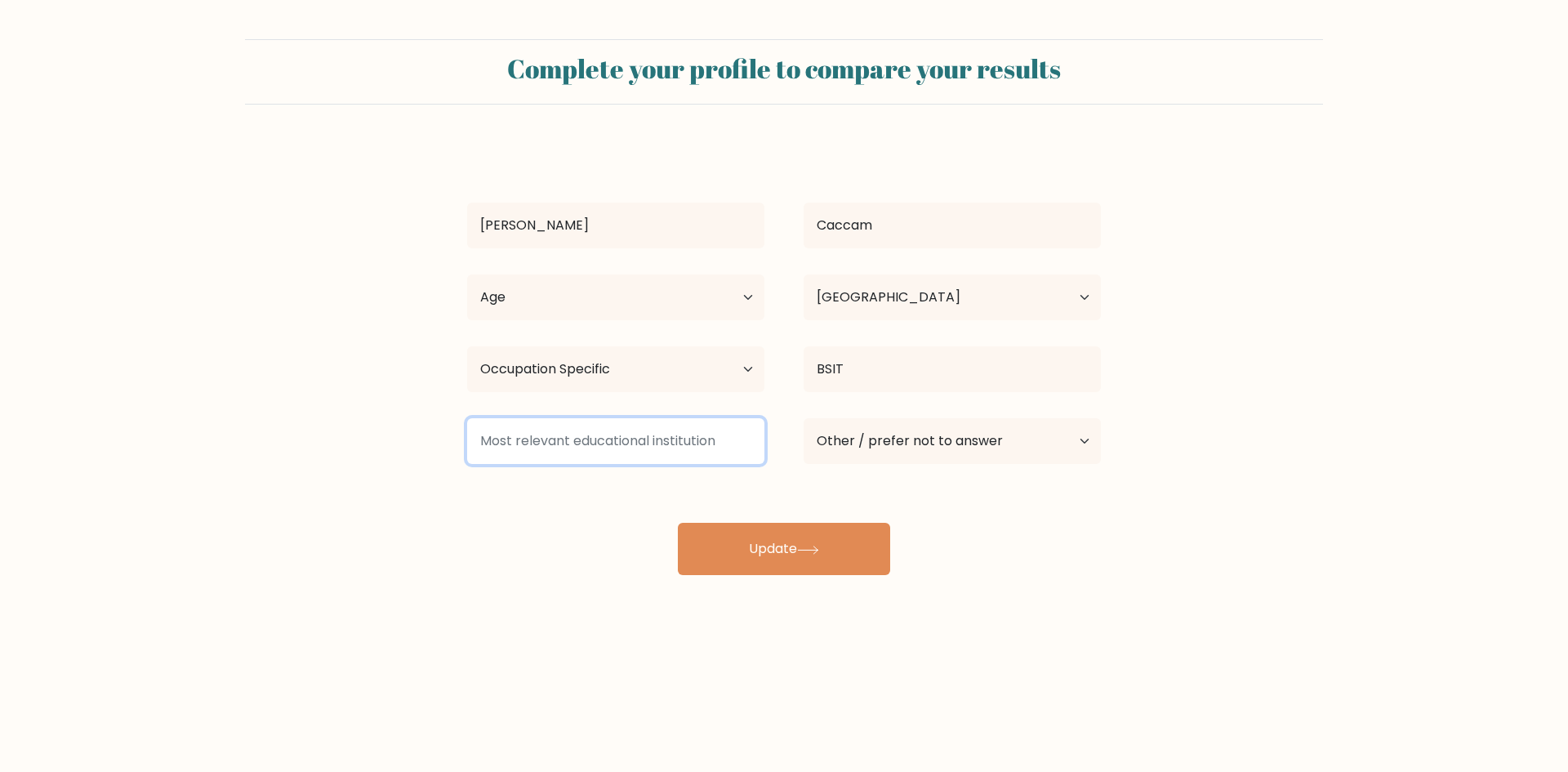
click at [601, 458] on input at bounding box center [615, 440] width 297 height 45
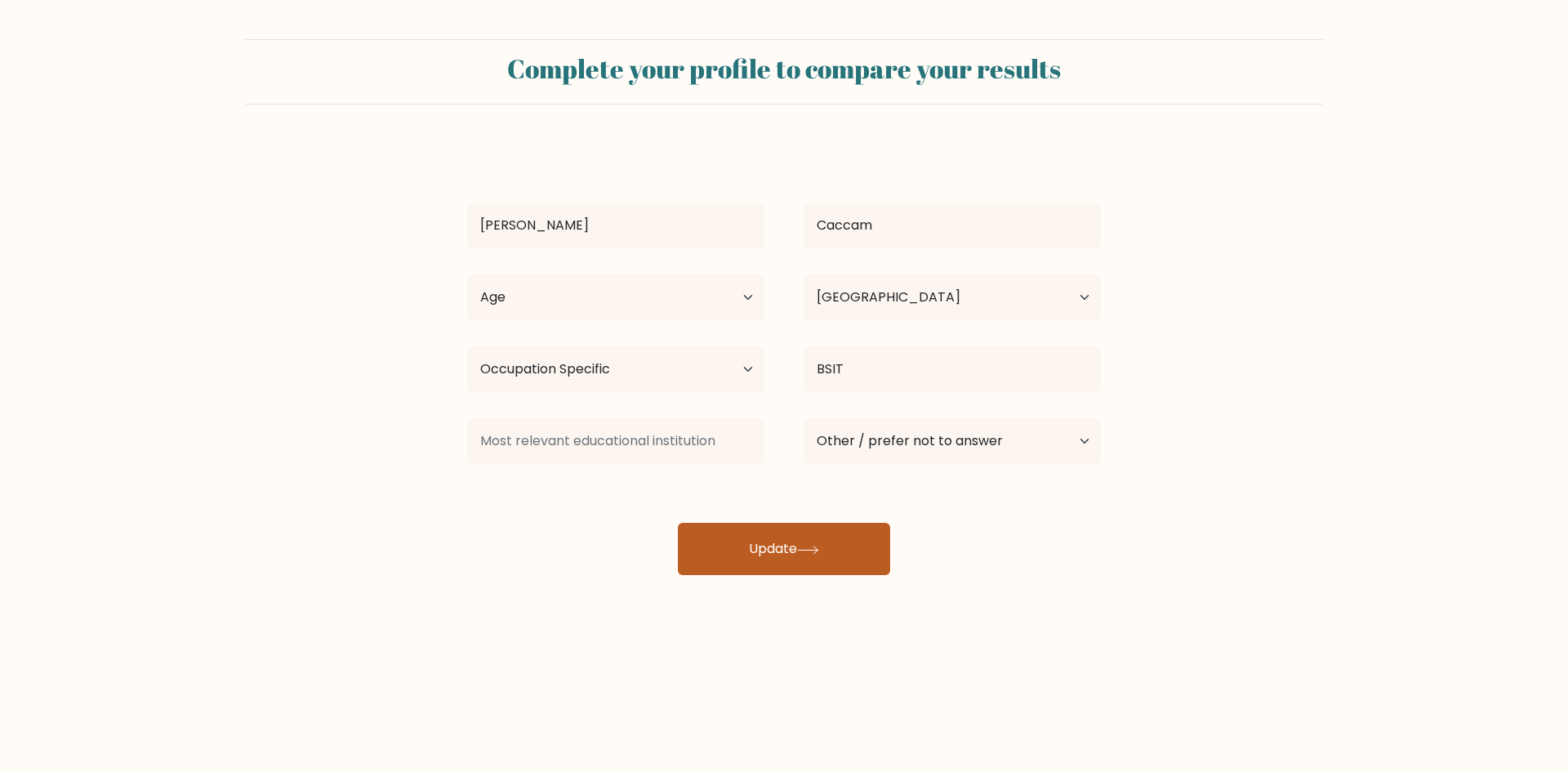
click at [707, 536] on button "Update" at bounding box center [784, 548] width 212 height 52
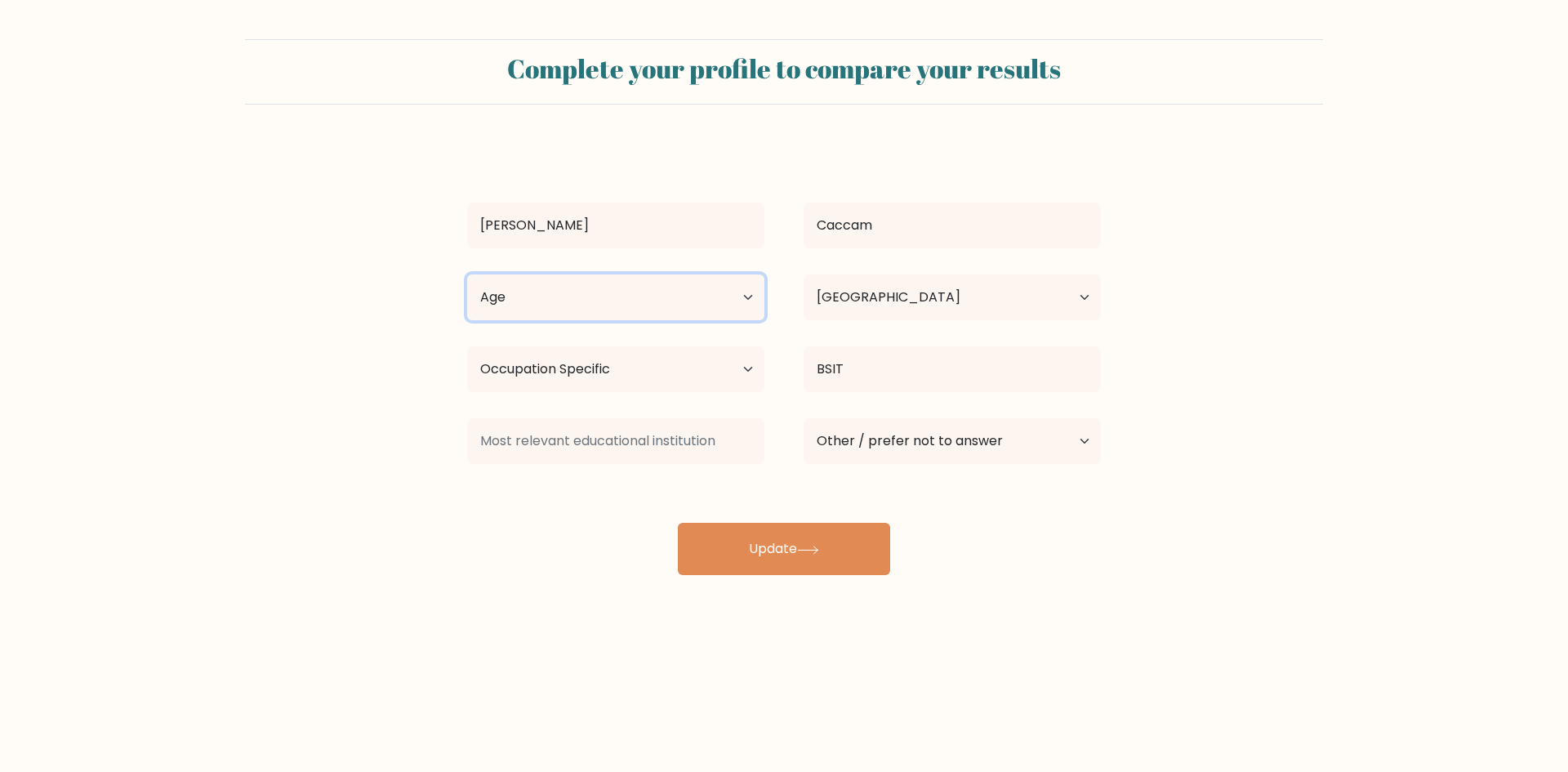
click at [554, 283] on select "Age Under 18 years old 18-24 years old 25-34 years old 35-44 years old 45-54 ye…" at bounding box center [615, 296] width 297 height 45
select select "25_34"
click at [467, 274] on select "Age Under 18 years old 18-24 years old 25-34 years old 35-44 years old 45-54 ye…" at bounding box center [615, 296] width 297 height 45
click at [700, 521] on div "Jerome Caccam Age Under 18 years old 18-24 years old 25-34 years old 35-44 year…" at bounding box center [784, 359] width 653 height 431
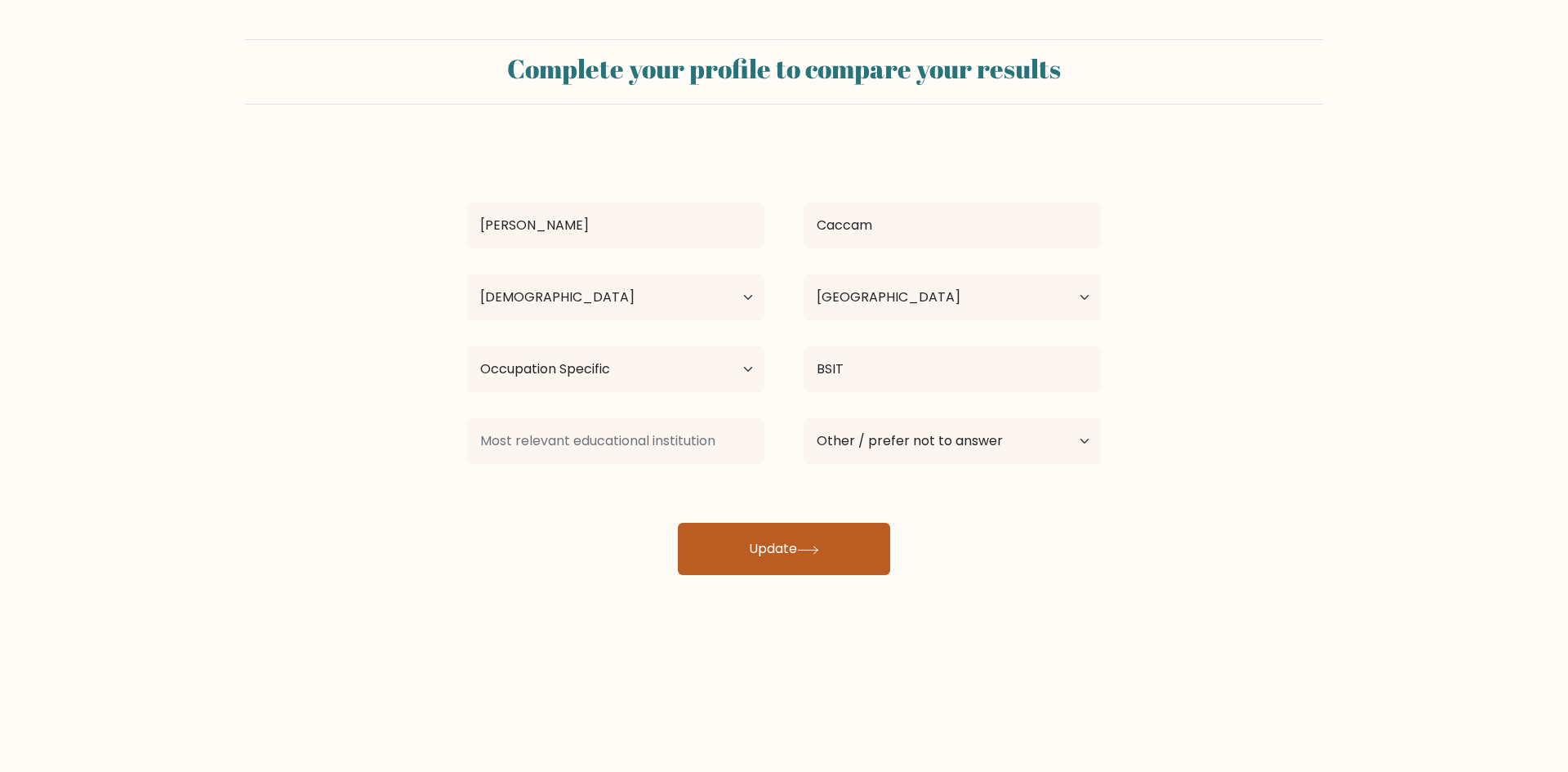
click at [708, 537] on button "Update" at bounding box center [784, 548] width 212 height 52
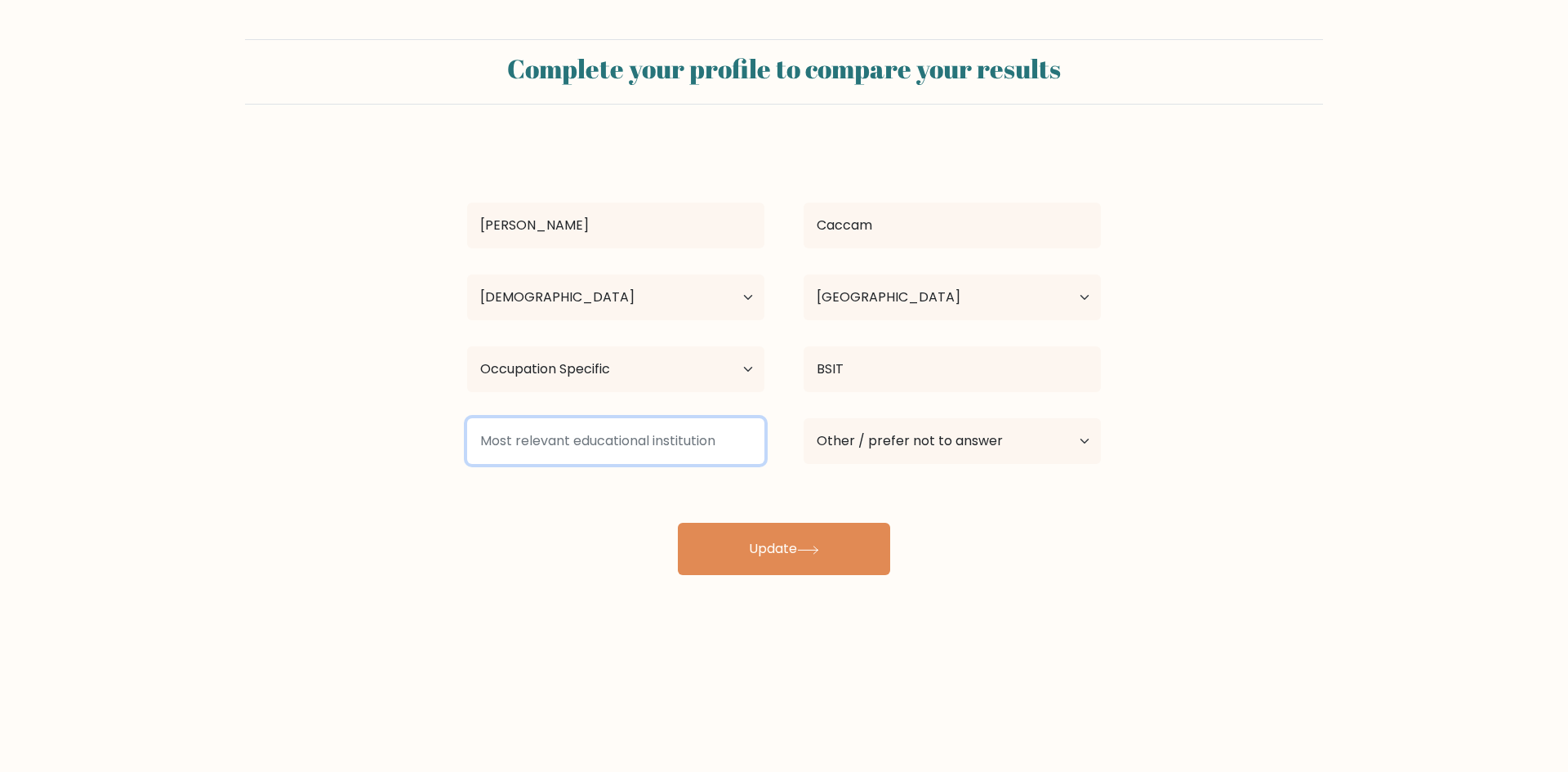
click at [613, 425] on input at bounding box center [615, 440] width 297 height 45
type input "Undergr"
type input "B"
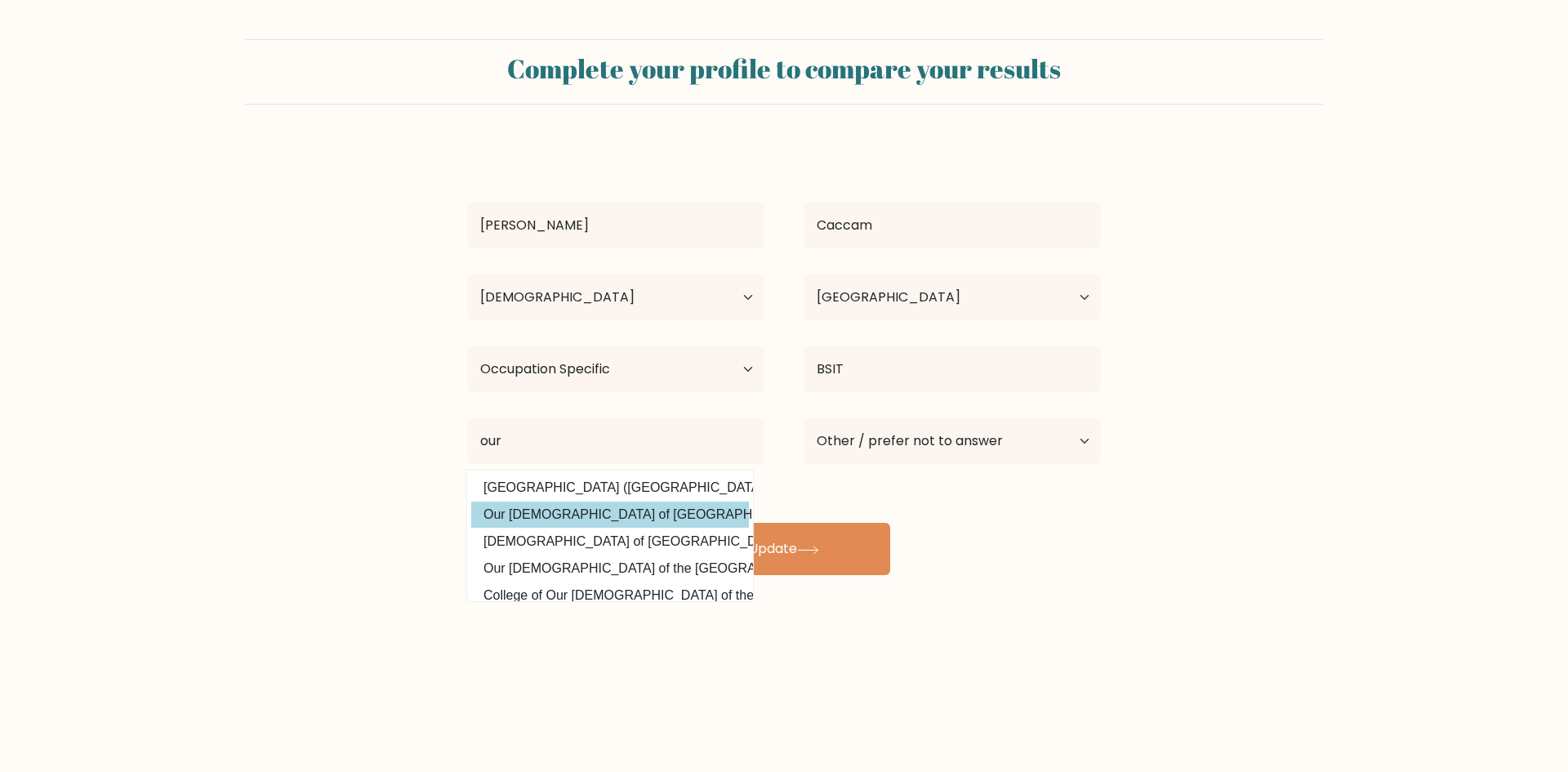
click at [658, 514] on option "Our Lady of Fatima University (Philippines)" at bounding box center [610, 514] width 278 height 26
type input "Our [DEMOGRAPHIC_DATA] of [GEOGRAPHIC_DATA]"
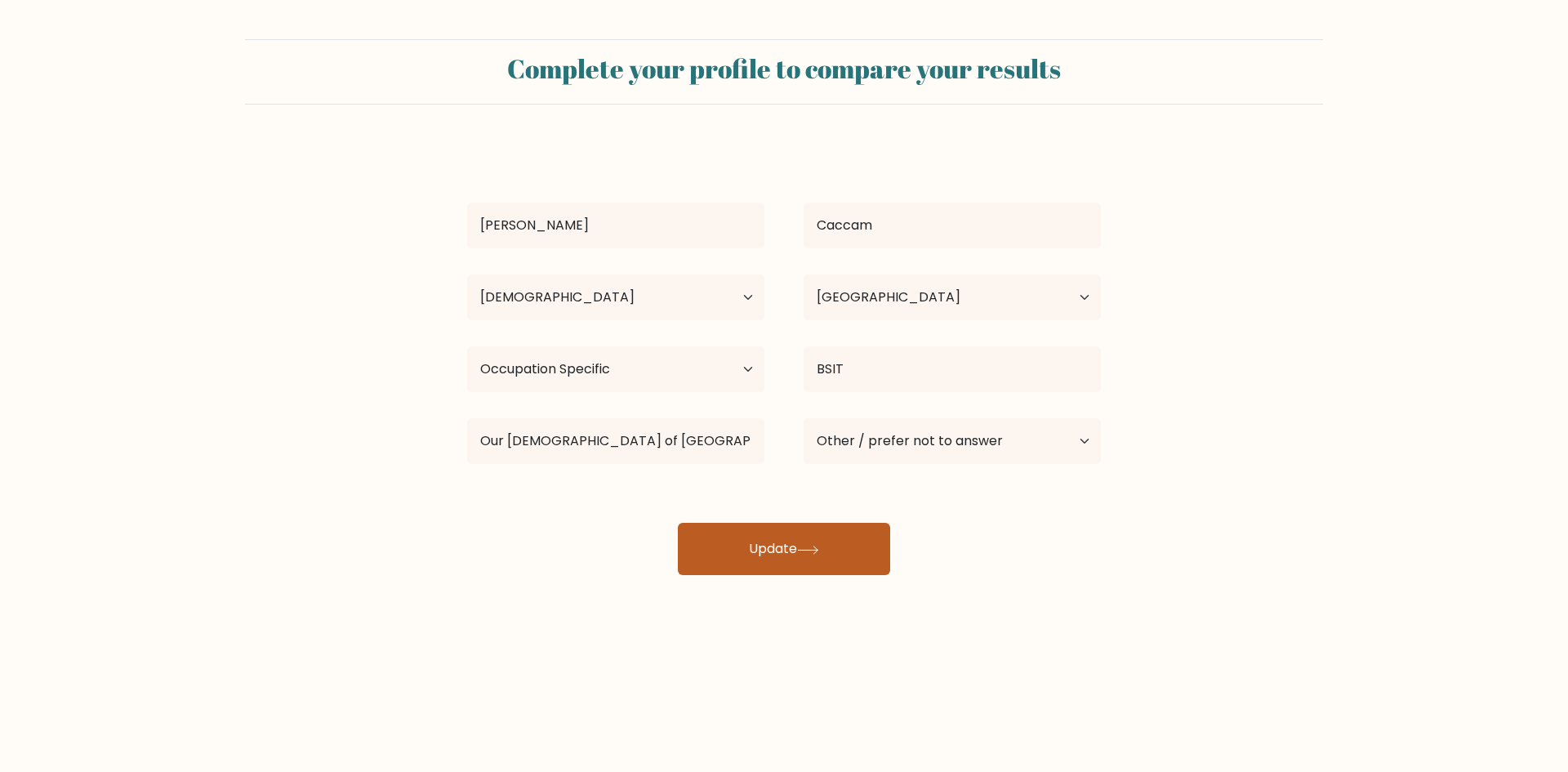
click at [751, 532] on button "Update" at bounding box center [784, 548] width 212 height 52
